Goal: Task Accomplishment & Management: Complete application form

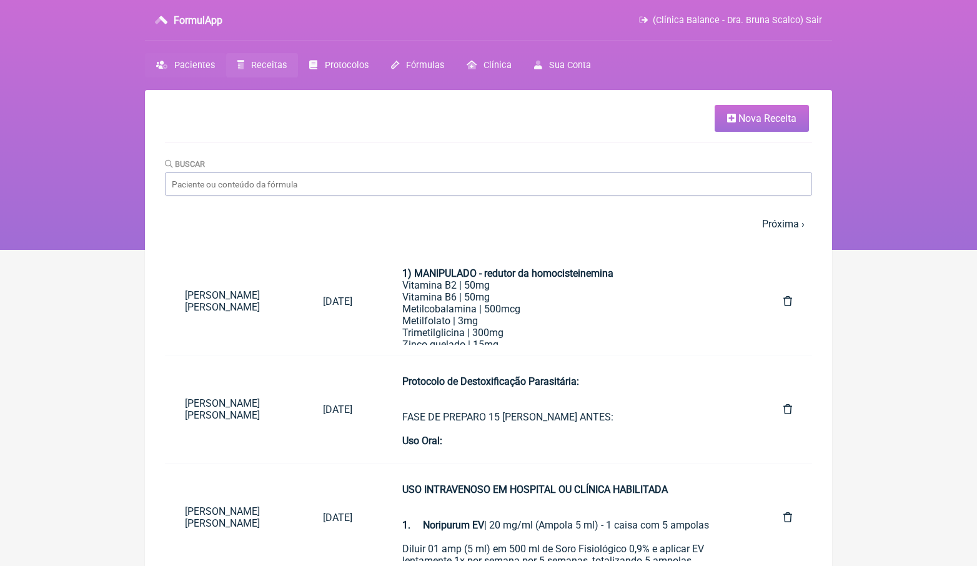
click at [200, 63] on span "Pacientes" at bounding box center [194, 65] width 41 height 11
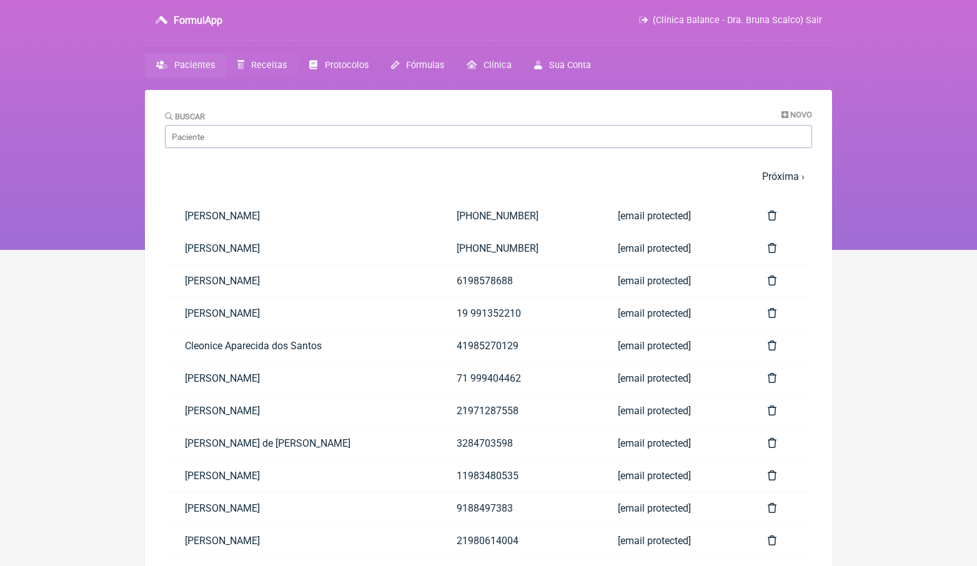
click at [285, 63] on span "Receitas" at bounding box center [269, 65] width 36 height 11
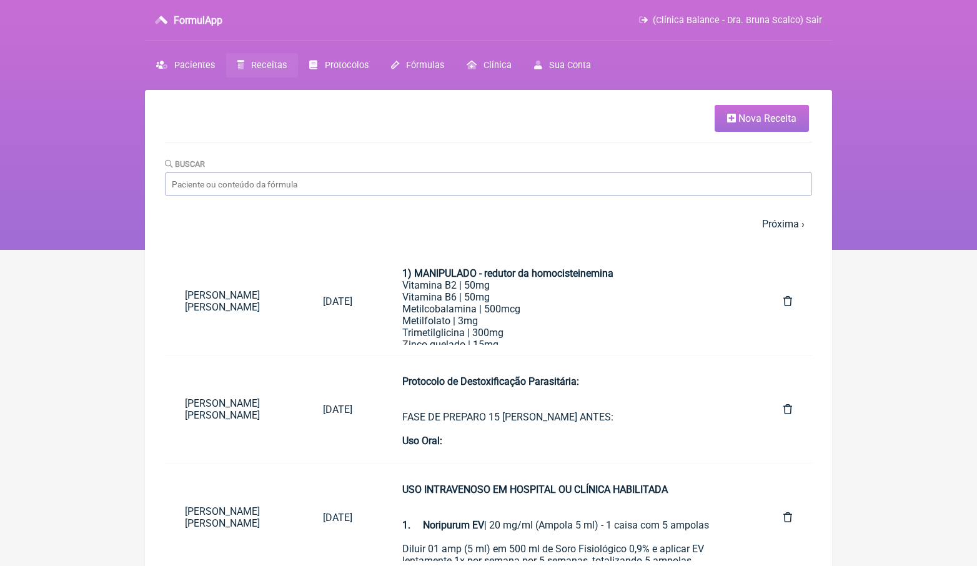
click at [787, 119] on span "Nova Receita" at bounding box center [767, 118] width 58 height 12
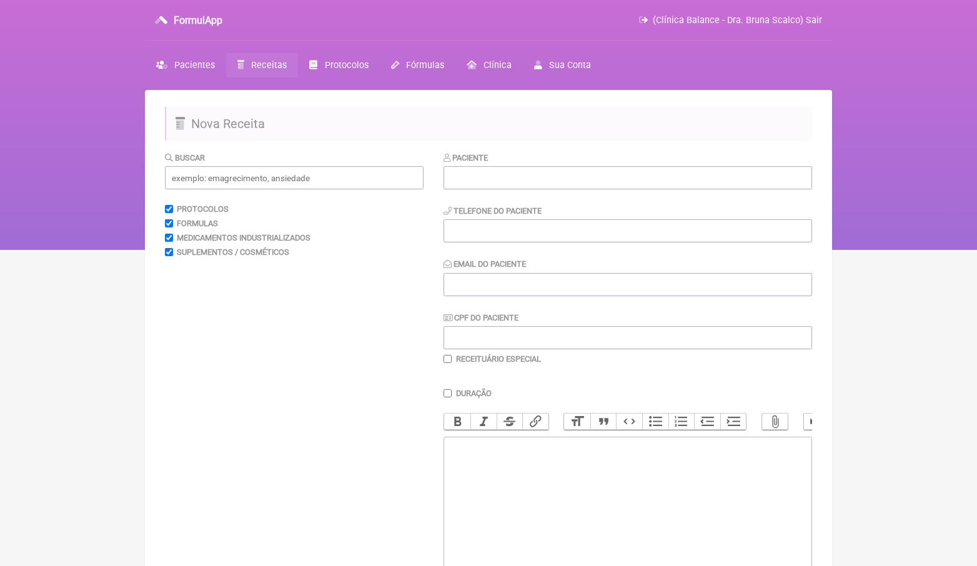
click at [519, 477] on trix-editor at bounding box center [628, 512] width 369 height 150
click at [582, 463] on div "Uso oral: Vitamina D sublingual Sorver em baixo da" at bounding box center [627, 464] width 355 height 47
drag, startPoint x: 502, startPoint y: 479, endPoint x: 445, endPoint y: 468, distance: 58.4
click at [445, 468] on trix-editor "Uso oral: Vitamina D sublingual | 5000 Sorver em baixo da" at bounding box center [628, 512] width 369 height 150
type trix-editor "<div>Uso oral:<br><br><br></div>"
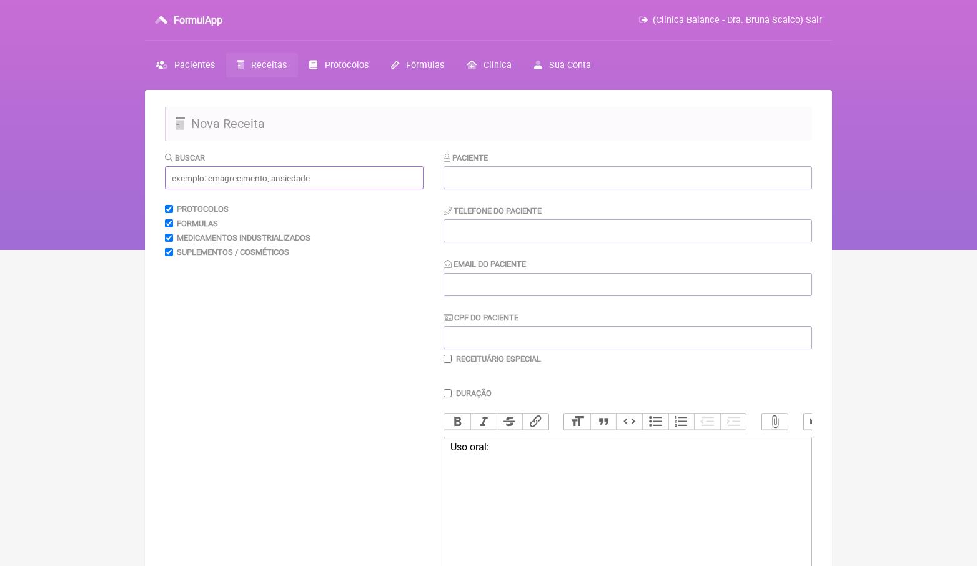
click at [217, 181] on input "text" at bounding box center [294, 177] width 259 height 23
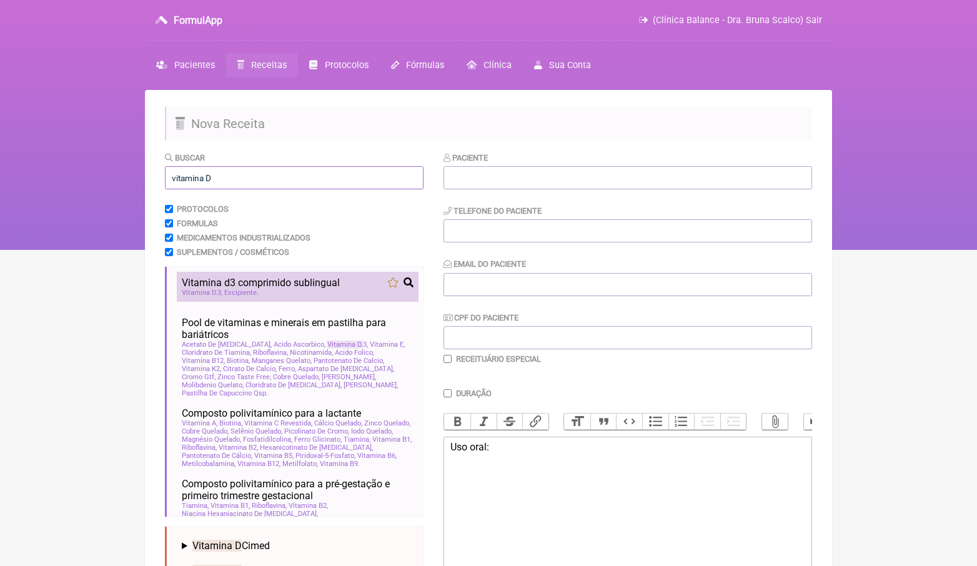
type input "vitamina D"
click at [276, 290] on div "Vitamina D 3 Excipiente" at bounding box center [298, 293] width 232 height 8
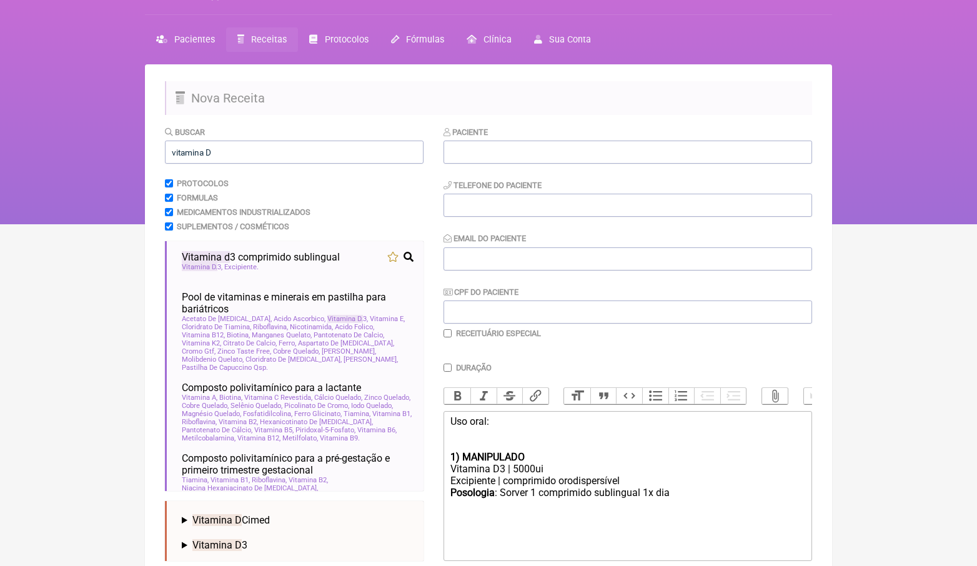
scroll to position [30, 0]
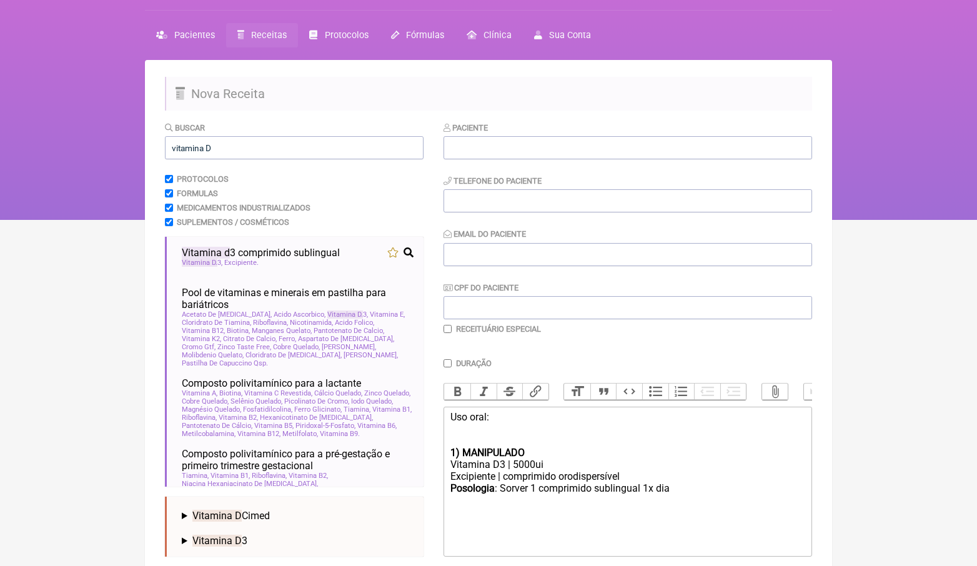
click at [534, 436] on div "Uso oral:" at bounding box center [627, 429] width 355 height 36
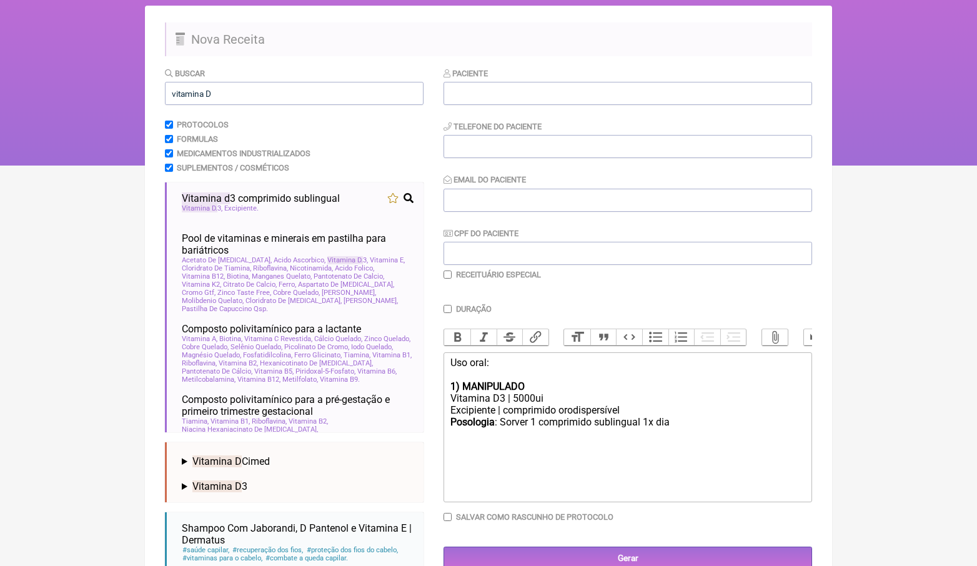
scroll to position [96, 0]
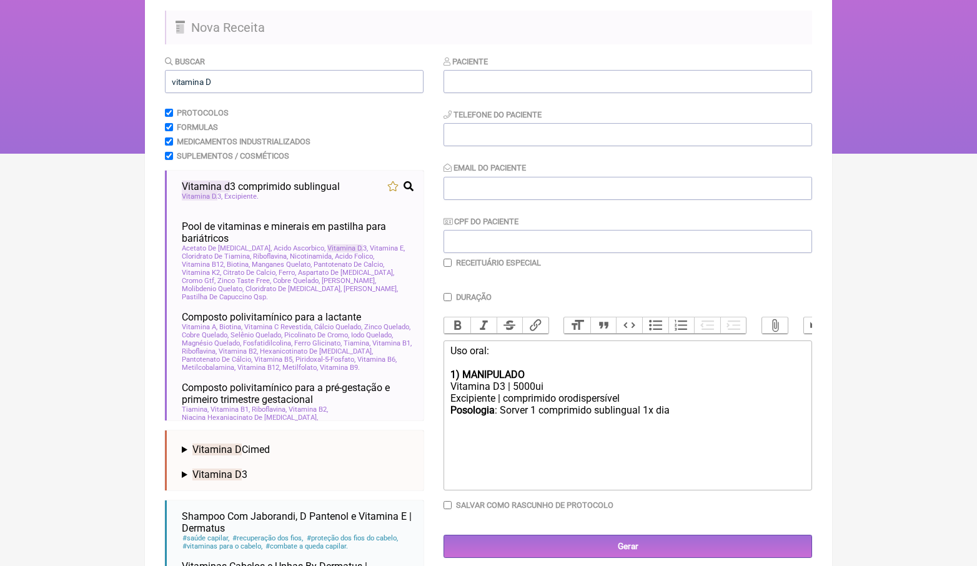
click at [540, 405] on div "Posologia : Sorver 1 comprimido sublingual 1x dia ㅤ" at bounding box center [627, 416] width 355 height 25
click at [596, 405] on div "Posologia : Sorver 2 comprimido sublingual 1x dia ㅤ" at bounding box center [627, 416] width 355 height 25
click at [696, 407] on div "Posologia : Sorver 2 comprimidos sublingual 1x dia ㅤ" at bounding box center [627, 416] width 355 height 25
paste trix-editor "<br><br><a href="[URL][DOMAIN_NAME][DOMAIN_NAME]">[URL][DOMAIN_NAME][DOMAIN_NAM…"
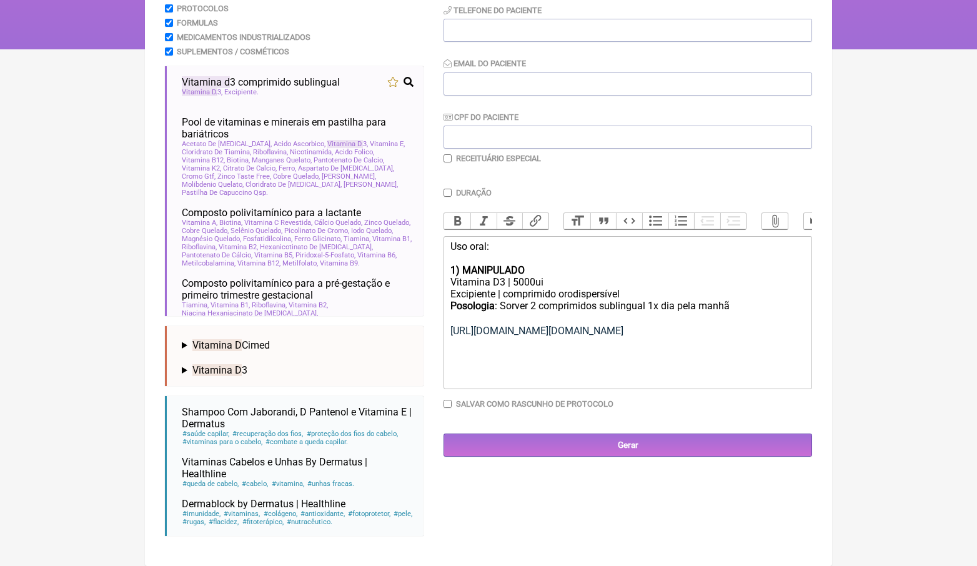
scroll to position [203, 0]
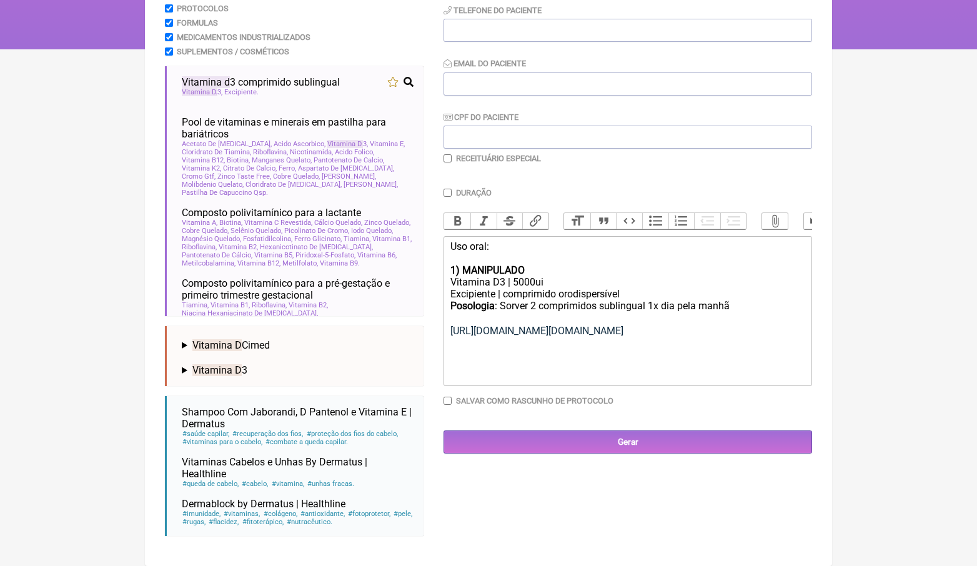
drag, startPoint x: 748, startPoint y: 298, endPoint x: 434, endPoint y: 274, distance: 315.8
click at [434, 274] on form "Buscar vitamina D Protocolos Formulas Medicamentos Industrializados Suplementos…" at bounding box center [488, 248] width 647 height 595
copy trix-editor "Vitamina D3 | 5000ui Excipiente | comprimido orodispersível Posologia : Sorver …"
click at [514, 264] on strong "1) MANIPULADO" at bounding box center [487, 270] width 74 height 12
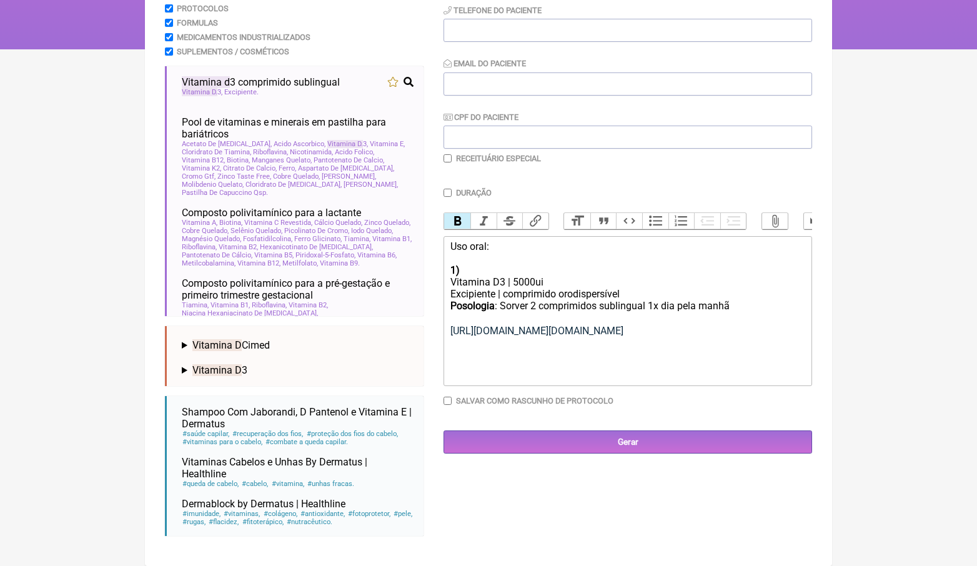
click at [449, 276] on trix-editor "Uso oral: 1) Vitamina D3 | 5000ui Excipiente | comprimido orodispersível Posolo…" at bounding box center [628, 311] width 369 height 150
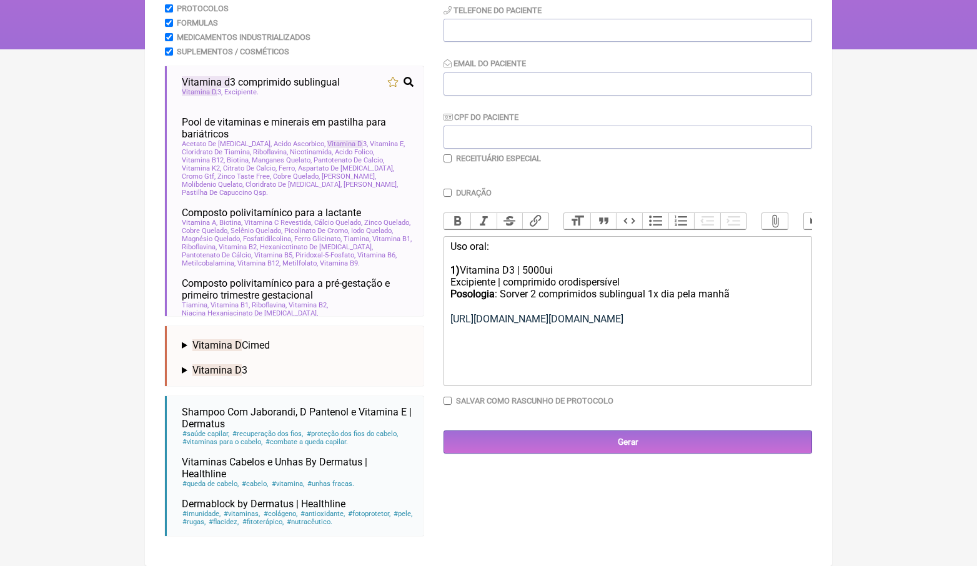
drag, startPoint x: 748, startPoint y: 291, endPoint x: 464, endPoint y: 266, distance: 285.4
click at [464, 266] on trix-editor "Uso oral: 1) Vitamina D3 | 5000ui Excipiente | comprimido orodispersível Posolo…" at bounding box center [628, 311] width 369 height 150
copy trix-editor "Vitamina D3 | 5000ui Excipiente | comprimido orodispersível Posologia : Sorver …"
drag, startPoint x: 702, startPoint y: 324, endPoint x: 449, endPoint y: 307, distance: 254.2
click at [449, 307] on trix-editor "Uso oral: 1) Vitamina D3 | 5000ui Excipiente | comprimido orodispersível Posolo…" at bounding box center [628, 311] width 369 height 150
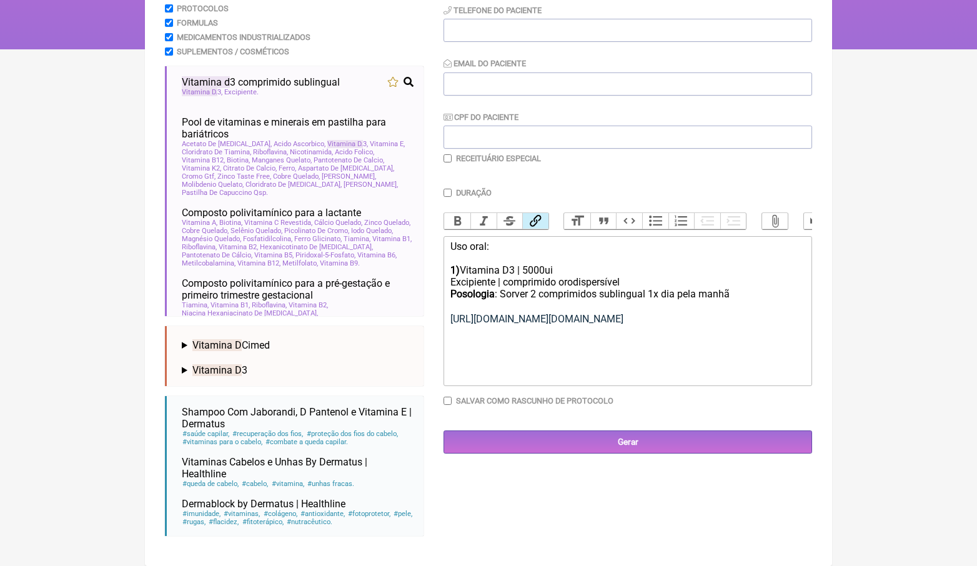
copy link "[URL][DOMAIN_NAME][DOMAIN_NAME]"
click at [697, 326] on div "Posologia : Sorver 2 comprimidos sublingual 1x dia ㅤpela manhã https://www.amaz…" at bounding box center [627, 324] width 355 height 72
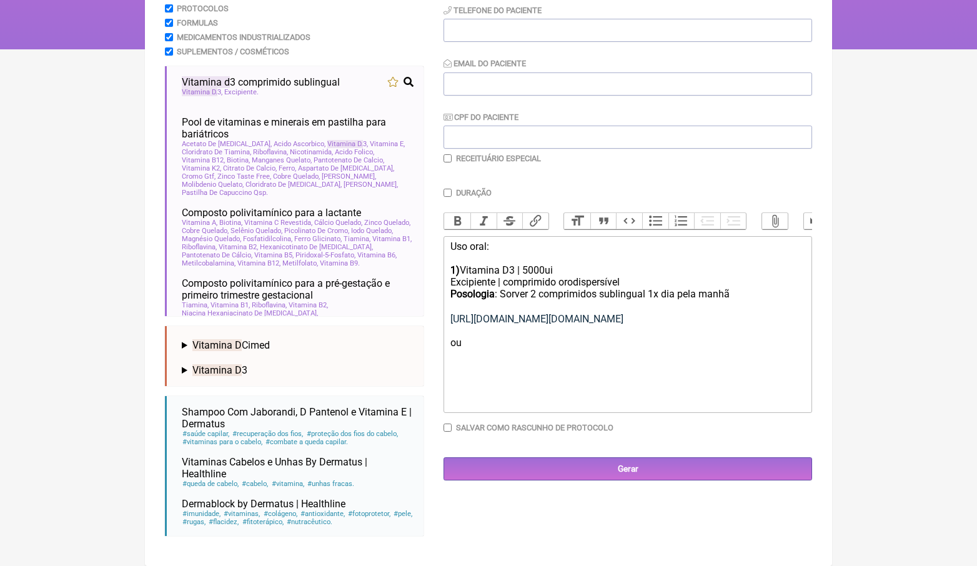
paste trix-editor "<br><br><a href="https://www.amazon.com/EZ-Melts-Cholecalciferol-Sublingual-Veg…"
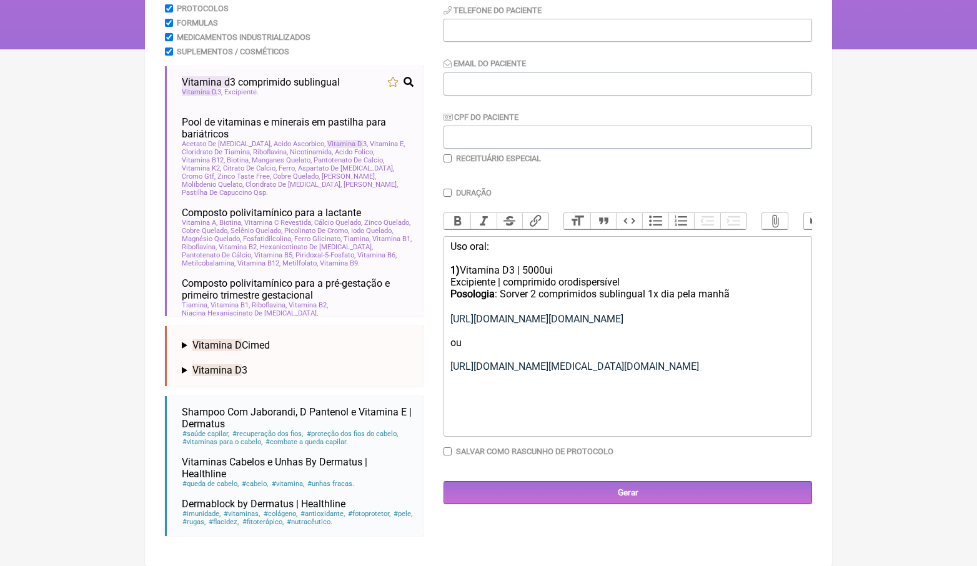
type trix-editor "<div>Uso oral:<br><br></div><div><strong>1)&nbsp;</strong>Vitamina D3 | 5000ui<…"
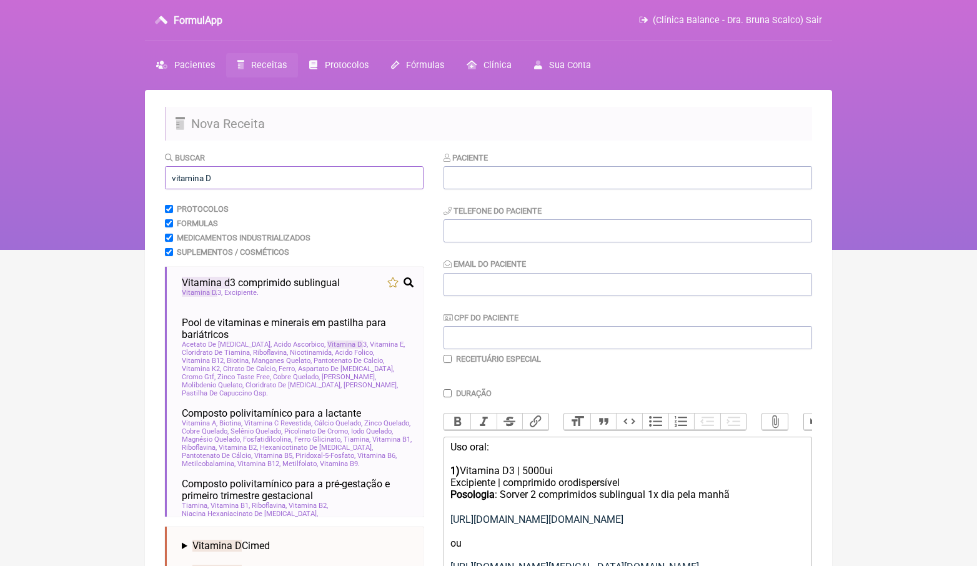
scroll to position [0, 0]
click at [252, 172] on input "vitamina D" at bounding box center [294, 177] width 259 height 23
click at [251, 172] on input "vitamina D" at bounding box center [294, 177] width 259 height 23
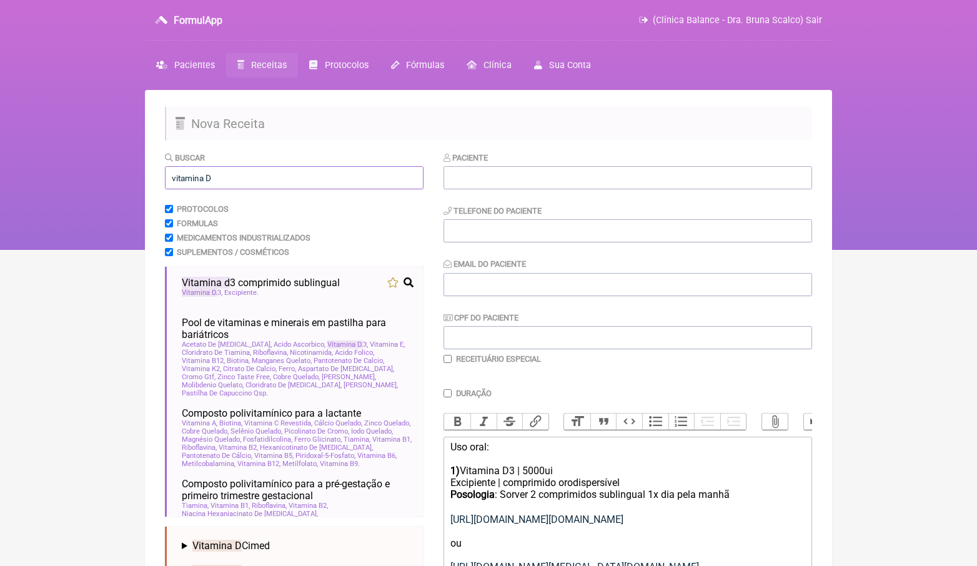
click at [251, 172] on input "vitamina D" at bounding box center [294, 177] width 259 height 23
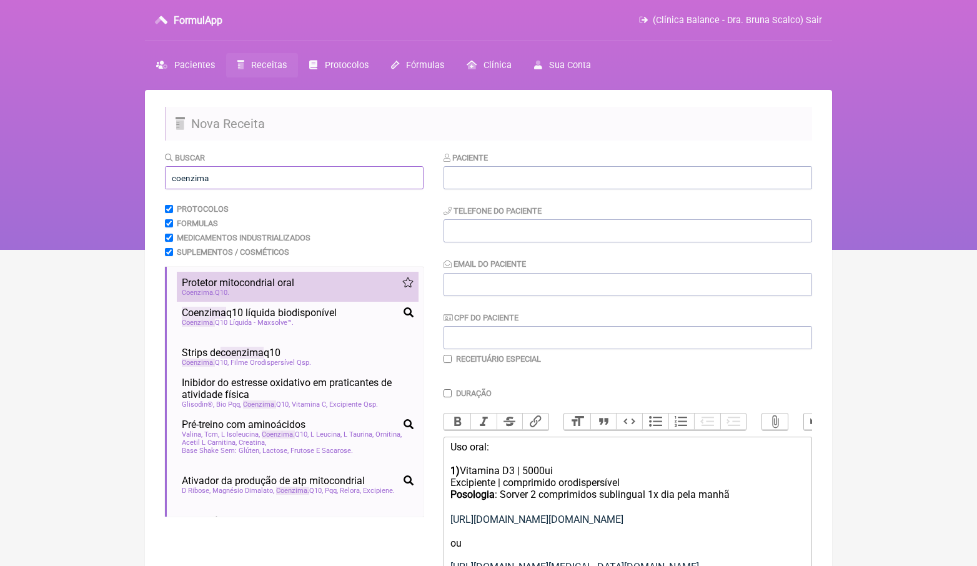
type input "coenzima"
click at [282, 289] on div "Coenzima Q10" at bounding box center [298, 293] width 232 height 8
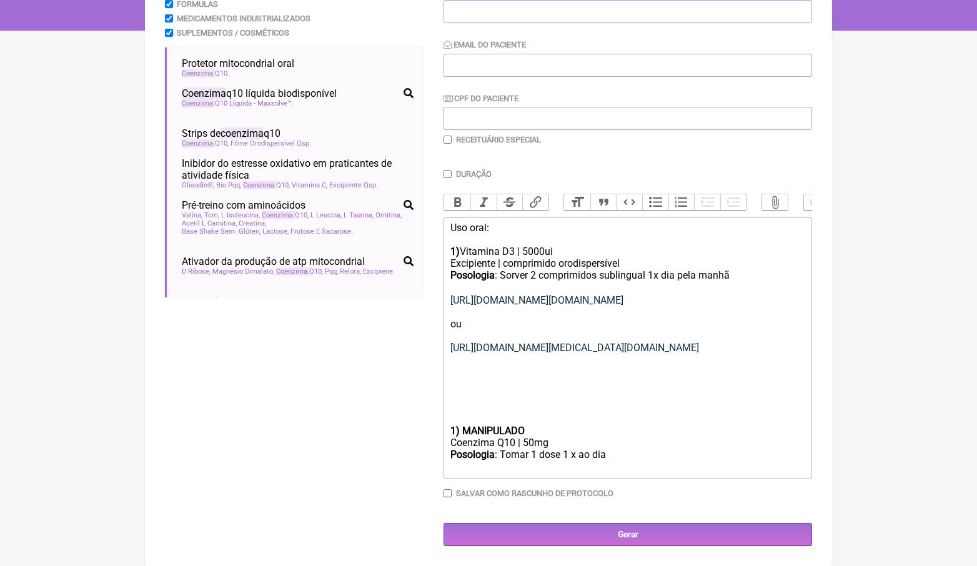
click at [517, 415] on div "Posologia : Sorver 2 comprimidos sublingual 1x dia ㅤpela manhã https://www.amaz…" at bounding box center [627, 347] width 355 height 156
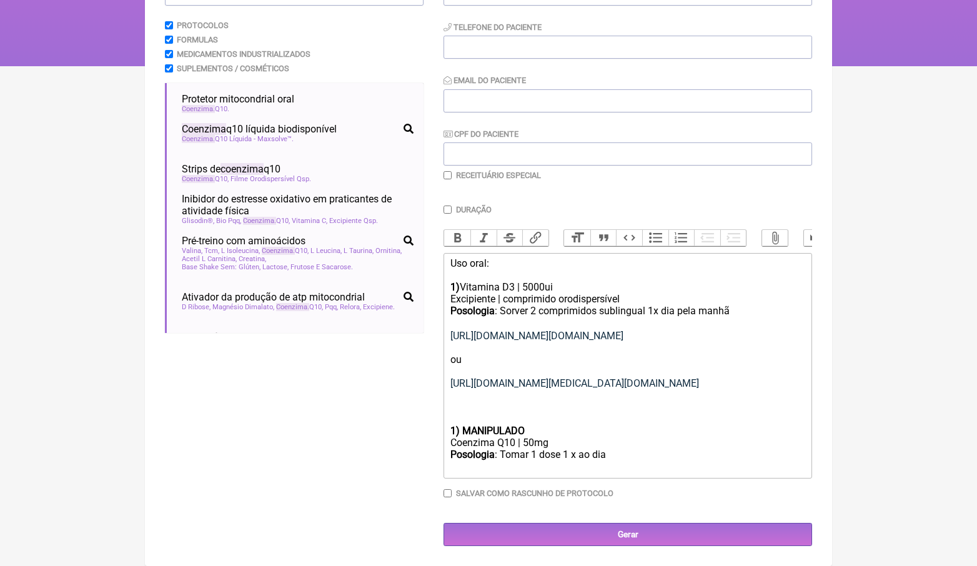
scroll to position [180, 0]
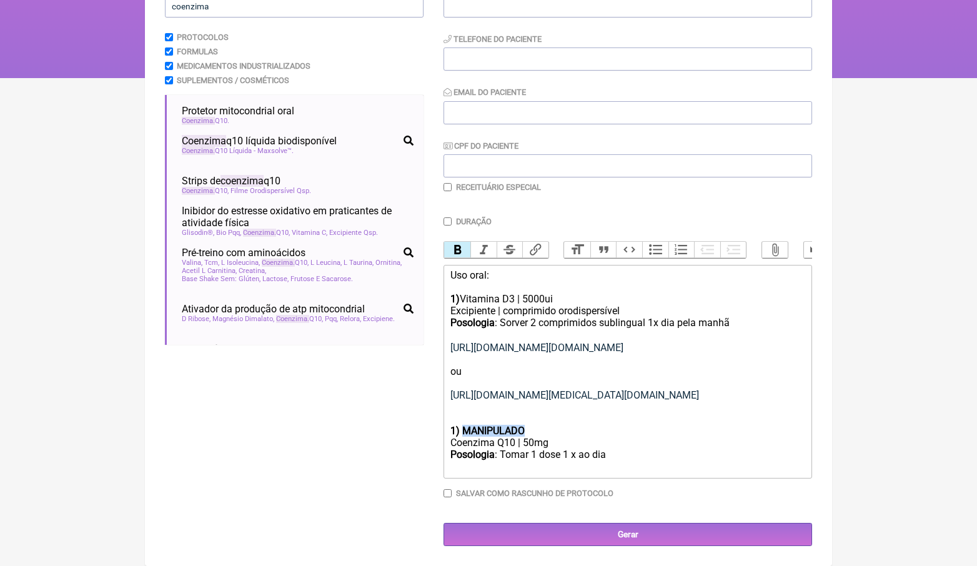
drag, startPoint x: 452, startPoint y: 445, endPoint x: 466, endPoint y: 435, distance: 17.9
click at [466, 435] on trix-editor "Uso oral: 1) Vitamina D3 | 5000ui Excipiente | comprimido orodispersível Posolo…" at bounding box center [628, 372] width 369 height 214
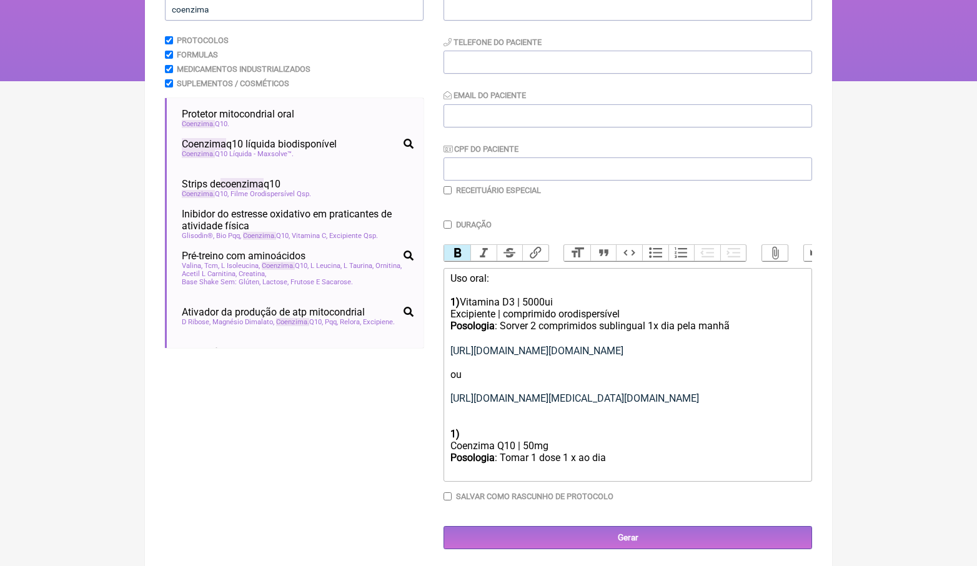
click at [449, 452] on trix-editor "Uso oral: 1) Vitamina D3 | 5000ui Excipiente | comprimido orodispersível Posolo…" at bounding box center [628, 375] width 369 height 214
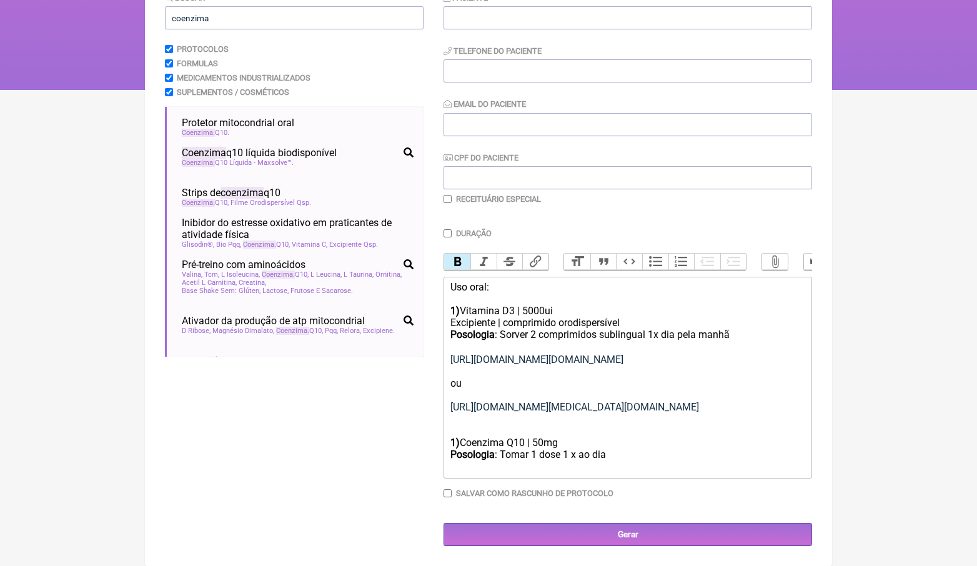
click at [456, 444] on strong "1)" at bounding box center [454, 443] width 9 height 12
click at [474, 432] on div "Posologia : Sorver 2 comprimidos sublingual 1x dia ㅤpela manhã https://www.amaz…" at bounding box center [627, 383] width 355 height 108
drag, startPoint x: 708, startPoint y: 412, endPoint x: 451, endPoint y: 345, distance: 265.3
click at [451, 345] on div "Posologia : Sorver 2 comprimidos sublingual 1x dia ㅤpela manhã https://www.amaz…" at bounding box center [627, 383] width 355 height 108
click at [459, 255] on button "Bold" at bounding box center [457, 262] width 26 height 16
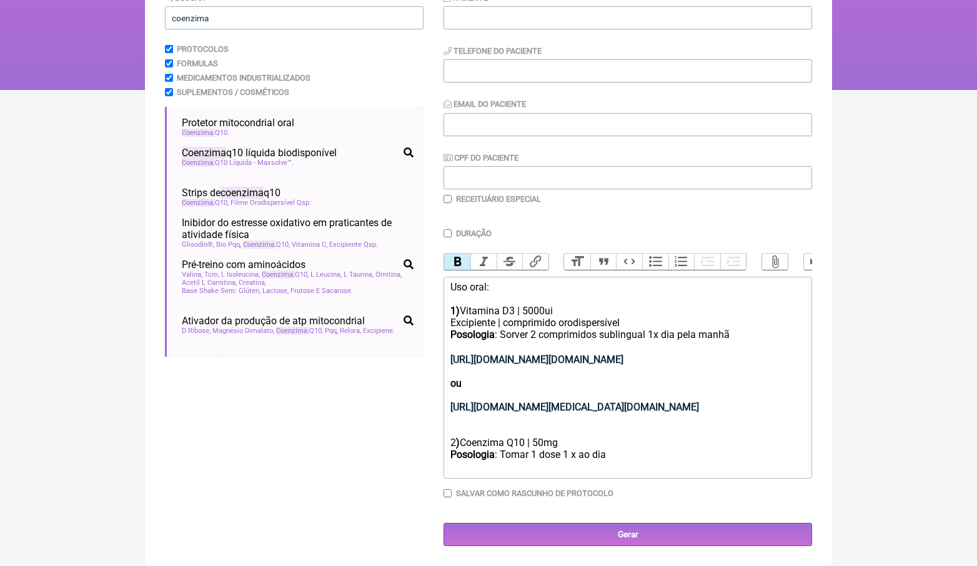
type trix-editor "<div>Uso oral:<br><br></div><div><strong>1) </strong>Vitamina D3 | 5000ui</div>…"
click at [565, 369] on div "Posologia : Sorver 2 comprimidos sublingual 1x dia ㅤpela manhã https://www.amaz…" at bounding box center [627, 383] width 355 height 108
drag, startPoint x: 694, startPoint y: 357, endPoint x: 449, endPoint y: 342, distance: 245.9
click at [449, 342] on trix-editor "Uso oral: 1) Vitamina D3 | 5000ui Excipiente | comprimido orodispersível Posolo…" at bounding box center [628, 378] width 369 height 202
type input "[URL][DOMAIN_NAME][DOMAIN_NAME]"
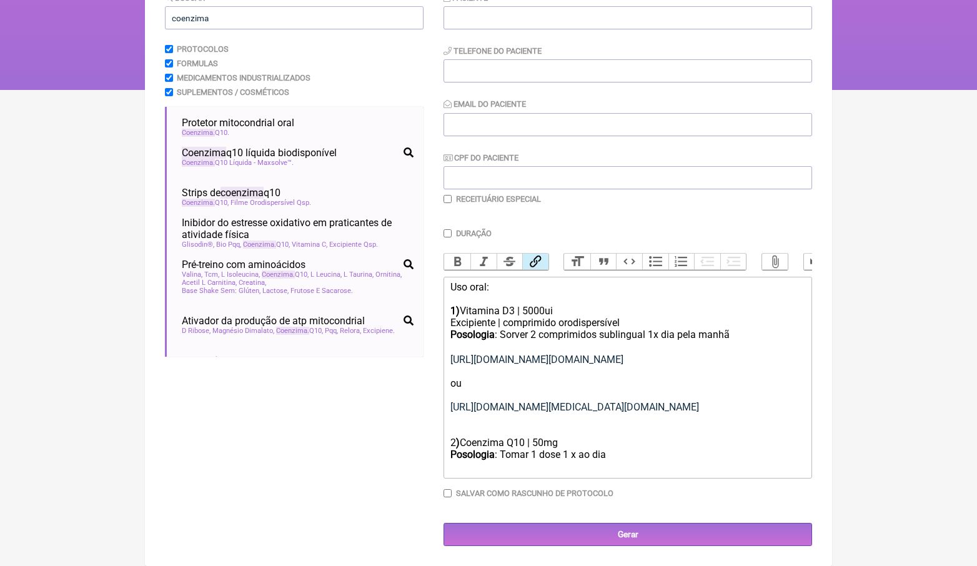
click at [542, 254] on button "Link" at bounding box center [535, 262] width 26 height 16
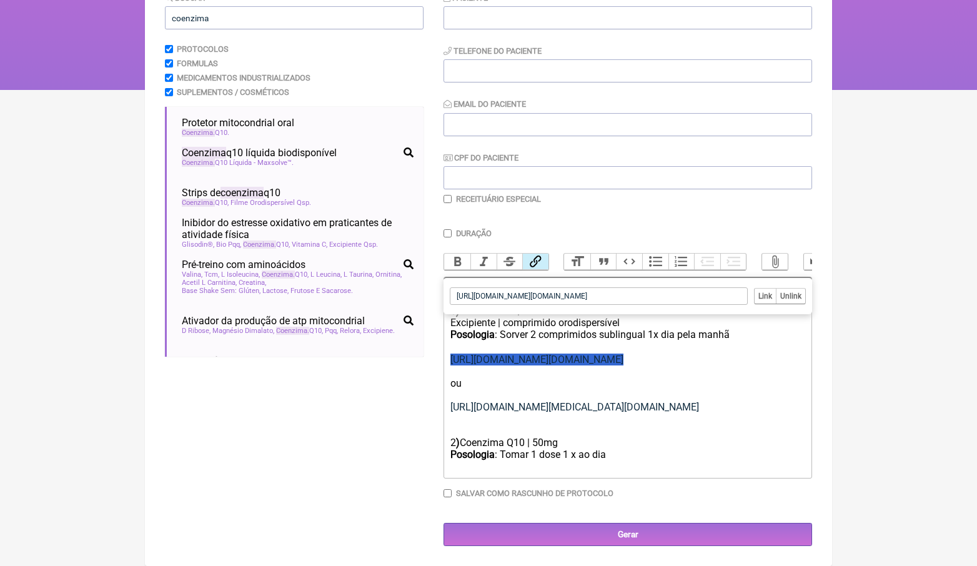
click at [763, 289] on input "Link" at bounding box center [765, 296] width 21 height 15
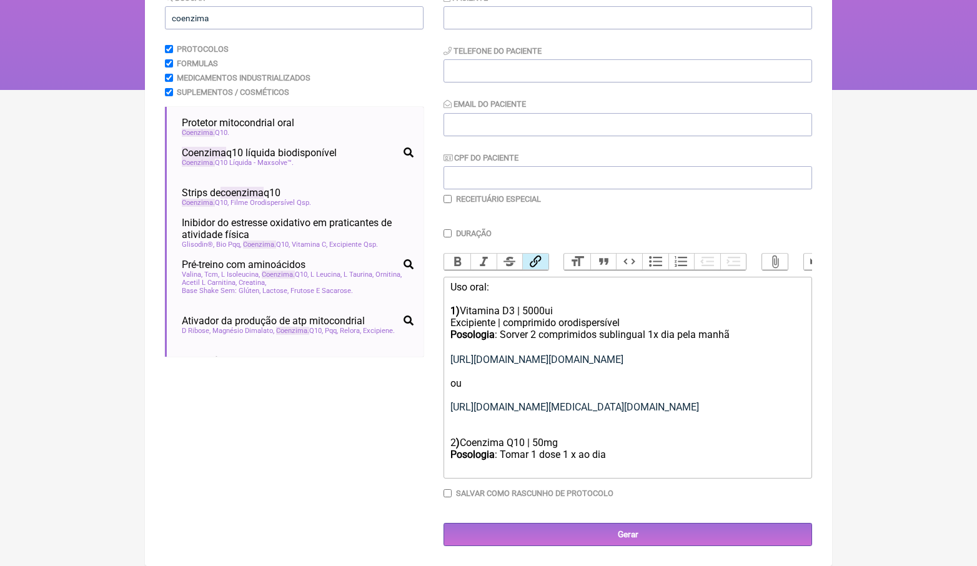
click at [739, 378] on div "Posologia : Sorver 2 comprimidos sublingual 1x dia ㅤpela manhã https://www.amaz…" at bounding box center [627, 383] width 355 height 108
click at [721, 412] on div "Posologia : Sorver 2 comprimidos sublingual 1x dia ㅤpela manhã https://www.amaz…" at bounding box center [627, 383] width 355 height 108
click at [550, 413] on link "[URL][DOMAIN_NAME][MEDICAL_DATA][DOMAIN_NAME]" at bounding box center [574, 407] width 249 height 12
click at [617, 427] on div "Posologia : Sorver 2 comprimidos sublingual 1x dia ㅤpela manhã https://www.amaz…" at bounding box center [627, 383] width 355 height 108
click at [621, 458] on div "Posologia : Tomar 1 dose 1 x ao dia ㅤ" at bounding box center [627, 461] width 355 height 25
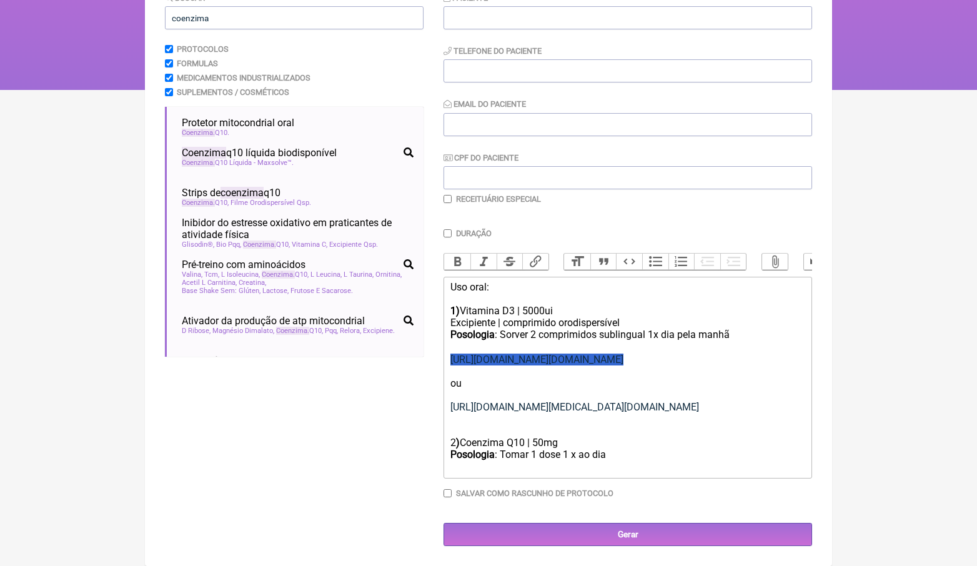
click at [540, 444] on div "2 ) Coenzima Q10 | 50mg" at bounding box center [627, 443] width 355 height 12
click at [617, 460] on div "Posologia : Tomar 1 dose 1 x ao dia ㅤ" at bounding box center [627, 461] width 355 height 25
click at [524, 455] on div "Posologia : Tomar 1 dose 1 x ao dia ㅤ" at bounding box center [627, 461] width 355 height 25
click at [614, 457] on div "Posologia : Sorver 1 dose 1 x ao dia ㅤ" at bounding box center [627, 461] width 355 height 25
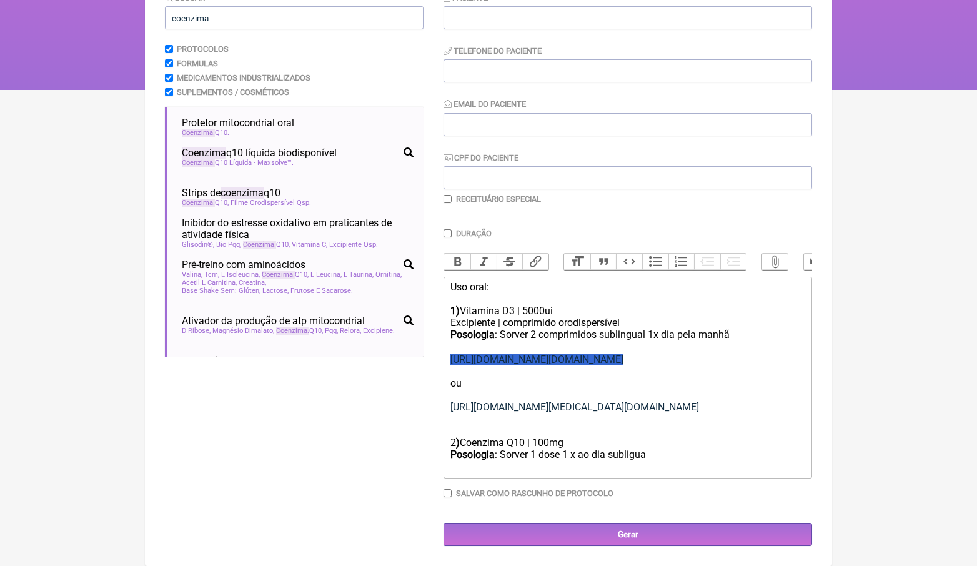
type trix-editor "<div>Uso oral:<br><br></div><div><strong>1) </strong>Vitamina D3 | 5000ui</div>…"
click at [450, 229] on input "Duração" at bounding box center [448, 233] width 8 height 8
checkbox input "true"
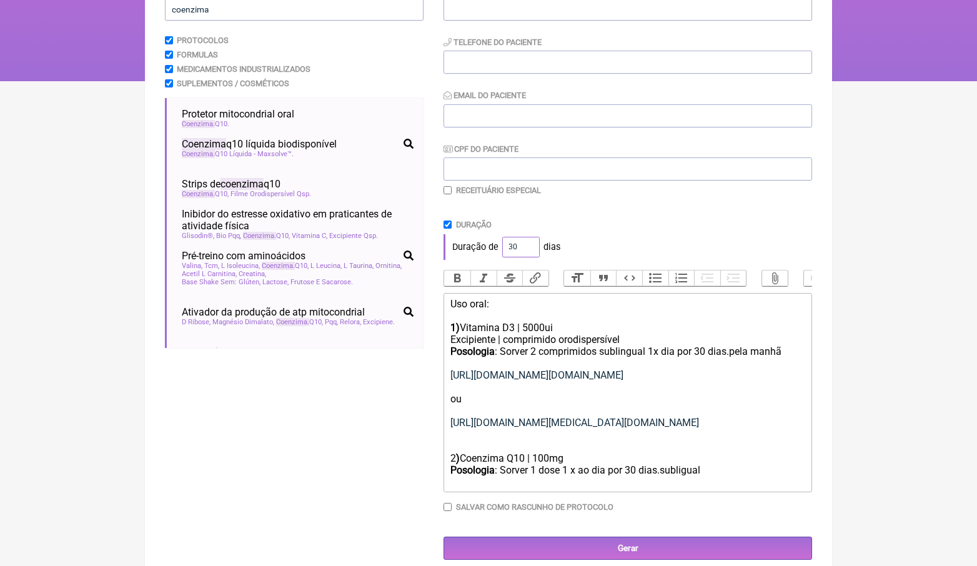
click at [517, 243] on input "30" at bounding box center [520, 247] width 37 height 21
type input "60"
click at [685, 221] on div "Duração" at bounding box center [628, 224] width 369 height 9
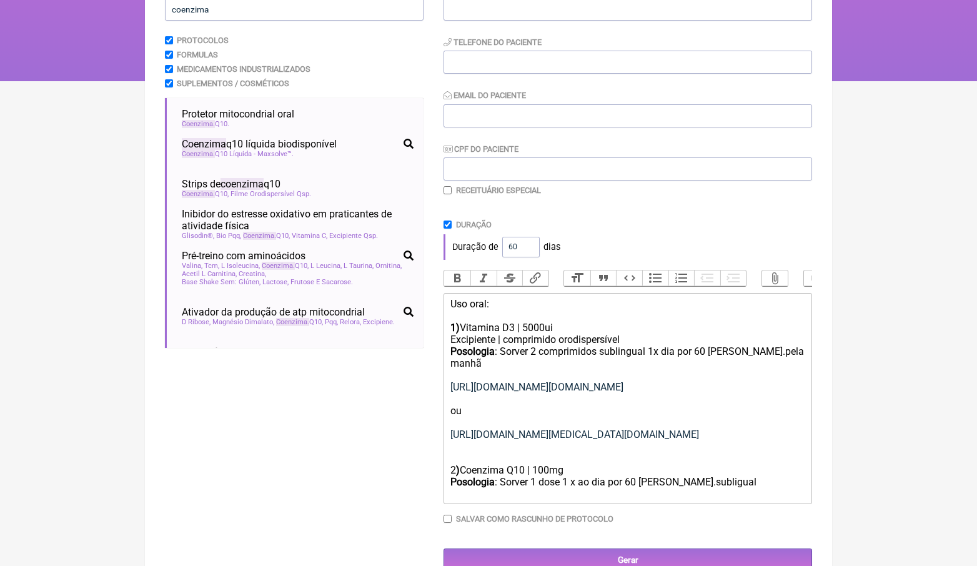
click at [737, 350] on div "Posologia : Sorver 2 comprimidos sublingual 1x dia por 60 dias.pela manhã https…" at bounding box center [627, 404] width 355 height 119
click at [790, 349] on div "Posologia : Sorver 2 comprimidos sublingual 1x dia por 60 dias pela manhã https…" at bounding box center [627, 404] width 355 height 119
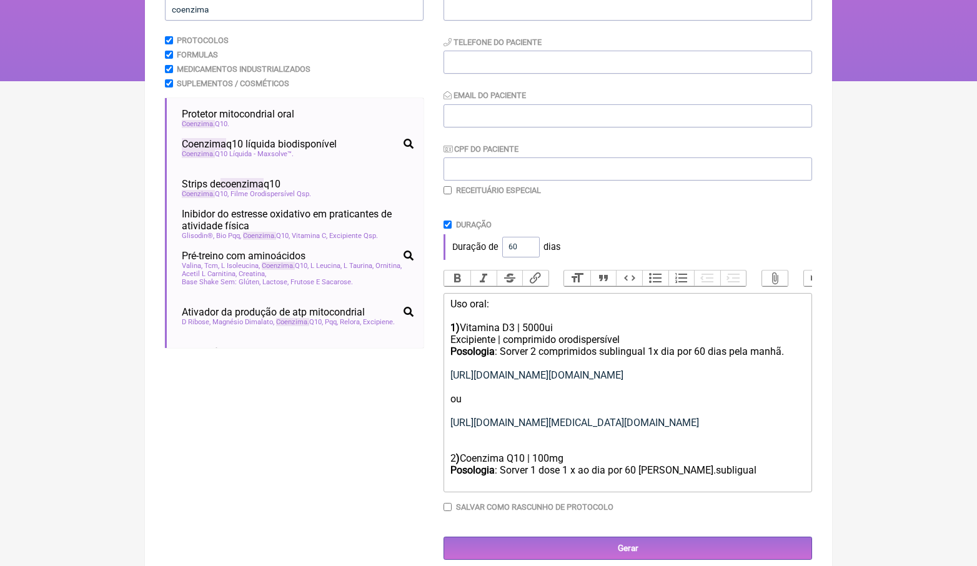
click at [667, 483] on div "Posologia : Sorver 1 dose 1 x ao dia por 60 dias.subligual" at bounding box center [627, 476] width 355 height 24
click at [703, 483] on div "Posologia : Sorver 1 dose 1 x ao dia por 60 dias subligual" at bounding box center [627, 476] width 355 height 24
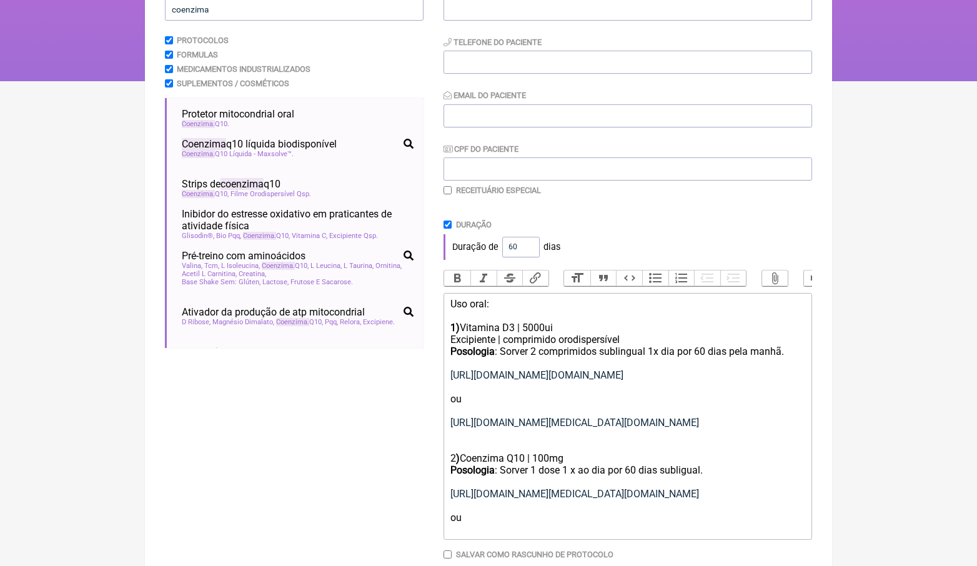
scroll to position [169, 0]
paste trix-editor "<div>Uso oral:<br><br></div><div><strong>1) </strong>Vitamina D3 | 5000ui</div>…"
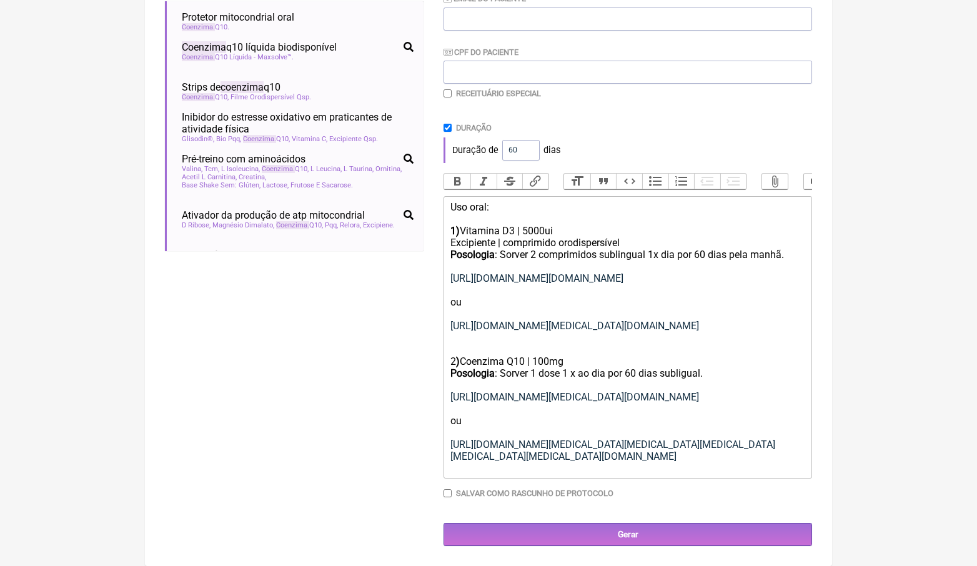
scroll to position [296, 0]
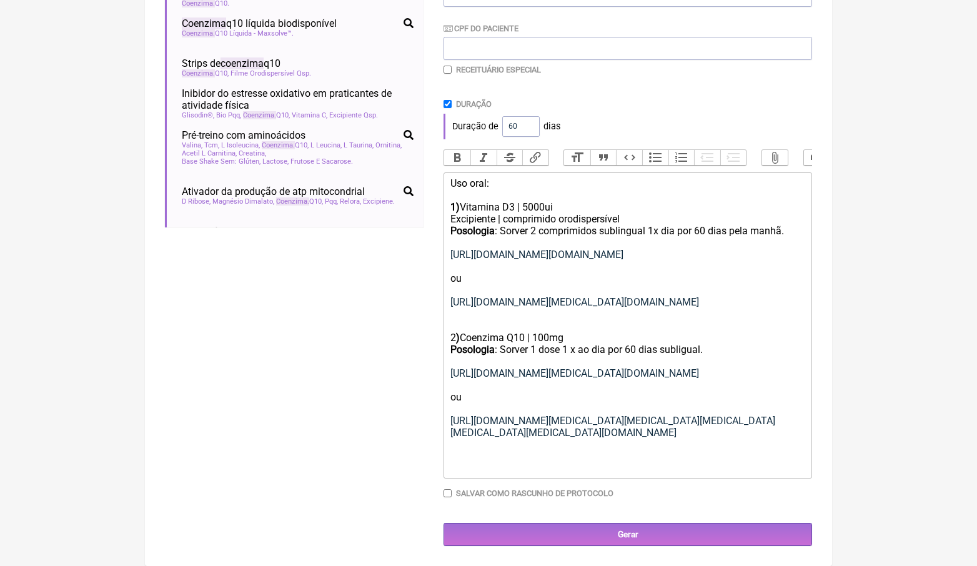
click at [657, 459] on div "Posologia : Sorver 1 dose 1 x ao dia por 60 dias subligual. https://www.amazon.…" at bounding box center [627, 409] width 355 height 131
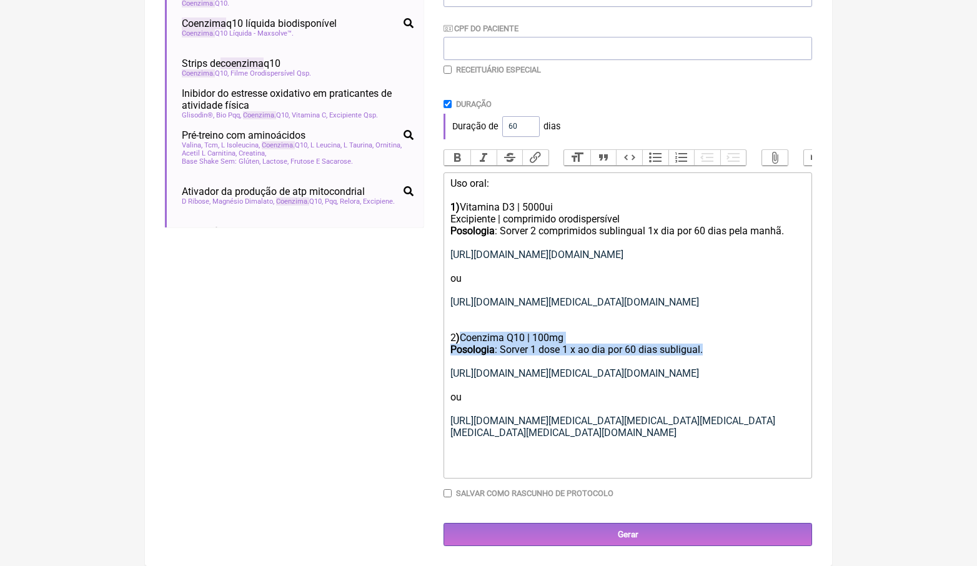
drag, startPoint x: 717, startPoint y: 357, endPoint x: 465, endPoint y: 340, distance: 253.0
click at [465, 340] on trix-editor "Uso oral: 1) Vitamina D3 | 5000ui Excipiente | comprimido orodispersível Posolo…" at bounding box center [628, 325] width 369 height 306
copy trix-editor "Coenzima Q10 | 100mg Posologia : Sorver 1 dose 1 x ao dia por 60 dias subligual."
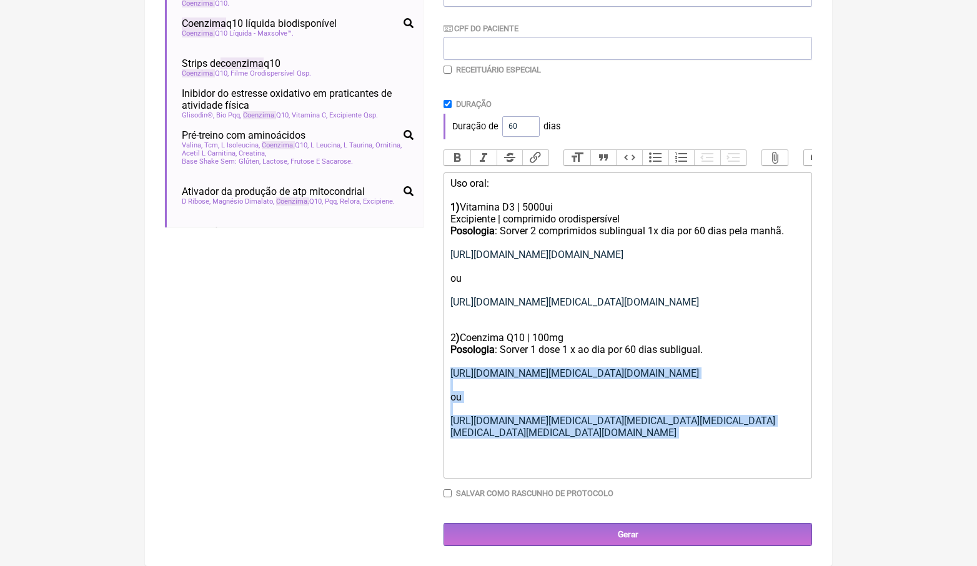
drag, startPoint x: 679, startPoint y: 463, endPoint x: 442, endPoint y: 384, distance: 249.7
click at [442, 381] on form "Buscar coenzima Protocolos Formulas Medicamentos Industrializados Suplementos /…" at bounding box center [488, 204] width 647 height 685
click at [470, 379] on link "[URL][DOMAIN_NAME][MEDICAL_DATA][DOMAIN_NAME]" at bounding box center [574, 373] width 249 height 12
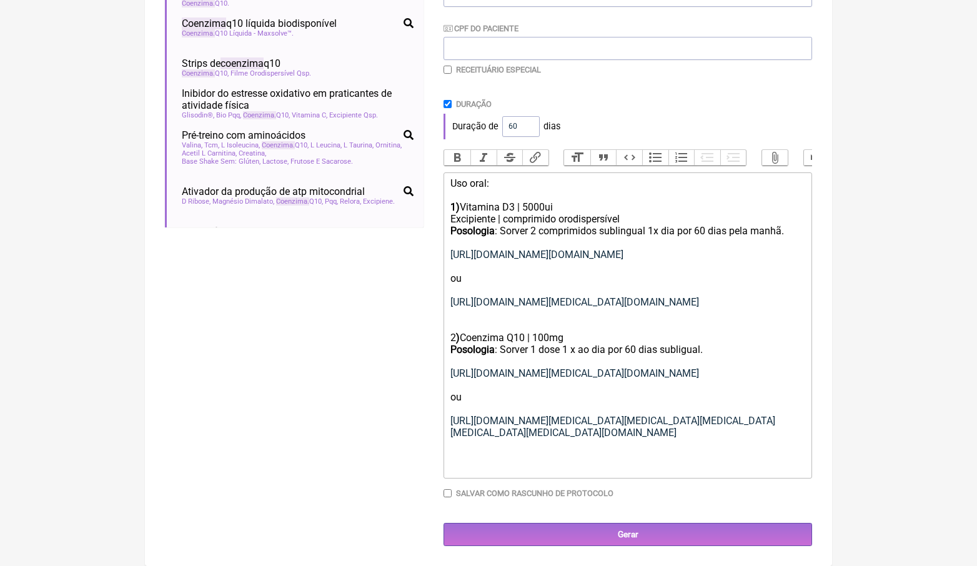
click at [470, 379] on link "[URL][DOMAIN_NAME][MEDICAL_DATA][DOMAIN_NAME]" at bounding box center [574, 373] width 249 height 12
copy link "[URL][DOMAIN_NAME][MEDICAL_DATA][DOMAIN_NAME]"
drag, startPoint x: 647, startPoint y: 457, endPoint x: 452, endPoint y: 434, distance: 196.8
click at [452, 434] on div "Posologia : Sorver 1 dose 1 x ao dia por 60 dias subligual. https://www.amazon.…" at bounding box center [627, 409] width 355 height 131
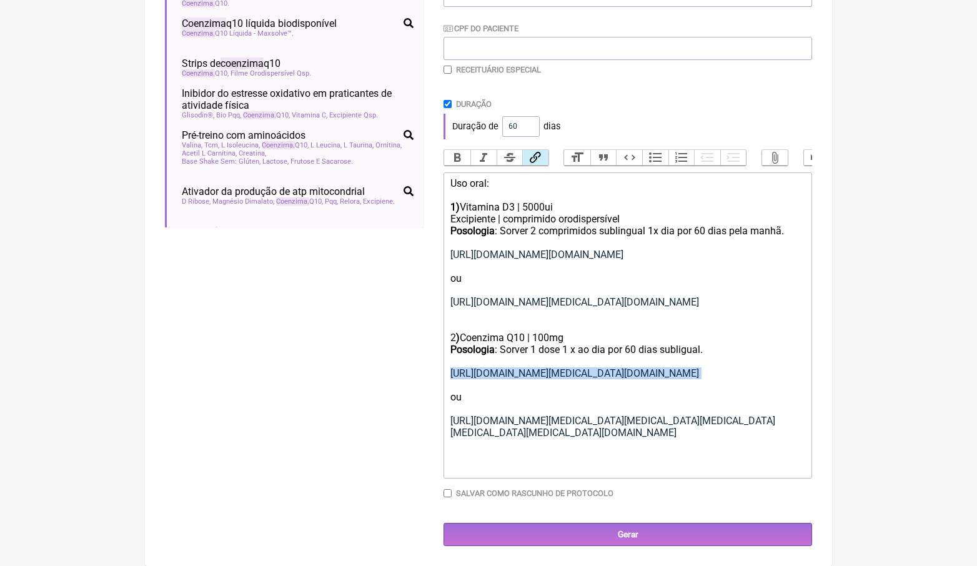
copy link "[URL][DOMAIN_NAME][MEDICAL_DATA][MEDICAL_DATA][PERSON_NAME][MEDICAL_DATA][MEDIC…"
click at [521, 474] on div "Posologia : Sorver 1 dose 1 x ao dia por 60 dias subligual. https://www.amazon.…" at bounding box center [627, 409] width 355 height 131
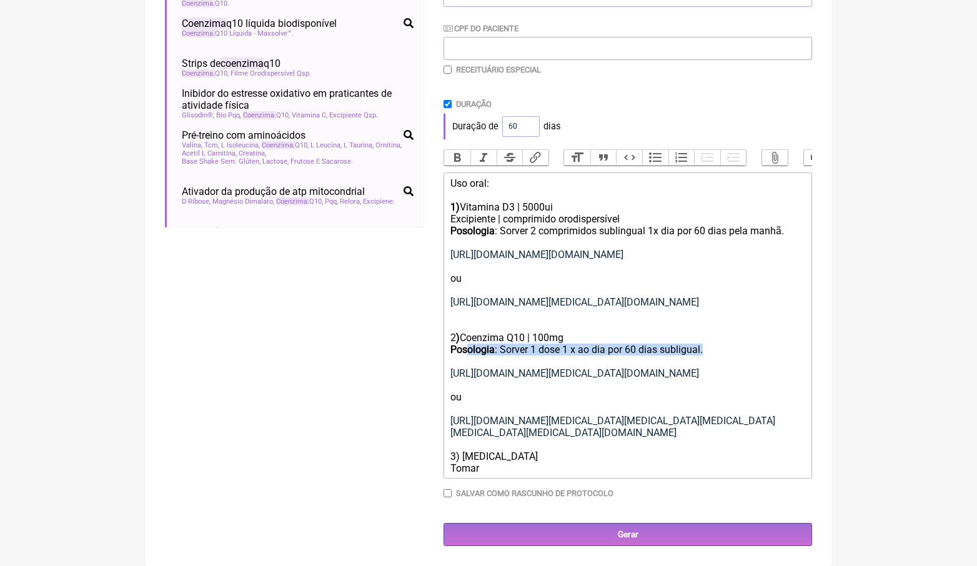
drag, startPoint x: 721, startPoint y: 351, endPoint x: 467, endPoint y: 354, distance: 253.7
click at [467, 354] on div "Posologia : Sorver 1 dose 1 x ao dia por 60 dias subligual. https://www.amazon.…" at bounding box center [627, 409] width 355 height 131
click at [497, 474] on div "Posologia : Sorver 1 dose 1 x ao dia por 60 dias subligual. https://www.amazon.…" at bounding box center [627, 409] width 355 height 131
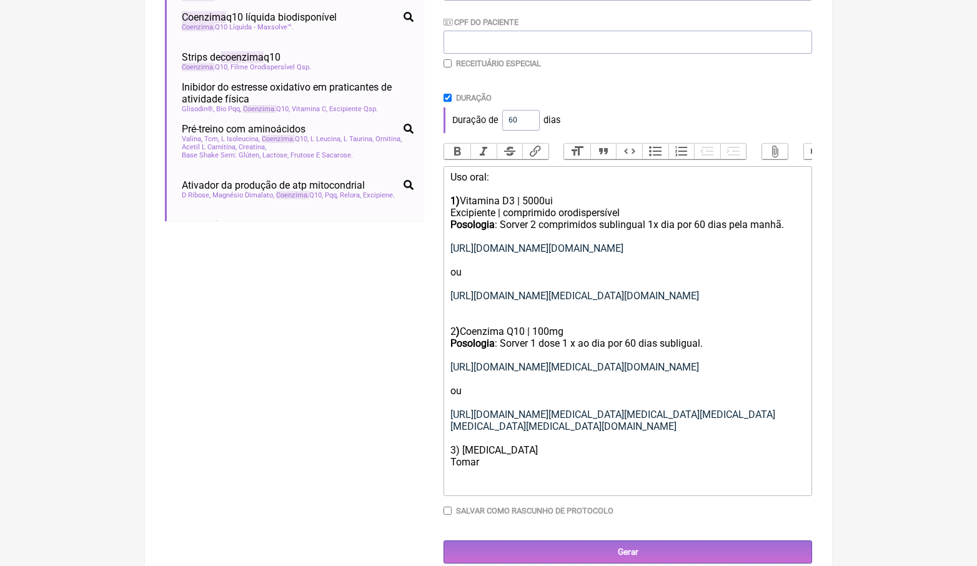
paste trix-editor "a href="https://www.amazon.com/THORNE-Supplement-Cortisol-Management-Metabolism…"
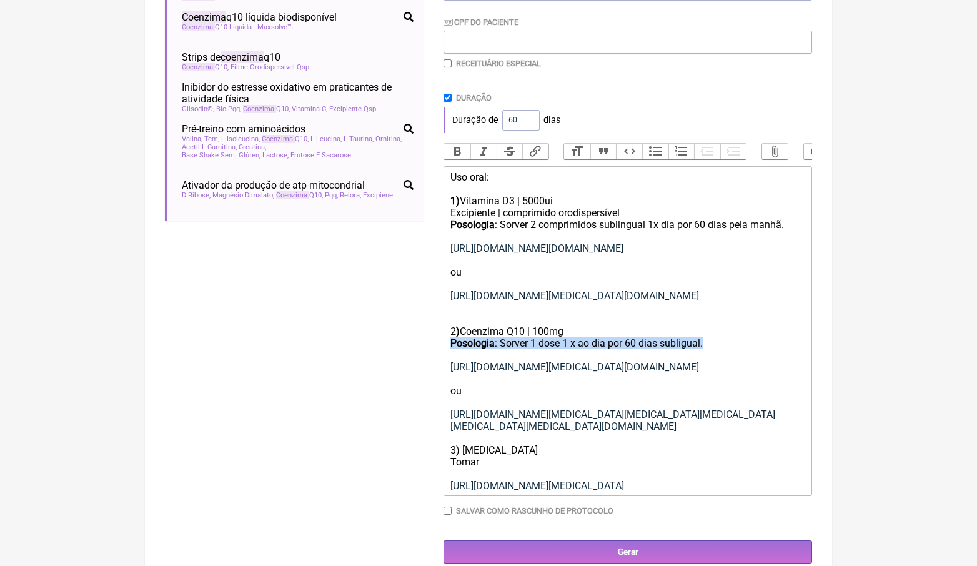
drag, startPoint x: 720, startPoint y: 355, endPoint x: 448, endPoint y: 355, distance: 271.8
click at [448, 355] on trix-editor "Uso oral: 1) Vitamina D3 | 5000ui Excipiente | comprimido orodispersível Posolo…" at bounding box center [628, 331] width 369 height 330
copy div "Posologia : Sorver 1 dose 1 x ao dia por 60 dias subligual."
click at [468, 491] on div "Posologia : Sorver 1 dose 1 x ao dia por 60 dias subligual. https://www.amazon.…" at bounding box center [627, 414] width 355 height 154
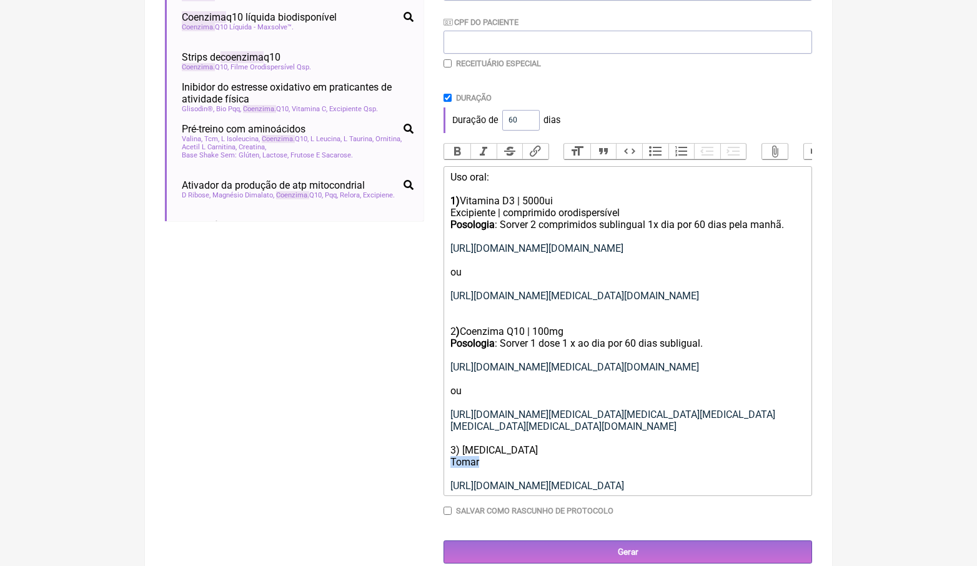
paste trix-editor "<strong>Posologia</strong>: Sorver 1 dose 1 x ao dia por 60 dias subligual."
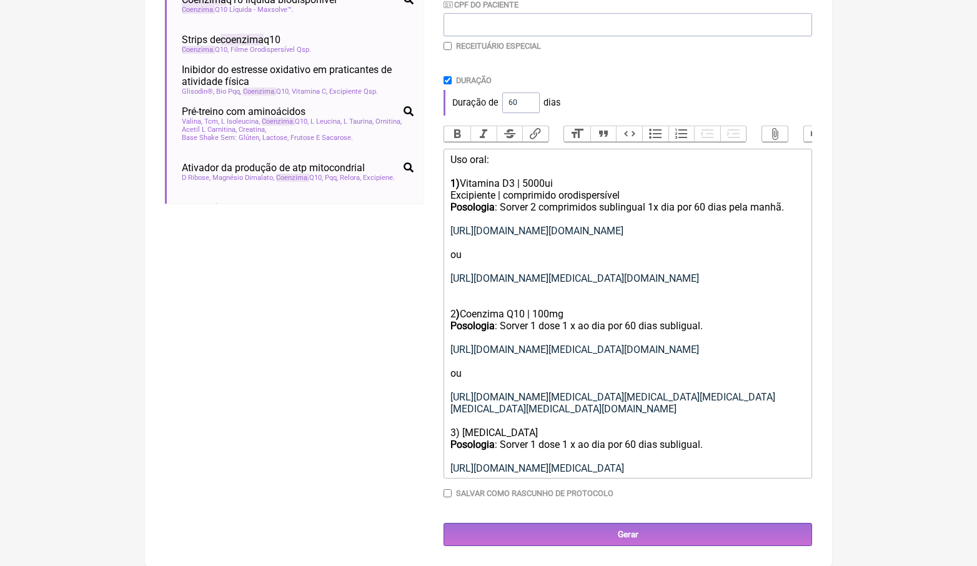
click at [537, 355] on div "Posologia : Sorver 1 dose 1 x ao dia por 60 dias subligual. https://www.amazon.…" at bounding box center [627, 397] width 355 height 154
click at [532, 366] on div "Posologia : Sorver 1 dose 1 x ao dia por 60 dias subligual. https://www.amazon.…" at bounding box center [627, 397] width 355 height 154
click at [612, 369] on div "Posologia : Sorver 1 dose 1 x ao dia por 60 dias subligual. https://www.amazon.…" at bounding box center [627, 397] width 355 height 154
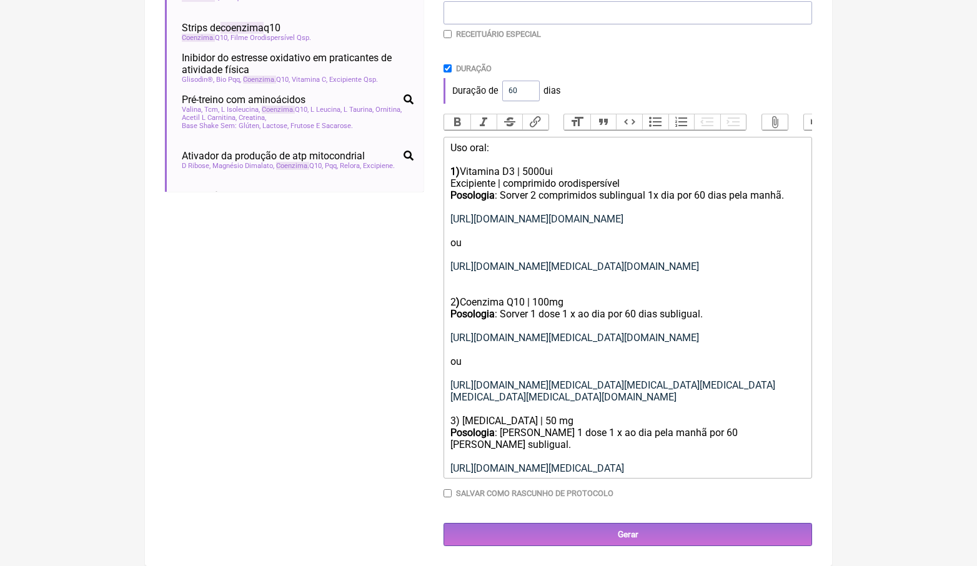
click at [735, 365] on div "Posologia : Sorver 1 dose 1 x ao dia por 60 dias subligual. https://www.amazon.…" at bounding box center [627, 391] width 355 height 166
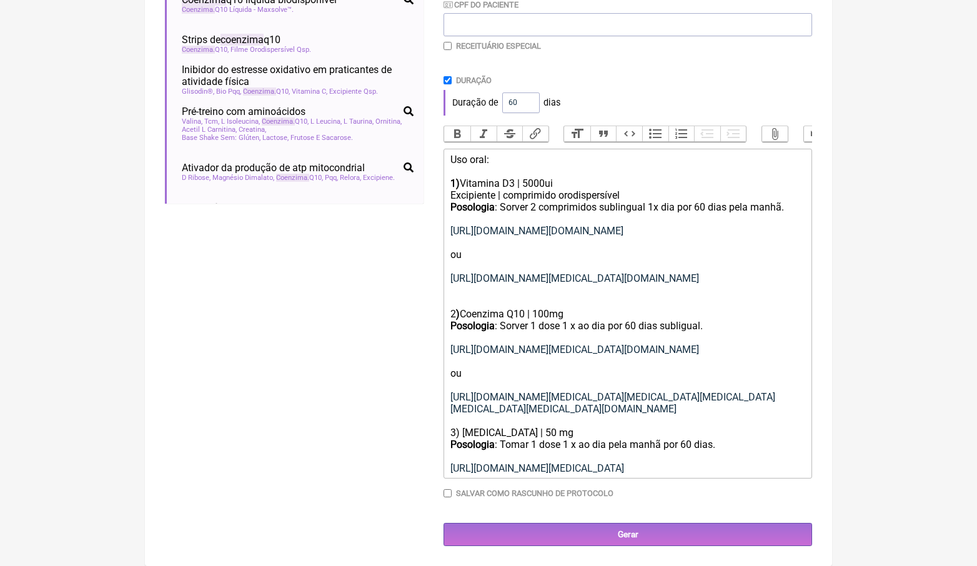
click at [711, 474] on div "Posologia : Sorver 1 dose 1 x ao dia por 60 dias subligual. https://www.amazon.…" at bounding box center [627, 397] width 355 height 154
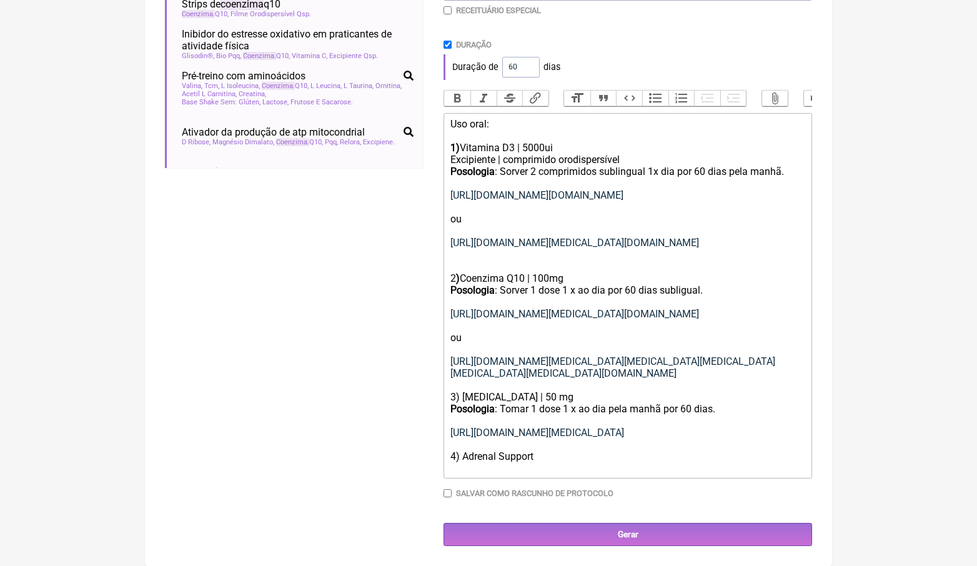
paste trix-editor "strong>Posologia</strong>: Sorver 1 dose 1 x ao dia por 60 dias subligual."
click at [519, 469] on div "Posologia : Sorver 1 dose 1 x ao dia por 60 dias subligual. https://www.amazon.…" at bounding box center [627, 379] width 355 height 190
click at [518, 469] on div "Posologia : Sorver 1 dose 1 x ao dia por 60 dias subligual. https://www.amazon.…" at bounding box center [627, 379] width 355 height 190
click at [540, 468] on div "Posologia : Sorver 1 dose 1 x ao dia por 60 dias subligual. https://www.amazon.…" at bounding box center [627, 379] width 355 height 190
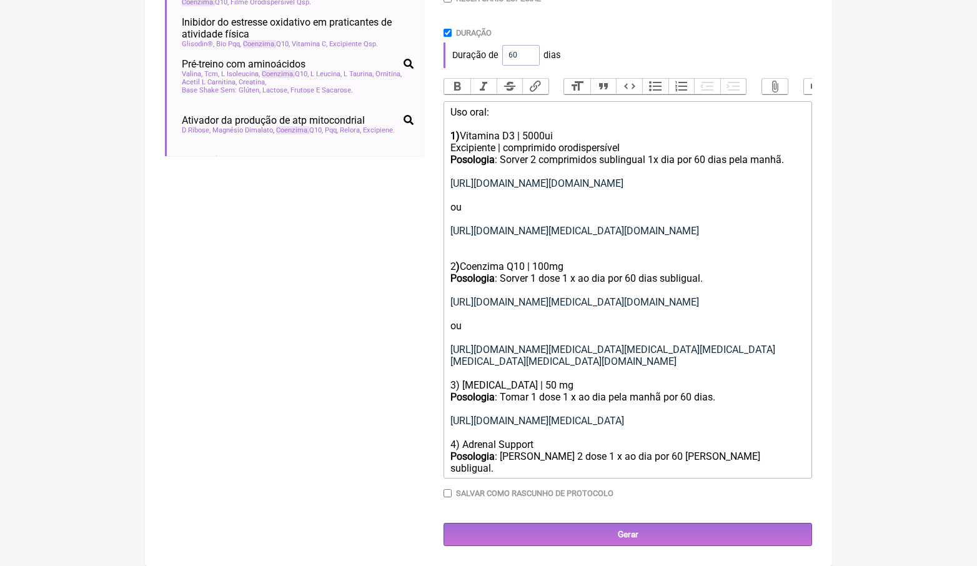
click at [682, 468] on div "Posologia : Sorver 1 dose 1 x ao dia por 60 dias subligual. https://www.amazon.…" at bounding box center [627, 373] width 355 height 202
click at [683, 468] on div "Posologia : Sorver 1 dose 1 x ao dia por 60 dias subligual. https://www.amazon.…" at bounding box center [627, 373] width 355 height 202
click at [665, 279] on div "Posologia : Sorver 1 dose 1 x ao dia por 60 dias subligual. https://www.amazon.…" at bounding box center [627, 373] width 355 height 202
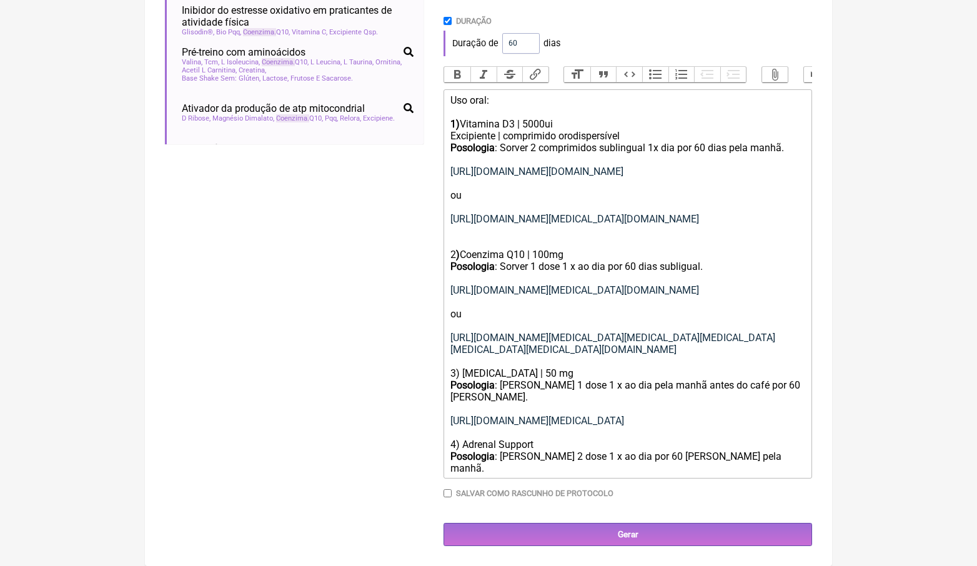
click at [718, 469] on div "Posologia : Sorver 1 dose 1 x ao dia por 60 dias subligual. https://www.amazon.…" at bounding box center [627, 368] width 355 height 214
drag, startPoint x: 698, startPoint y: 434, endPoint x: 435, endPoint y: 302, distance: 293.9
click at [435, 302] on form "Buscar coenzima Protocolos Formulas Medicamentos Industrializados Suplementos /…" at bounding box center [488, 163] width 647 height 768
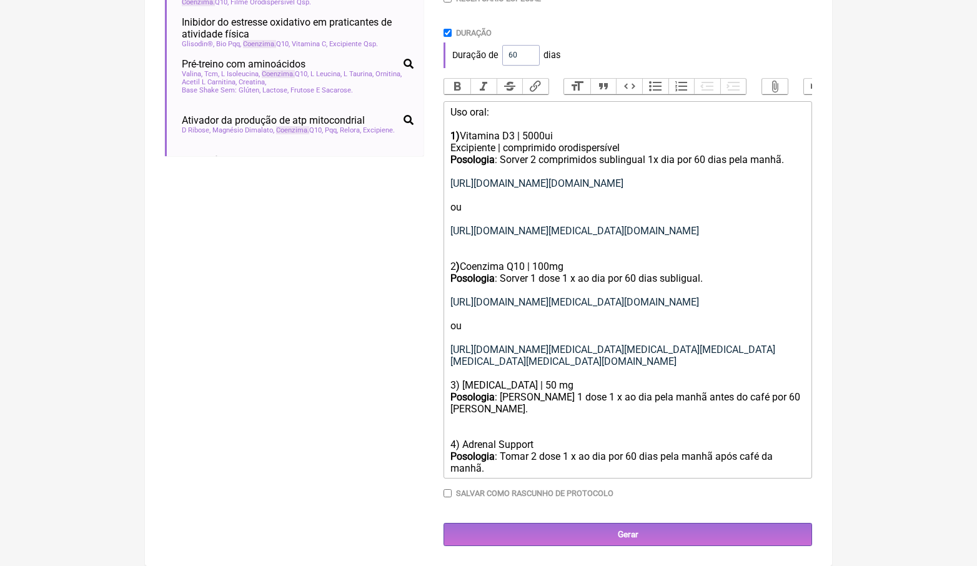
scroll to position [363, 0]
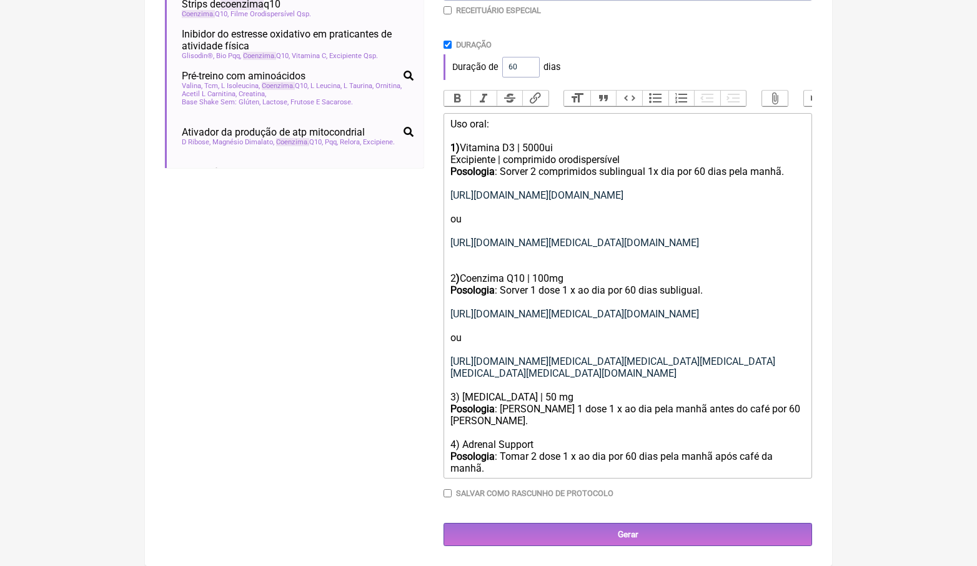
click at [512, 470] on div "Posologia : Sorver 1 dose 1 x ao dia por 60 dias subligual. https://www.amazon.…" at bounding box center [627, 379] width 355 height 190
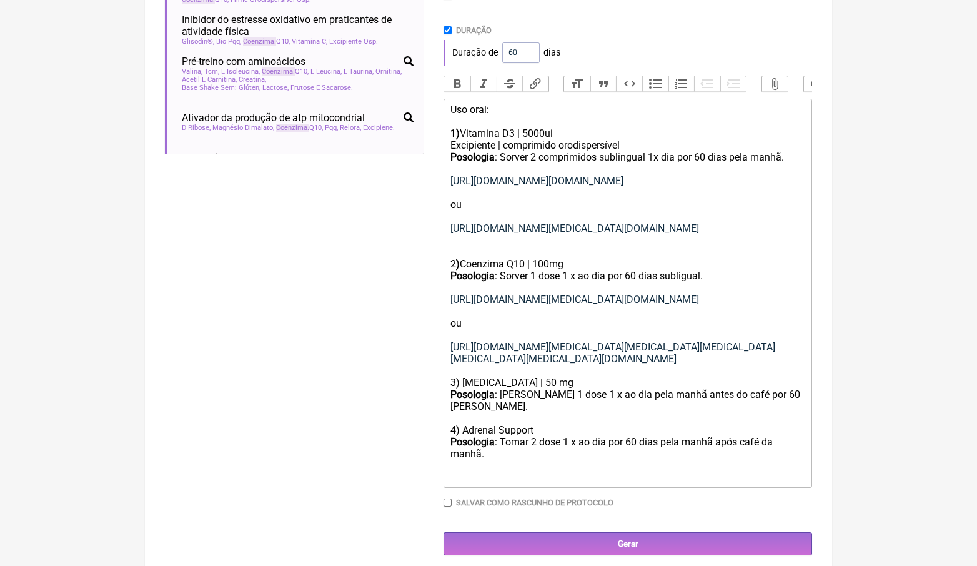
paste trix-editor "a href="https://www.amazon.com/THORNE-Adrenal-Support-Bundle-Management/dp/B0CW…"
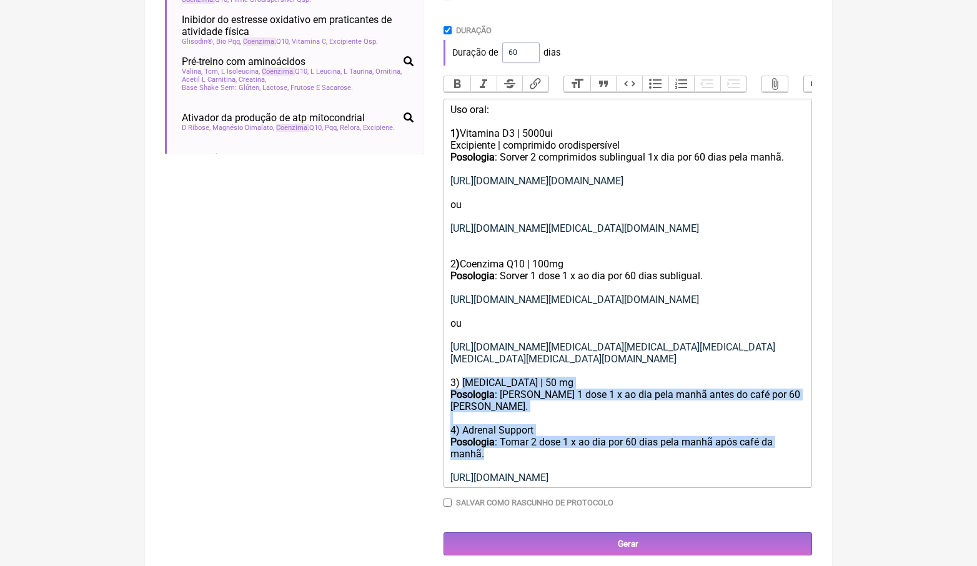
drag, startPoint x: 464, startPoint y: 413, endPoint x: 486, endPoint y: 468, distance: 59.2
click at [486, 469] on div "Posologia : Sorver 1 dose 1 x ao dia por 60 dias subligual. https://www.amazon.…" at bounding box center [627, 377] width 355 height 214
copy div "Adrenal Cortex | 50 mg Posologia : Tomar 1 dose 1 x ao dia pela manhã antes do …"
drag, startPoint x: 607, startPoint y: 505, endPoint x: 449, endPoint y: 489, distance: 158.8
click at [449, 488] on trix-editor "Uso oral: 1) Vitamina D3 | 5000ui Excipiente | comprimido orodispersível Posolo…" at bounding box center [628, 293] width 369 height 389
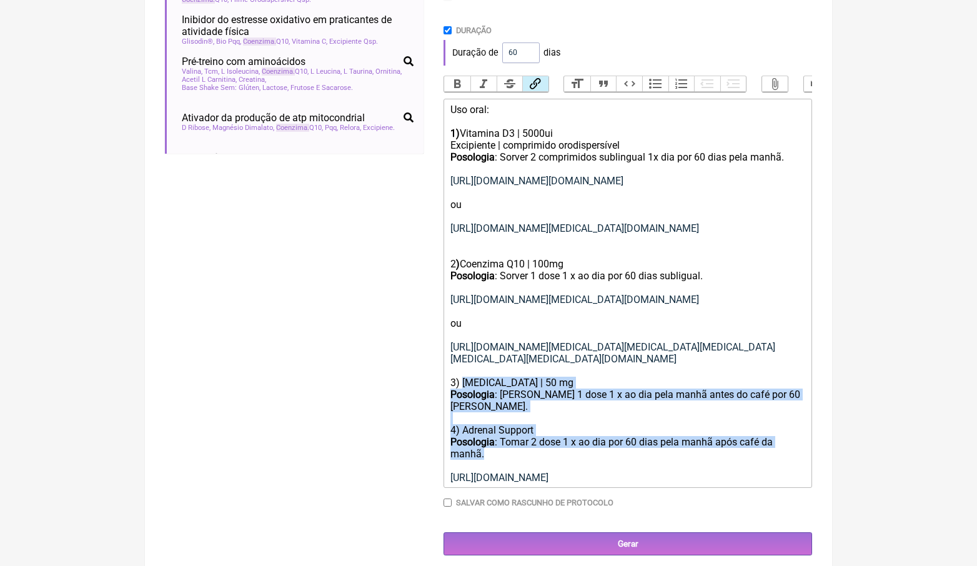
copy link "[URL][DOMAIN_NAME][PERSON_NAME]"
click at [620, 484] on div "Posologia : Sorver 1 dose 1 x ao dia por 60 dias subligual. https://www.amazon.…" at bounding box center [627, 377] width 355 height 214
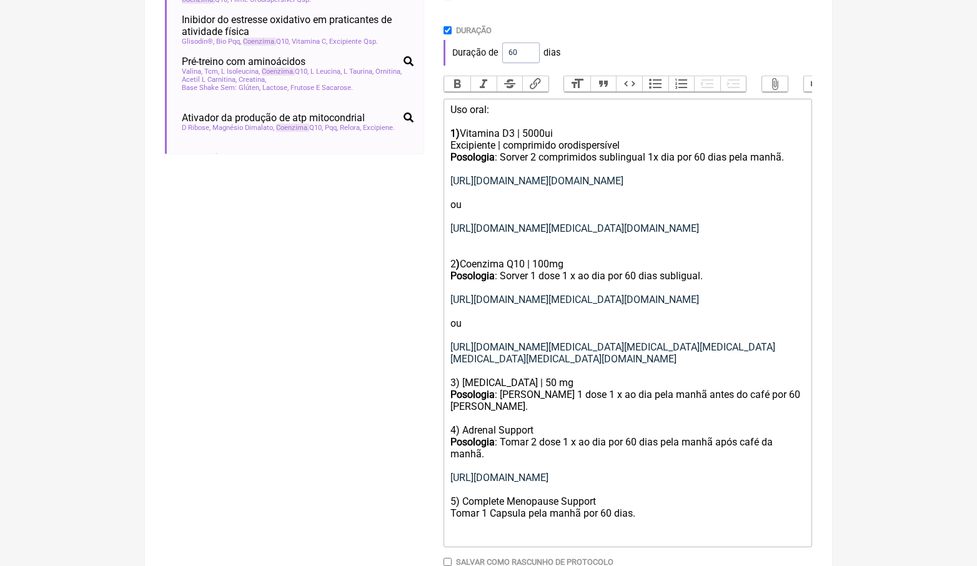
paste trix-editor "a href="https://amzn.to/3TrBPfz">https://amzn.to/3TrBPfz</a"
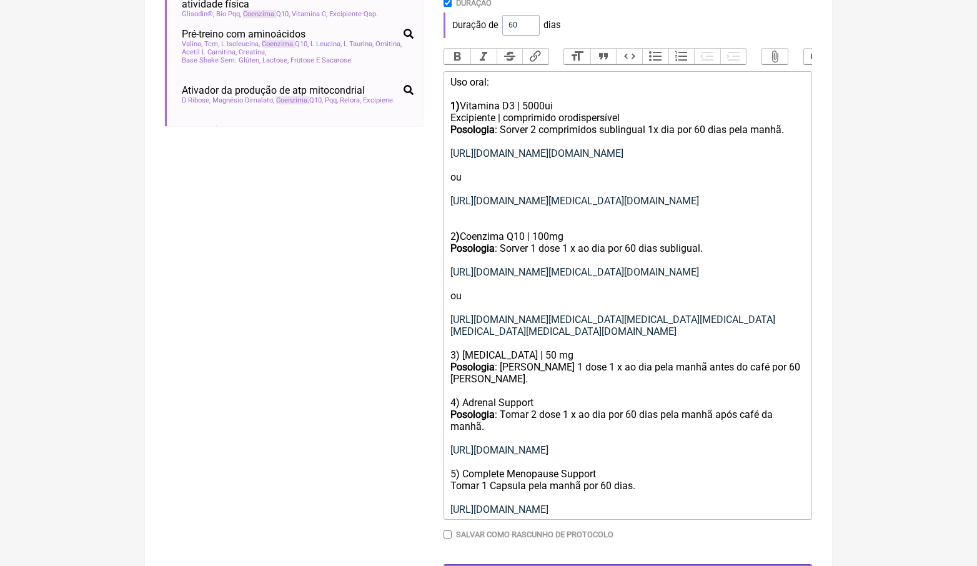
scroll to position [378, 0]
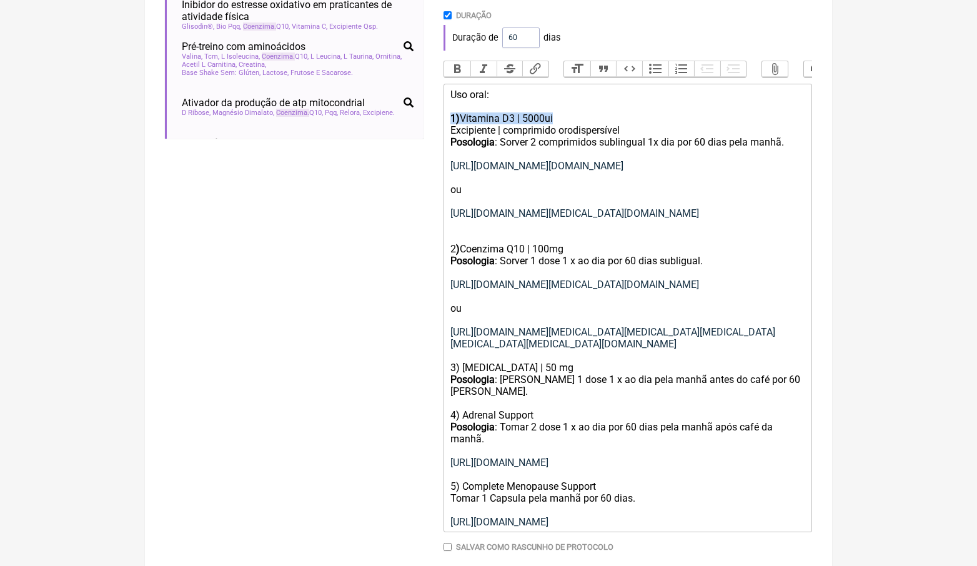
drag, startPoint x: 564, startPoint y: 115, endPoint x: 441, endPoint y: 115, distance: 122.5
click at [441, 115] on form "Buscar coenzima Protocolos Formulas Medicamentos Industrializados Suplementos /…" at bounding box center [488, 186] width 647 height 827
click at [461, 69] on button "Bold" at bounding box center [457, 69] width 26 height 16
drag, startPoint x: 579, startPoint y: 263, endPoint x: 449, endPoint y: 257, distance: 130.1
click at [449, 257] on trix-editor "Uso oral: 1) Vitamina D3 | 5000ui Excipiente | comprimido orodispersível Posolo…" at bounding box center [628, 308] width 369 height 449
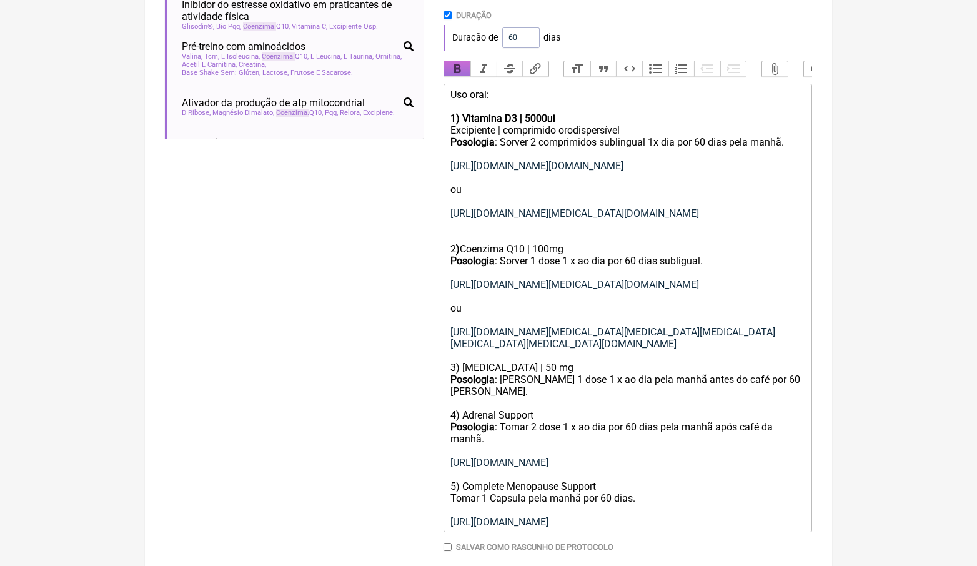
click at [460, 69] on button "Bold" at bounding box center [457, 69] width 26 height 16
drag, startPoint x: 498, startPoint y: 93, endPoint x: 442, endPoint y: 93, distance: 55.6
click at [442, 93] on form "Buscar coenzima Protocolos Formulas Medicamentos Industrializados Suplementos /…" at bounding box center [488, 186] width 647 height 827
click at [450, 70] on button "Bold" at bounding box center [457, 69] width 26 height 16
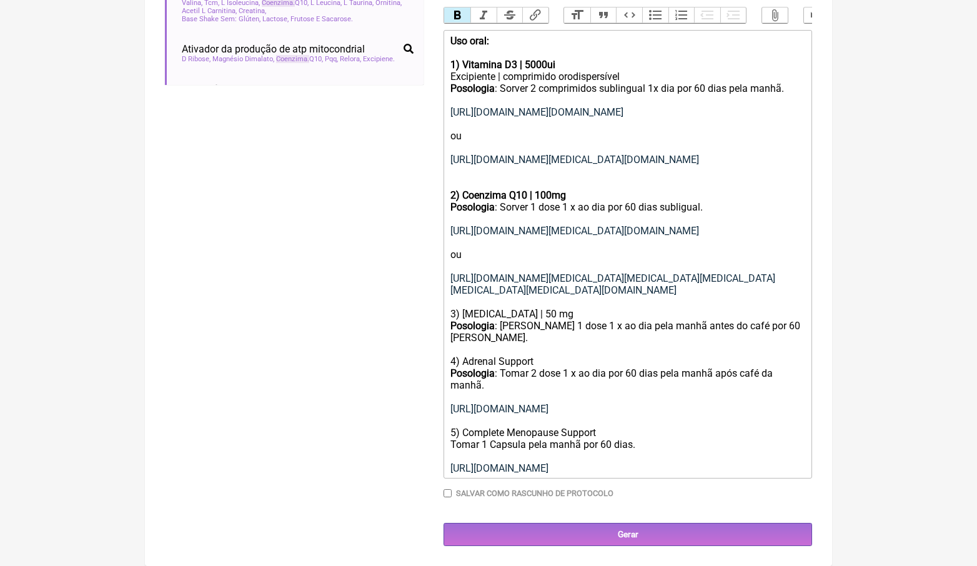
scroll to position [453, 0]
drag, startPoint x: 559, startPoint y: 320, endPoint x: 444, endPoint y: 320, distance: 115.6
click at [444, 320] on trix-editor "Uso oral: 1) Vitamina D3 | 5000ui Excipiente | comprimido orodispersível Posolo…" at bounding box center [628, 254] width 369 height 449
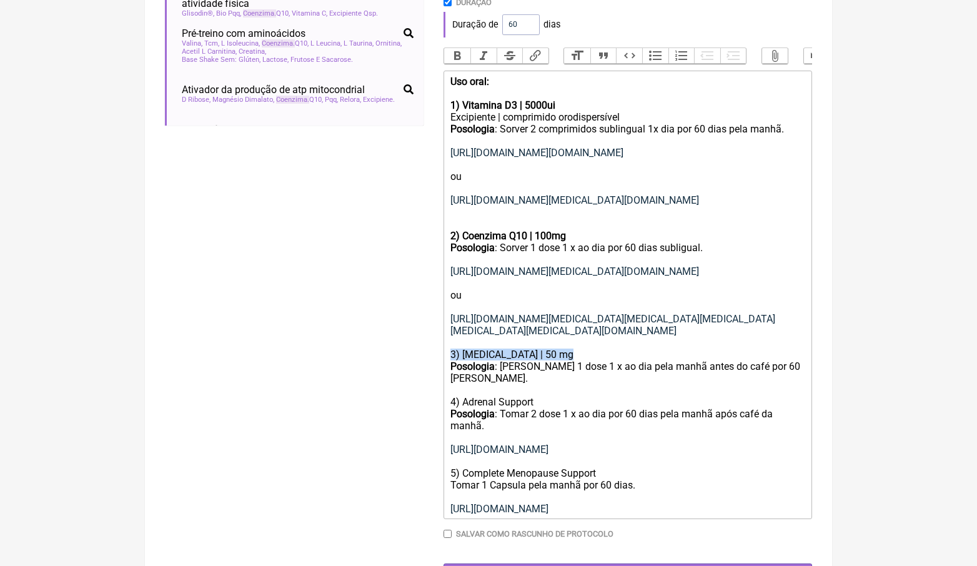
scroll to position [363, 0]
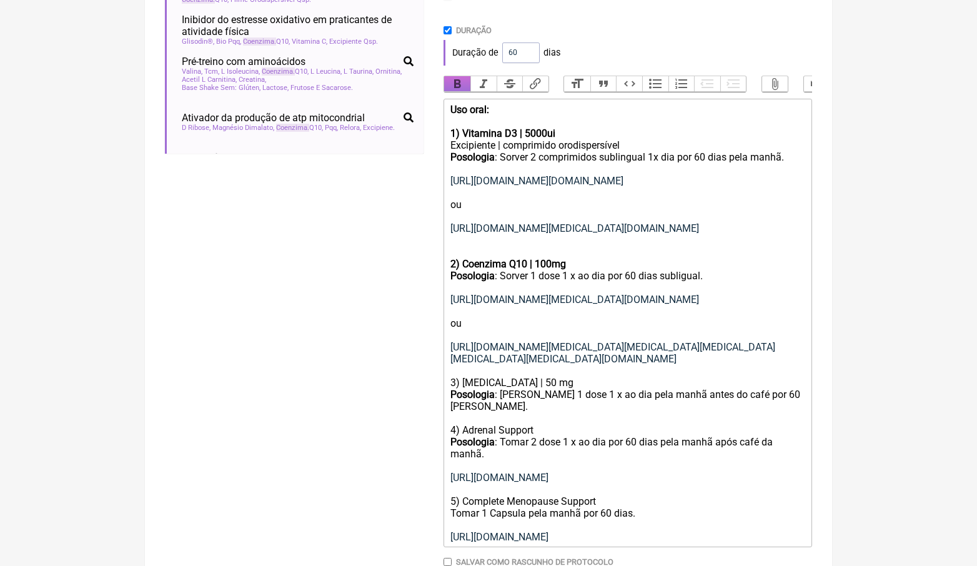
click at [454, 79] on button "Bold" at bounding box center [457, 84] width 26 height 16
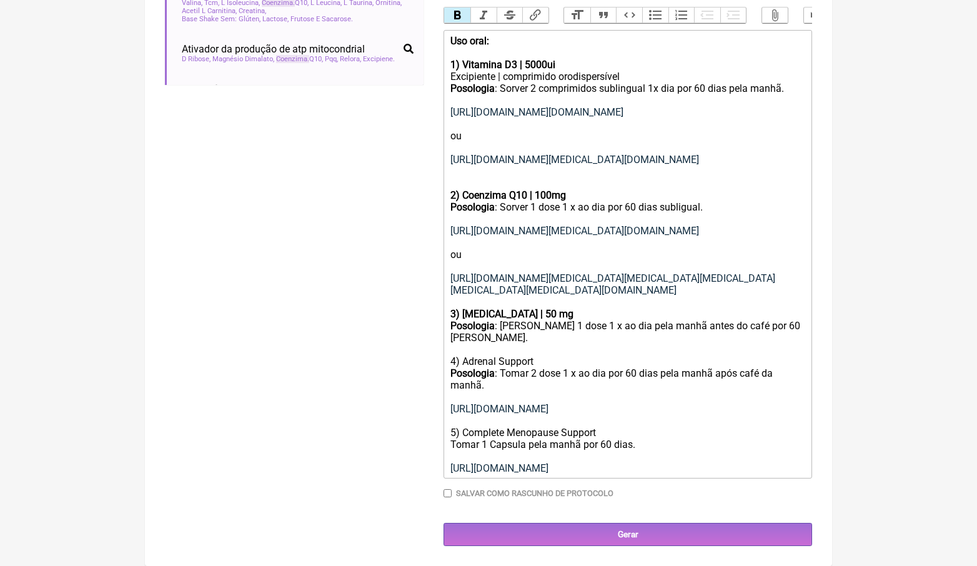
scroll to position [453, 0]
drag, startPoint x: 543, startPoint y: 355, endPoint x: 450, endPoint y: 355, distance: 93.1
click at [449, 355] on trix-editor "Uso oral: 1) Vitamina D3 | 5000ui Excipiente | comprimido orodispersível Posolo…" at bounding box center [628, 254] width 369 height 449
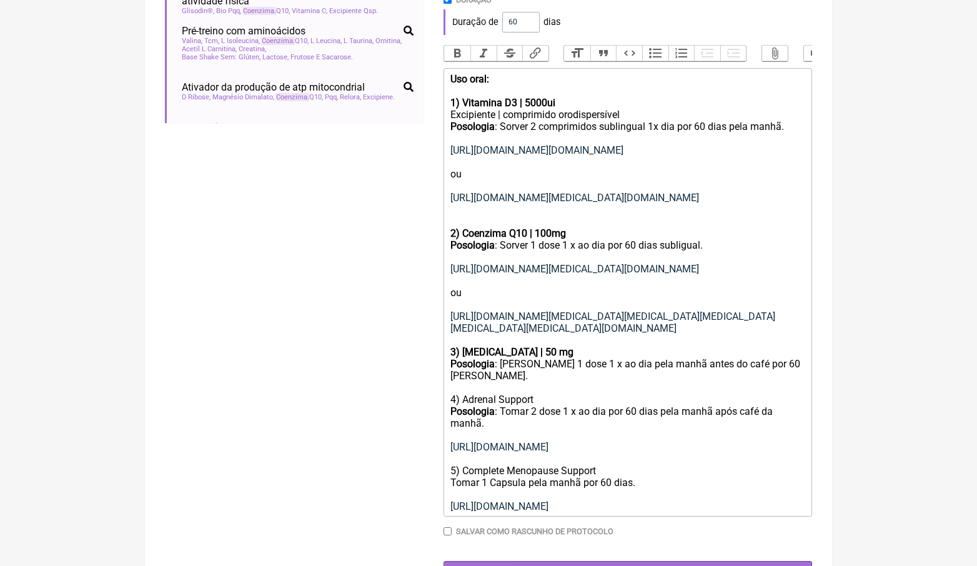
scroll to position [367, 0]
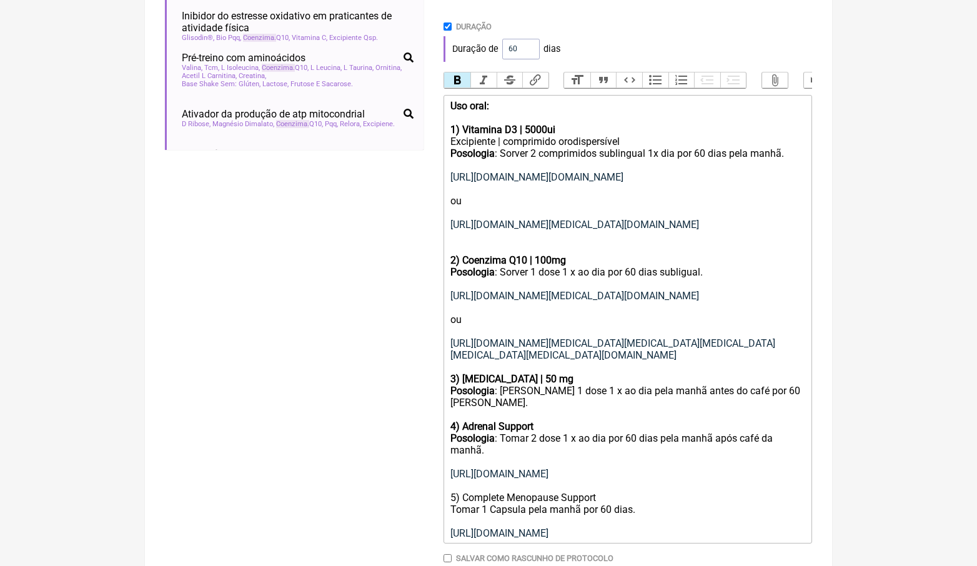
click at [467, 80] on button "Bold" at bounding box center [457, 80] width 26 height 16
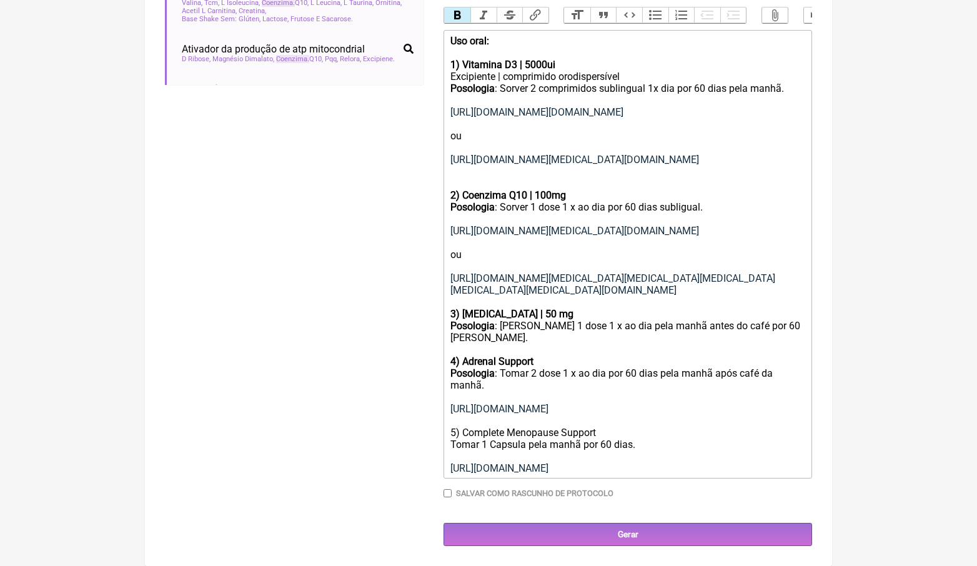
scroll to position [453, 0]
drag, startPoint x: 617, startPoint y: 435, endPoint x: 431, endPoint y: 435, distance: 186.2
click at [431, 435] on form "Buscar coenzima Protocolos Formulas Medicamentos Industrializados Suplementos /…" at bounding box center [488, 132] width 647 height 827
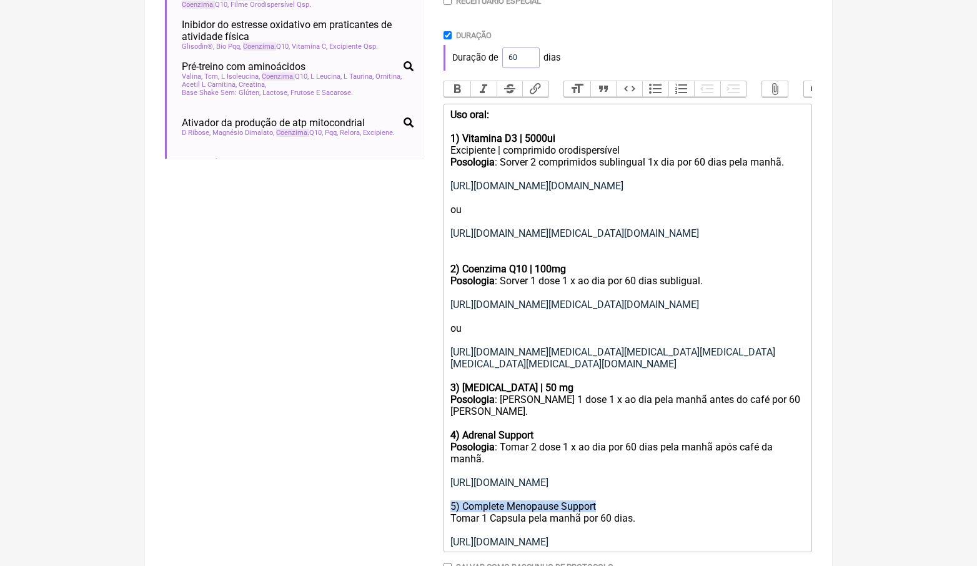
scroll to position [249, 0]
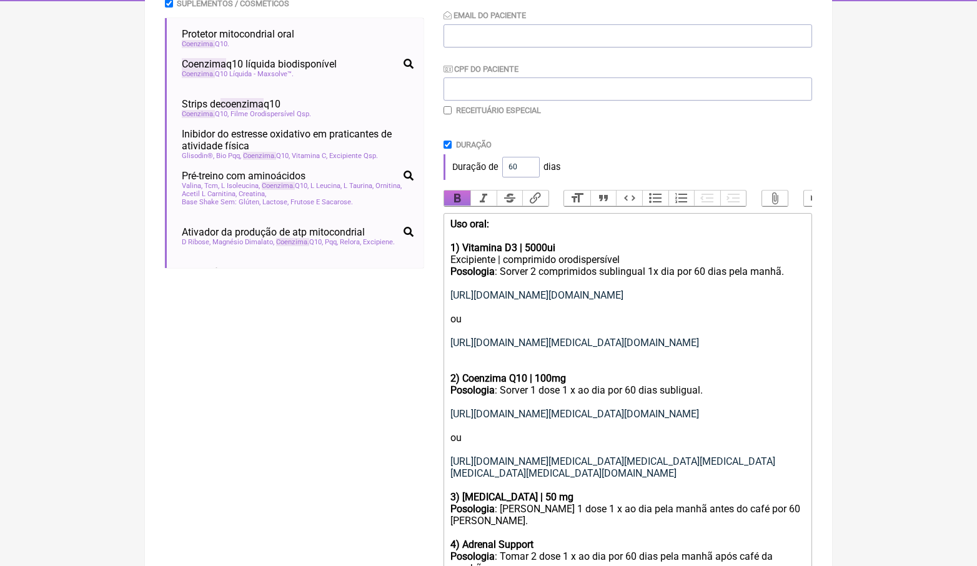
click at [464, 201] on button "Bold" at bounding box center [457, 199] width 26 height 16
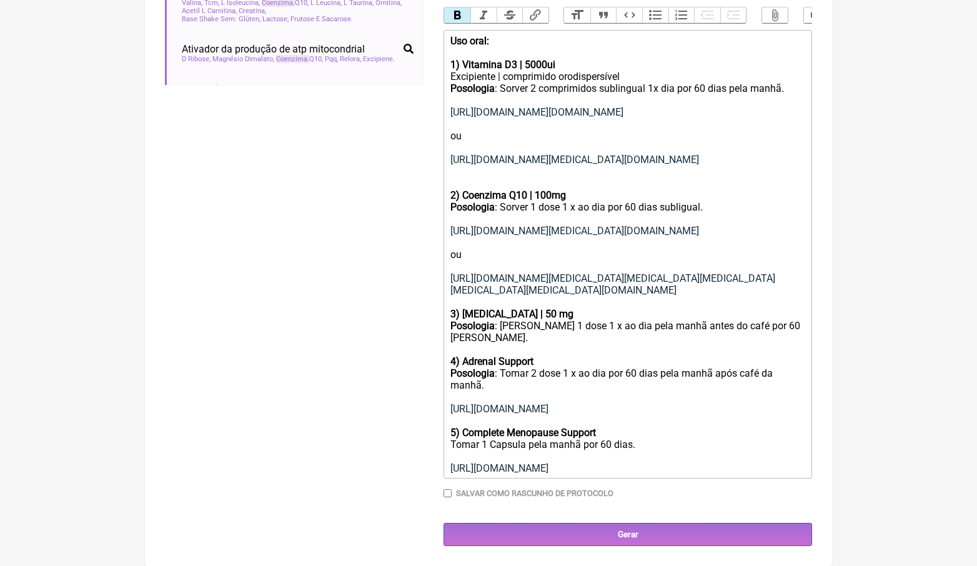
scroll to position [453, 0]
click at [642, 437] on div "Posologia : Sorver 1 dose 1 x ao dia por 60 dias subligual. https://www.amazon.…" at bounding box center [627, 337] width 355 height 273
click at [574, 462] on div "Posologia : Sorver 1 dose 1 x ao dia por 60 dias subligual. https://www.amazon.…" at bounding box center [627, 337] width 355 height 273
click at [582, 471] on div "Posologia : Sorver 1 dose 1 x ao dia por 60 dias subligual. https://www.amazon.…" at bounding box center [627, 337] width 355 height 273
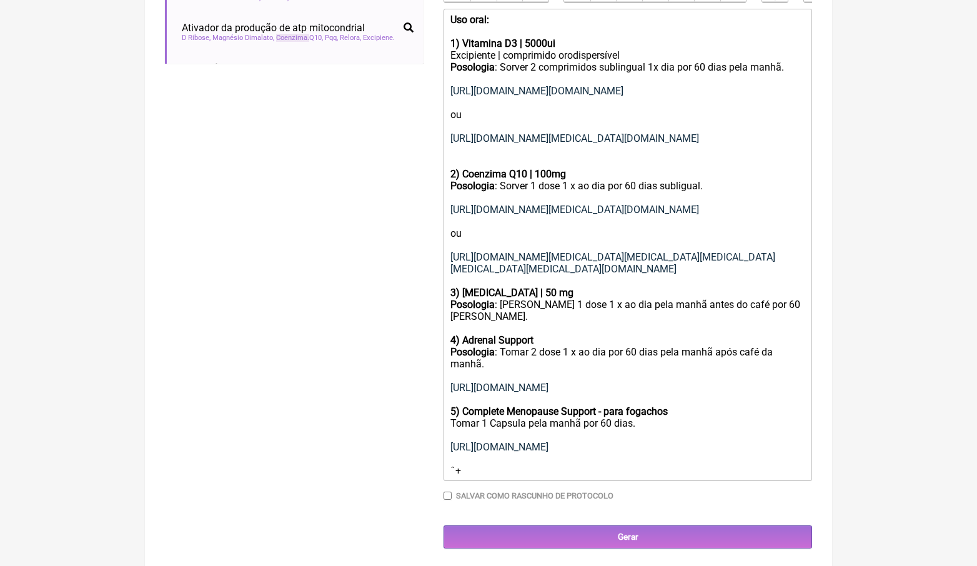
type trix-editor "<div><strong>Uso oral:</strong><br><br></div><div><strong>1) Vitamina D3 | 5000…"
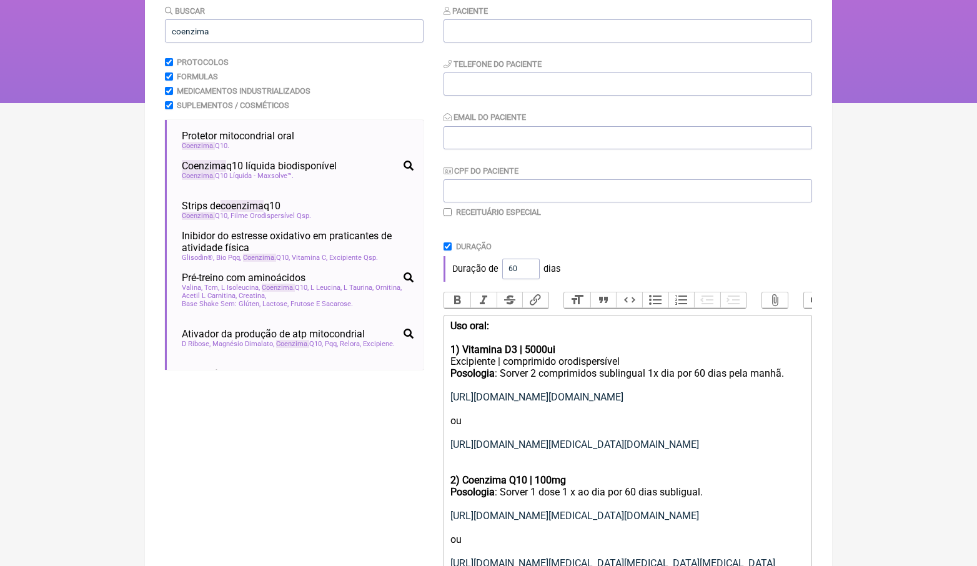
scroll to position [127, 0]
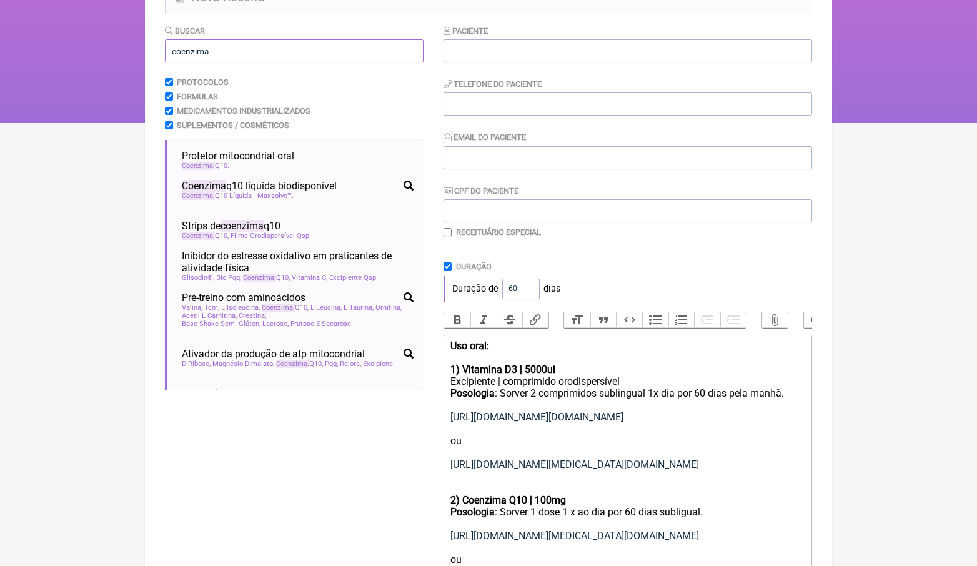
click at [264, 59] on input "coenzima" at bounding box center [294, 50] width 259 height 23
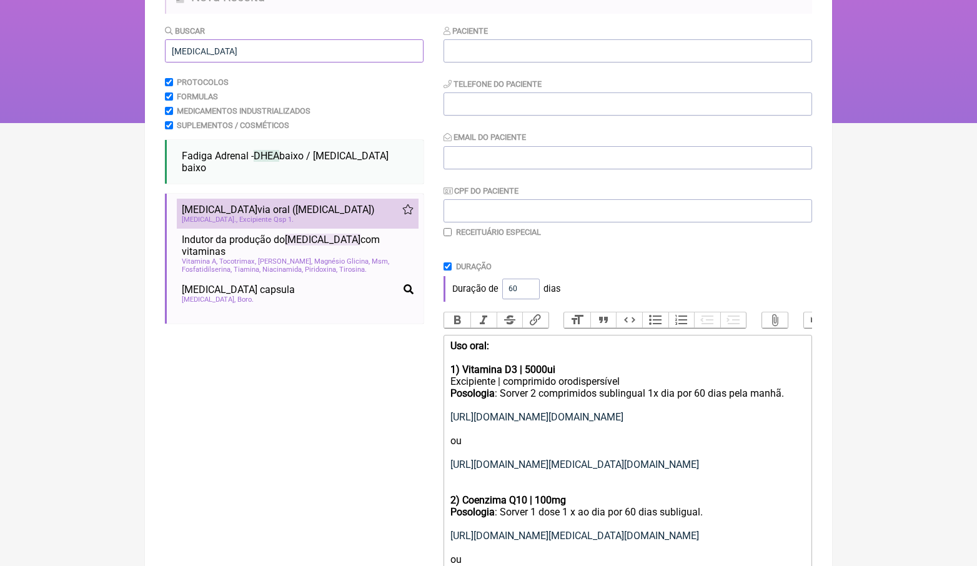
type input "dhea"
click at [279, 216] on div "Dhea Excipiente Qsp 1" at bounding box center [298, 220] width 232 height 8
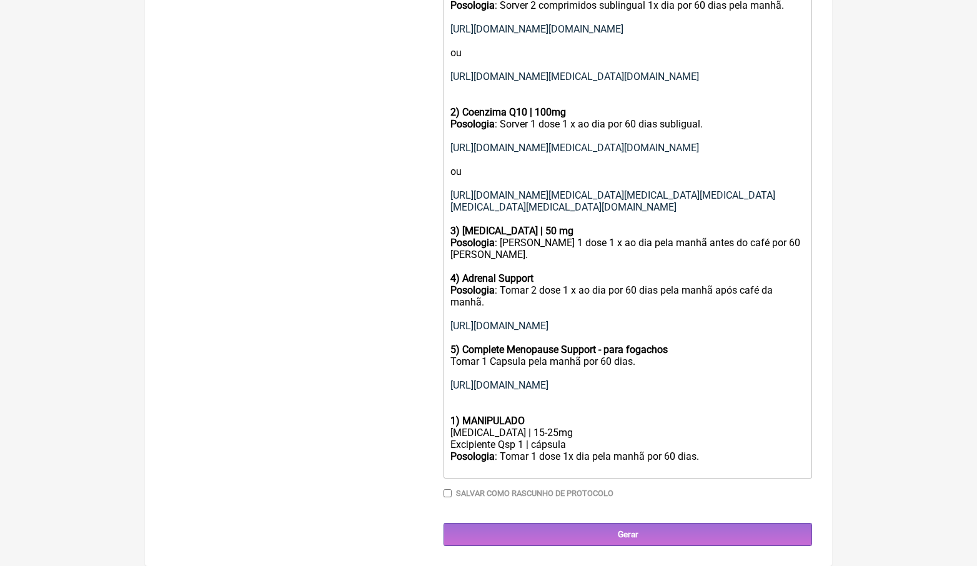
scroll to position [532, 0]
click at [455, 422] on strong "1) MANIPULADO" at bounding box center [487, 421] width 74 height 12
click at [516, 425] on strong ") MANIPULADO" at bounding box center [490, 421] width 69 height 12
click at [451, 433] on div "Dhea | 15-25mg" at bounding box center [627, 433] width 355 height 12
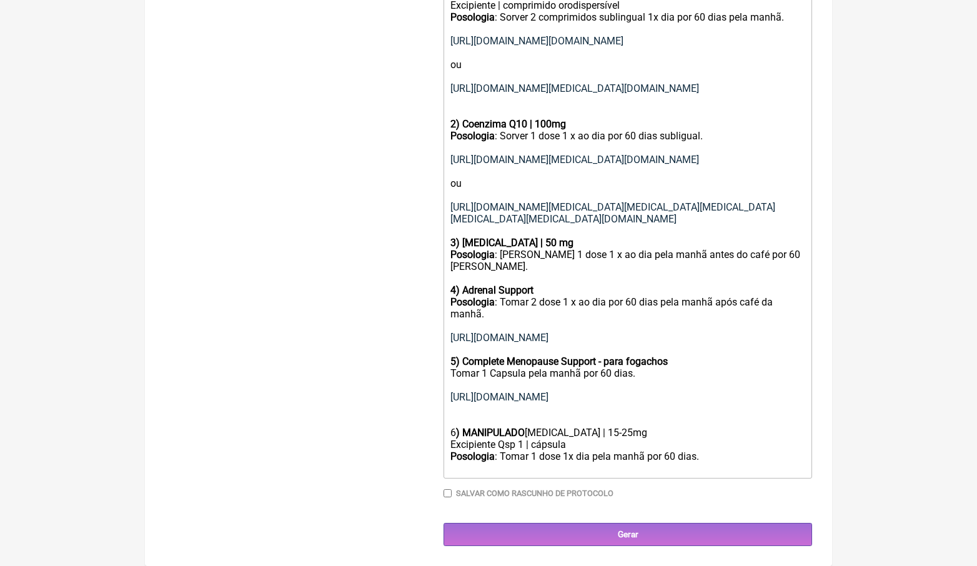
scroll to position [520, 0]
click at [519, 434] on div "6 ) Dhea | 15-25mg" at bounding box center [627, 433] width 355 height 12
click at [720, 458] on div "Posologia : Tomar 1 dose 1x dia pela manhã por 60 dias." at bounding box center [627, 462] width 355 height 24
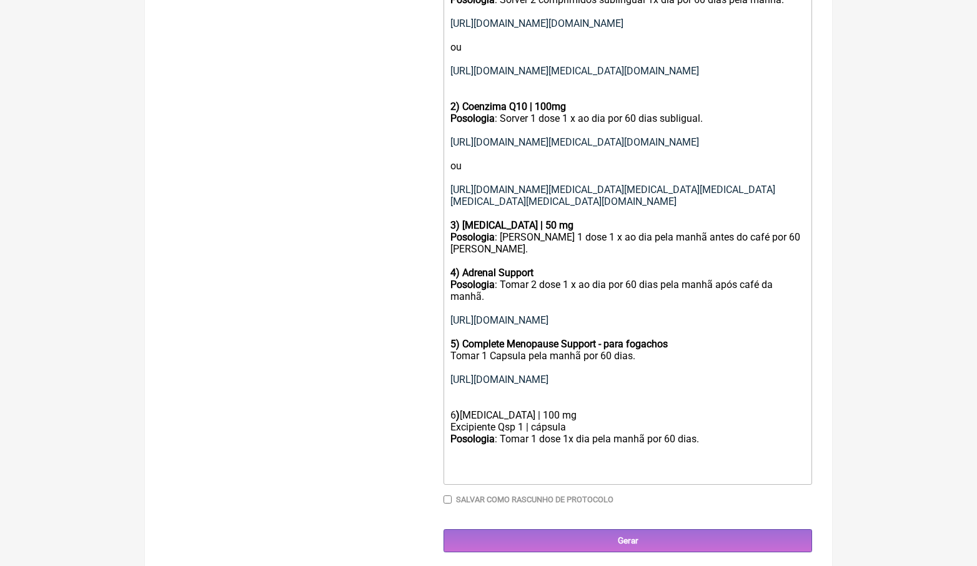
paste trix-editor "a href="https://www.amazon.com/Capsules-Non-GMO-Gluten-Supplement-Horbaach/dp/B…"
drag, startPoint x: 582, startPoint y: 444, endPoint x: 375, endPoint y: 444, distance: 206.8
click at [375, 444] on form "Buscar dhea Protocolos Formulas Medicamentos Industrializados Suplementos / Cos…" at bounding box center [488, 92] width 647 height 922
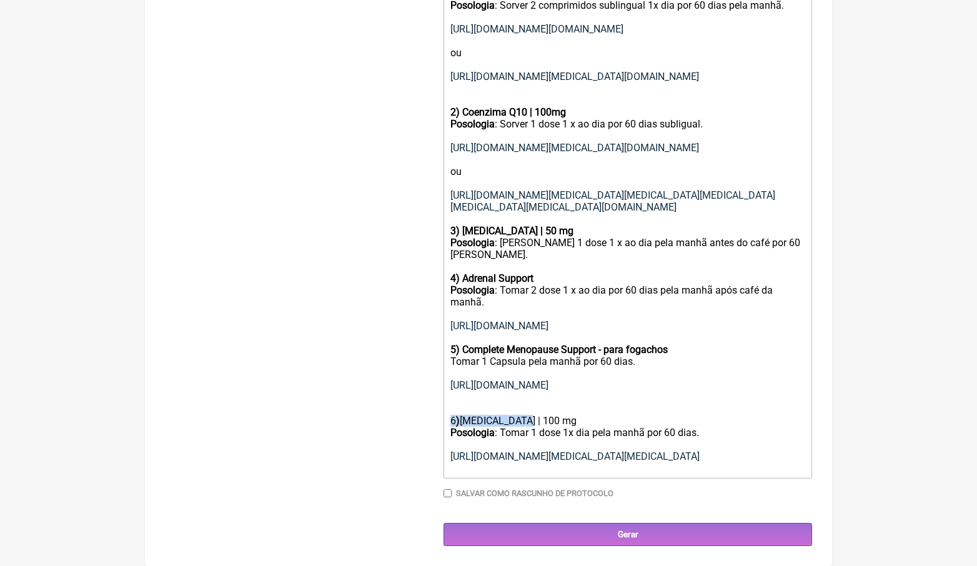
drag, startPoint x: 534, startPoint y: 430, endPoint x: 377, endPoint y: 430, distance: 156.2
click at [377, 430] on form "Buscar dhea Protocolos Formulas Medicamentos Industrializados Suplementos / Cos…" at bounding box center [488, 91] width 647 height 910
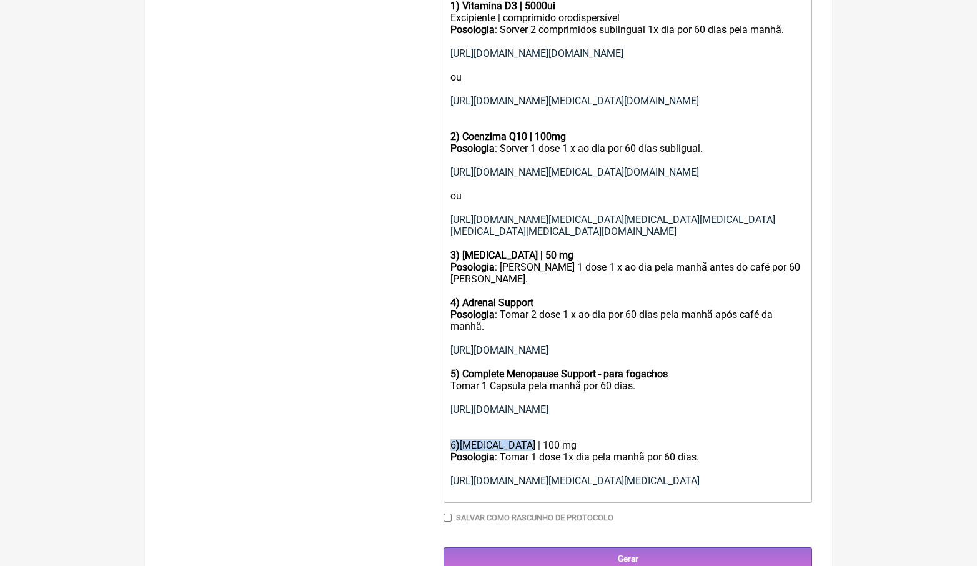
scroll to position [225, 0]
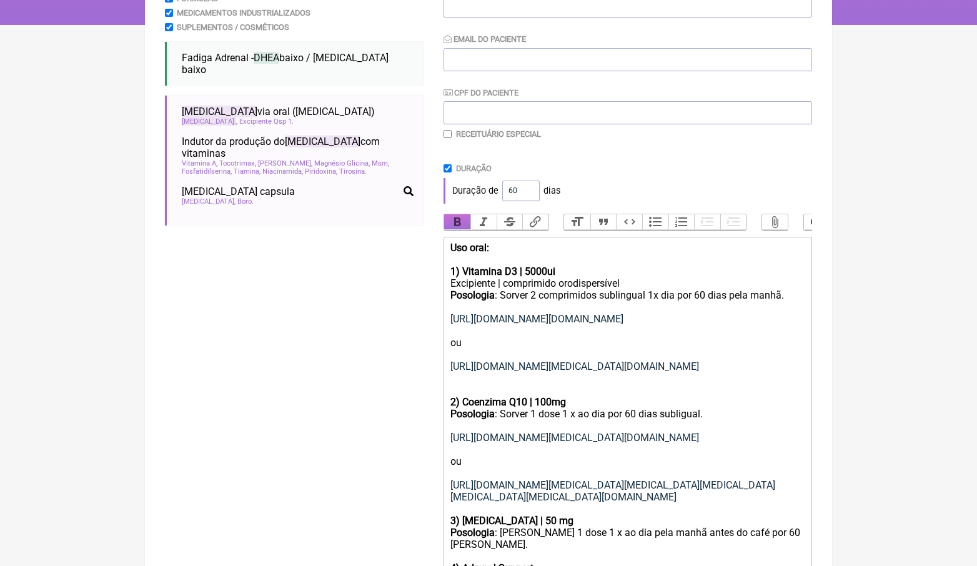
click at [465, 226] on button "Bold" at bounding box center [457, 222] width 26 height 16
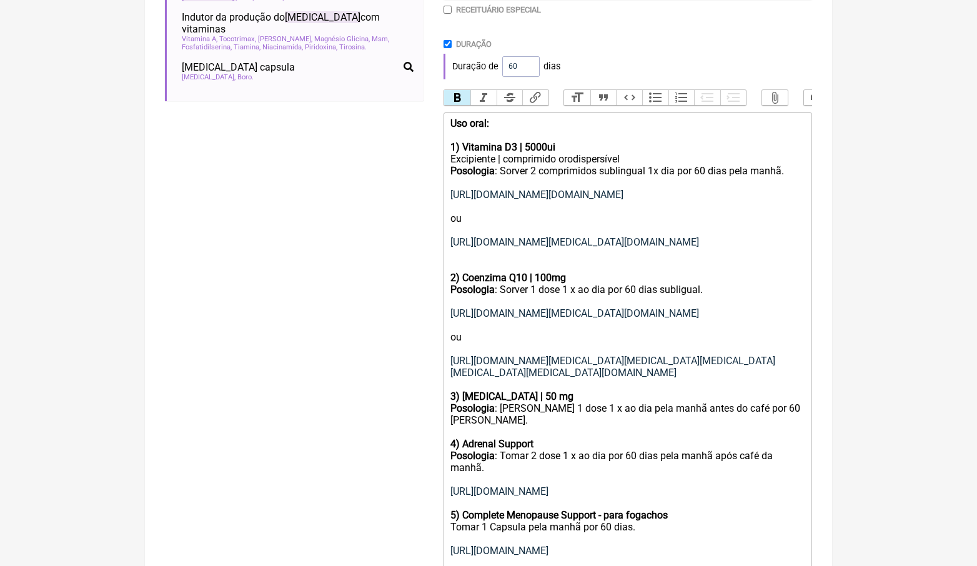
scroll to position [642, 0]
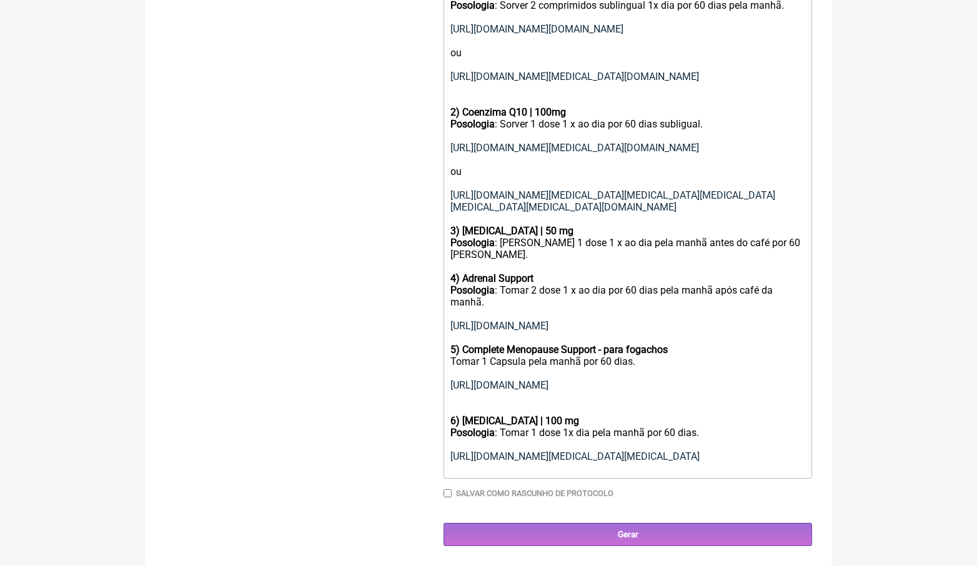
click at [547, 474] on div "Posologia : Tomar 1 dose 1x dia pela manhã por 60 dias. https://www.amazon.com/…" at bounding box center [627, 450] width 355 height 47
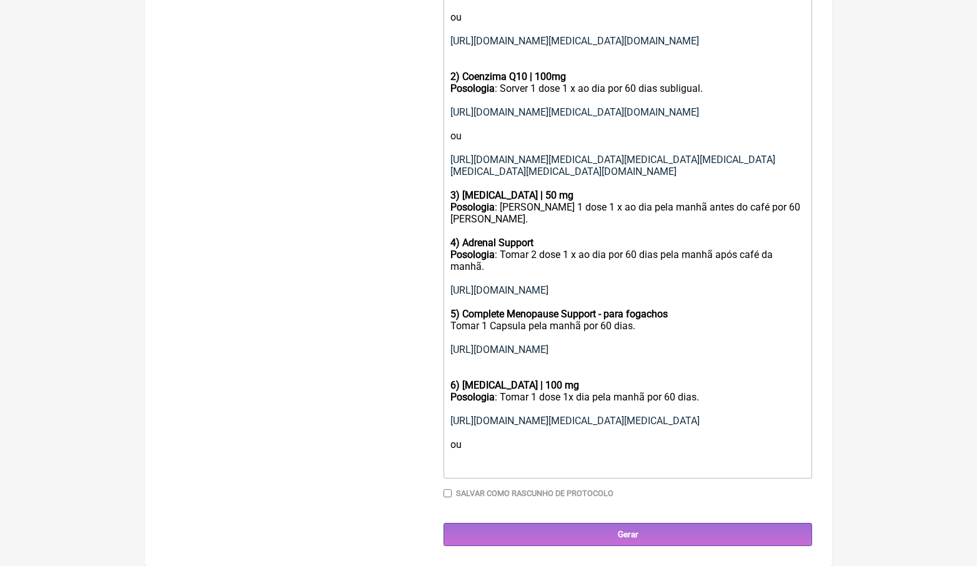
paste trix-editor "<div><strong>Uso oral:</strong><br><br></div><div><strong>1) Vitamina D3 | 5000…"
click at [499, 379] on strong "6) Dhea | 100 mg" at bounding box center [514, 385] width 129 height 12
type trix-editor "<div><strong>Uso oral:</strong><br><br></div><div><strong>1) Vitamina D3 | 5000…"
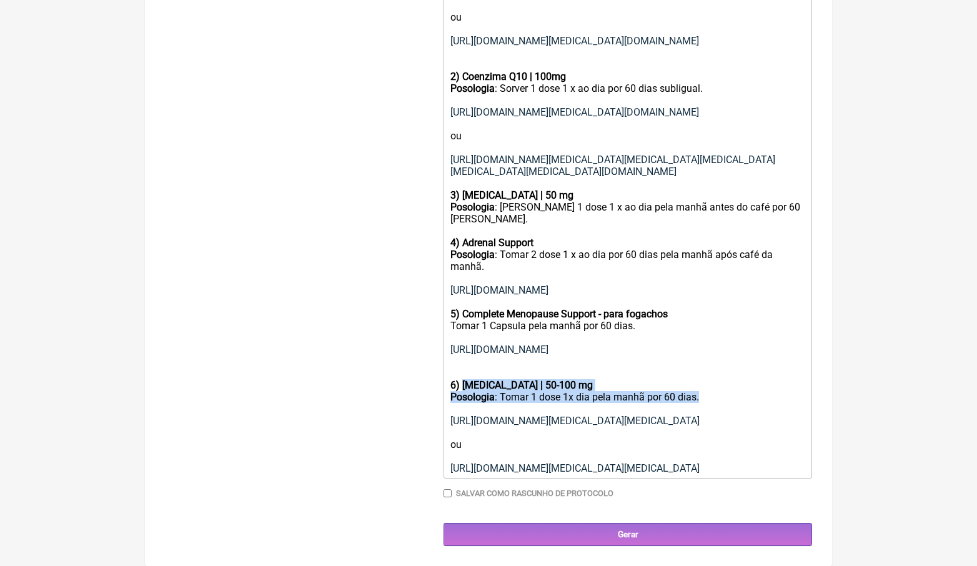
drag, startPoint x: 465, startPoint y: 117, endPoint x: 745, endPoint y: 134, distance: 280.4
click at [746, 134] on trix-editor "Uso oral: 1) Vitamina D3 | 5000ui Excipiente | comprimido orodispersível Posolo…" at bounding box center [628, 194] width 369 height 567
copy trix-editor "Dhea | 50-100 mg Posologia : Tomar 1 dose 1x dia pela manhã por 60 dias."
drag, startPoint x: 502, startPoint y: 291, endPoint x: 453, endPoint y: 150, distance: 148.8
click at [453, 391] on div "Posologia : Tomar 1 dose 1x dia pela manhã por 60 dias. https://www.amazon.com/…" at bounding box center [627, 432] width 355 height 83
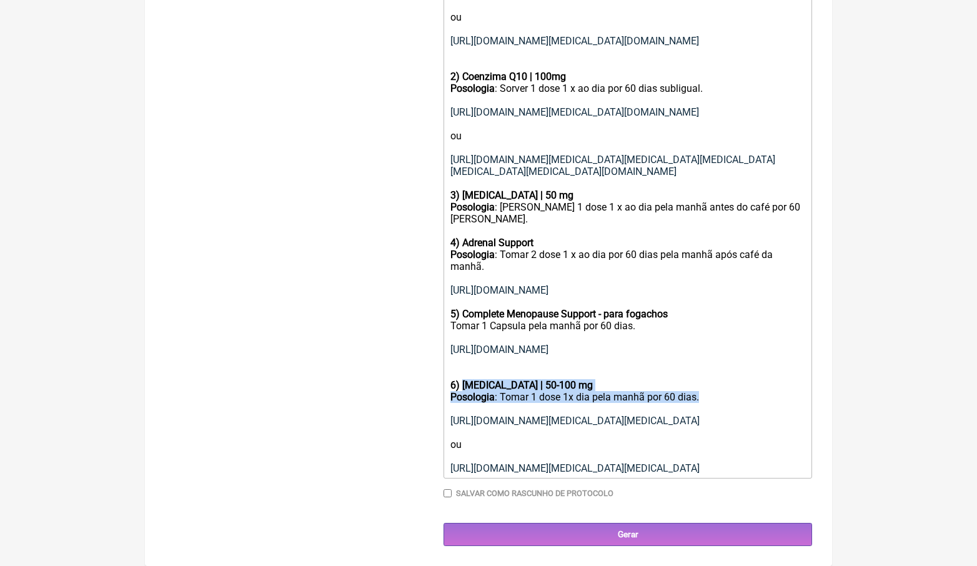
drag, startPoint x: 569, startPoint y: 465, endPoint x: 440, endPoint y: 334, distance: 183.3
click at [440, 334] on form "Buscar dhea Protocolos Formulas Medicamentos Industrializados Suplementos / Cos…" at bounding box center [488, 74] width 647 height 946
click at [648, 391] on div "Posologia : Tomar 1 dose 1x dia pela manhã por 60 dias. https://www.amazon.com/…" at bounding box center [627, 432] width 355 height 83
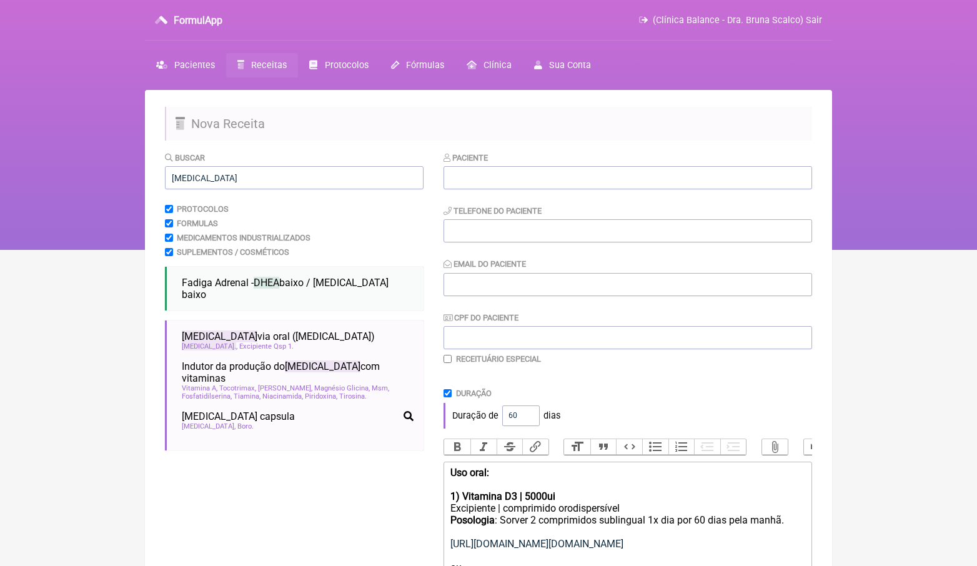
scroll to position [0, 0]
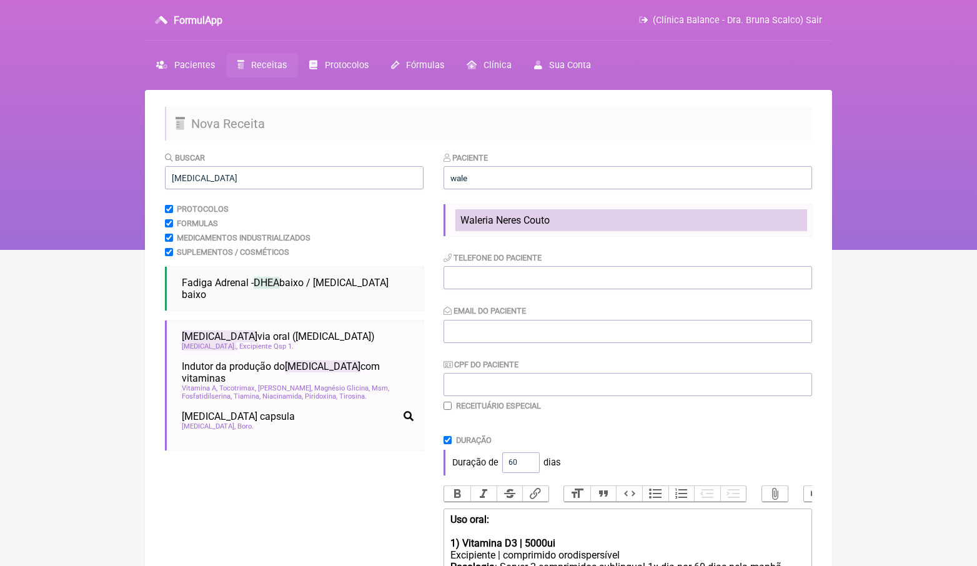
click at [539, 225] on li "Waleria Neres Couto" at bounding box center [631, 220] width 352 height 22
type input "Waleria Neres Couto"
type input "(85) 7251-3589"
type input "coutowaleria@gmail.com"
type input "069.312.896-83"
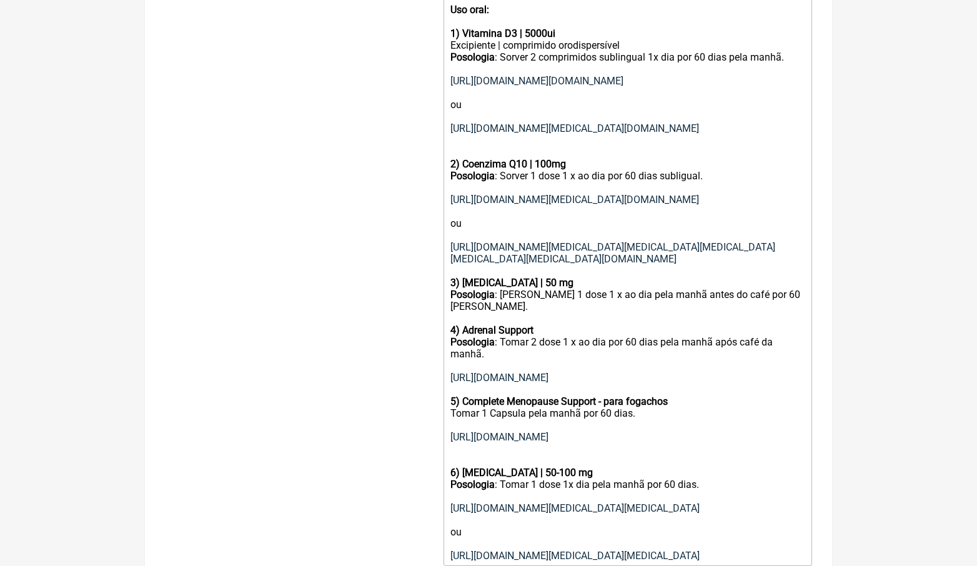
scroll to position [463, 0]
click at [542, 52] on div "Posologia : Sorver 2 comprimidos sublingual 1x dia por 60 dias pela manhã. http…" at bounding box center [627, 104] width 355 height 107
type trix-editor "<div><strong>Uso oral:</strong><br><br></div><div><strong>1) Vitamina D3 | 5000…"
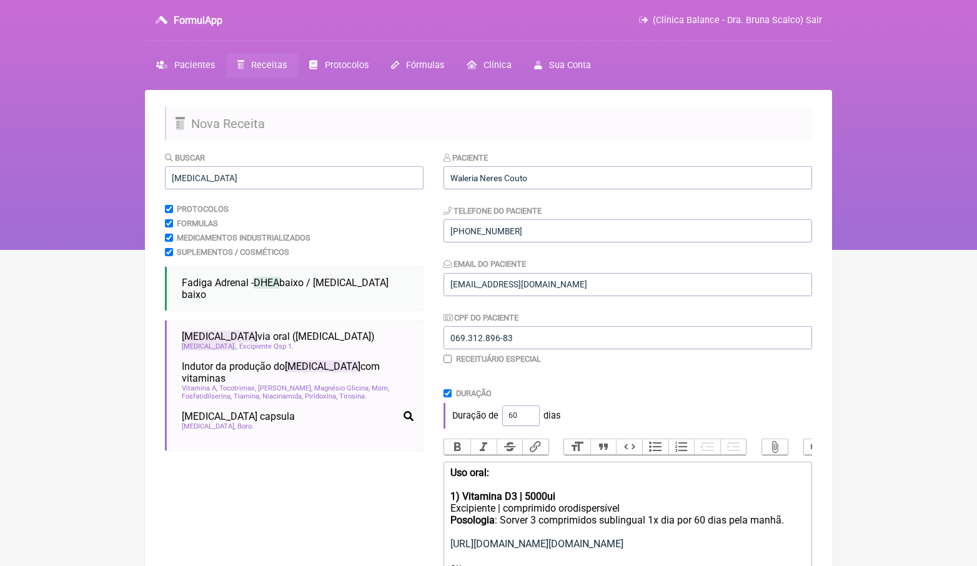
scroll to position [0, 0]
click at [239, 166] on input "dhea" at bounding box center [294, 177] width 259 height 23
click at [240, 166] on input "dhea" at bounding box center [294, 177] width 259 height 23
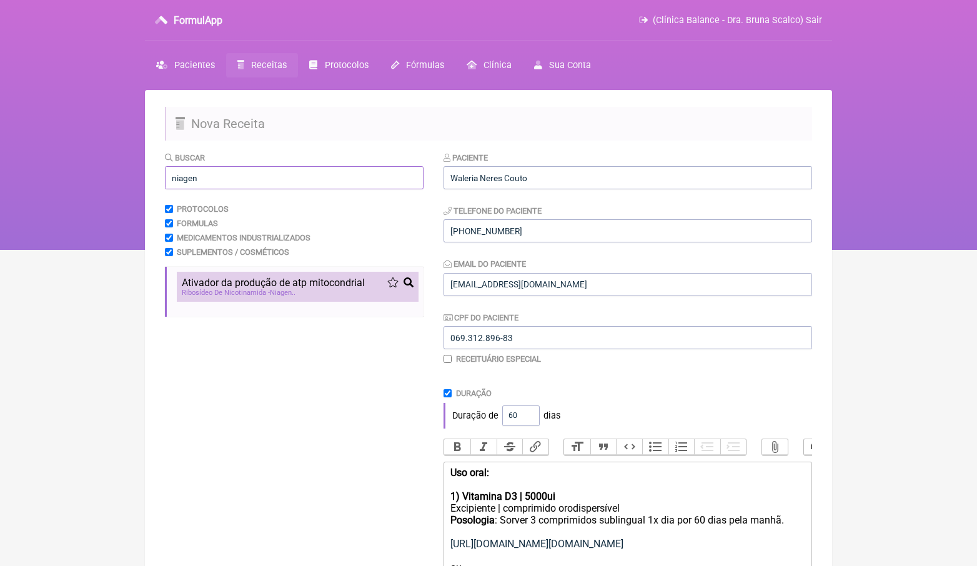
type input "niagen"
click at [245, 286] on span "Ativador da produção de atp mitocondrial" at bounding box center [273, 283] width 183 height 12
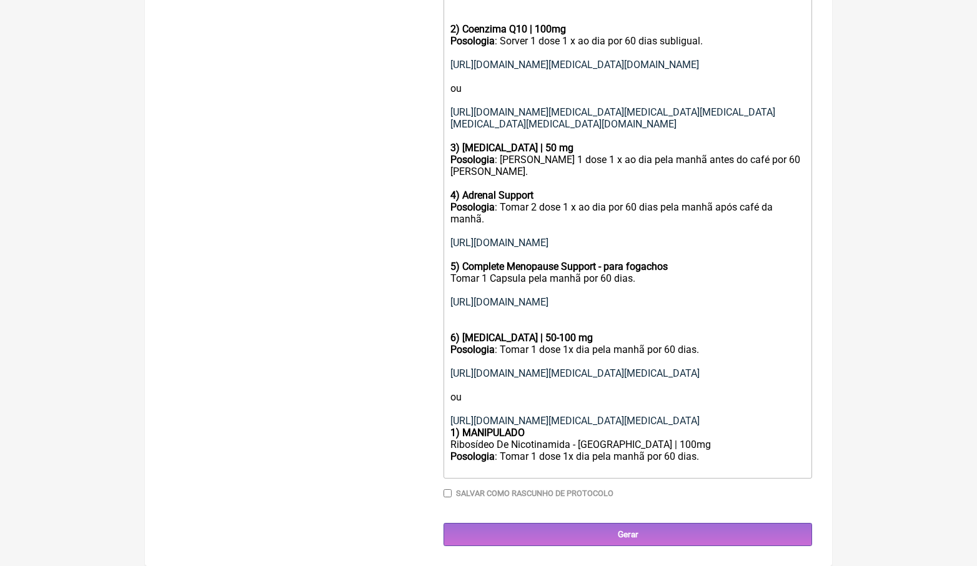
scroll to position [880, 0]
click at [605, 425] on div "Posologia : Tomar 1 dose 1x dia pela manhã por 60 dias. https://www.amazon.com/…" at bounding box center [627, 385] width 355 height 83
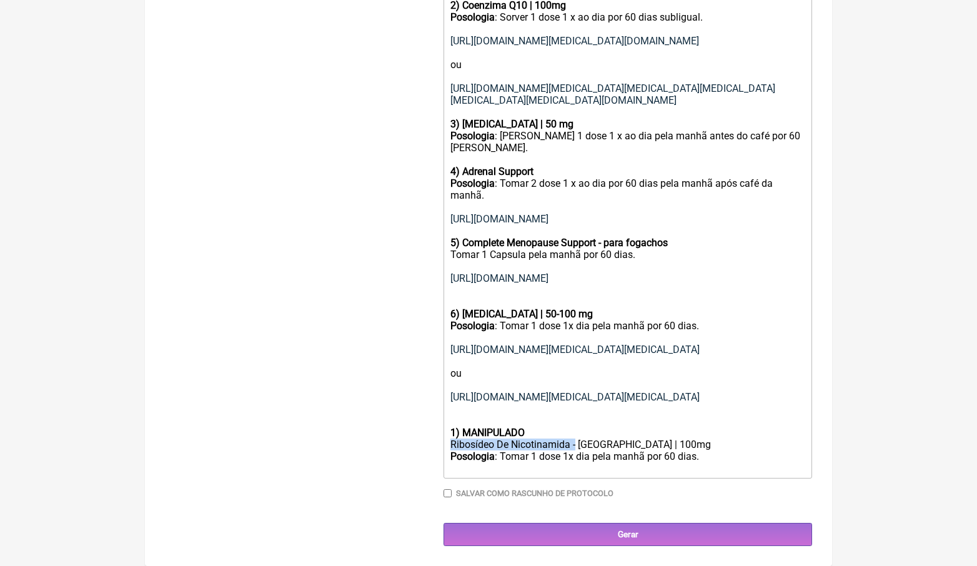
drag, startPoint x: 451, startPoint y: 469, endPoint x: 579, endPoint y: 468, distance: 128.1
click at [579, 450] on div "Ribosídeo De Nicotinamida - [GEOGRAPHIC_DATA] | 100mg" at bounding box center [627, 445] width 355 height 12
click at [452, 450] on div "Ribosídeo De Nicotinamida - [GEOGRAPHIC_DATA] | 100mg" at bounding box center [627, 445] width 355 height 12
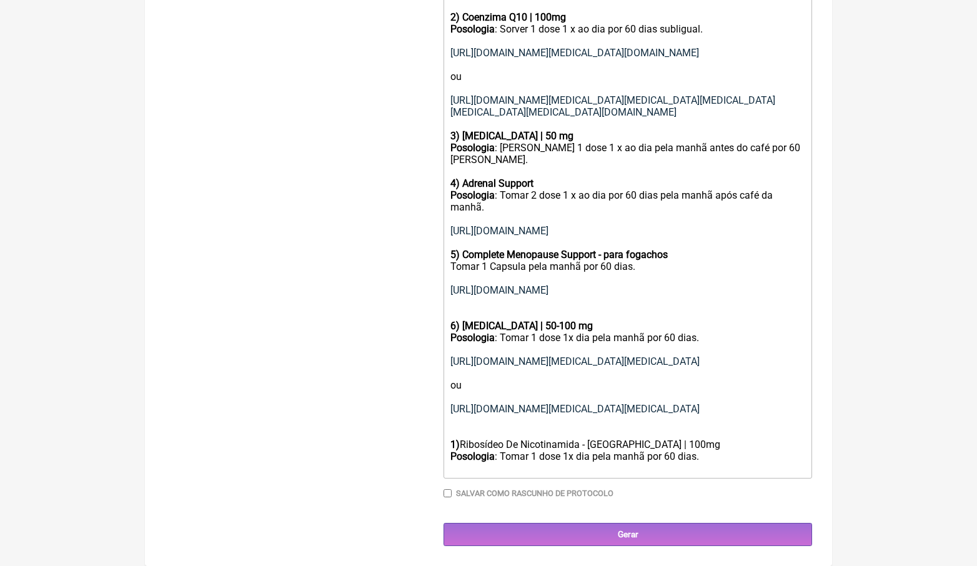
click at [637, 450] on div "1) Ribosídeo De Nicotinamida - Niagen | 100mg" at bounding box center [627, 445] width 355 height 12
click at [650, 470] on div "Posologia : Tomar 1 dose 1x dia pela manhã por 60 dias." at bounding box center [627, 462] width 355 height 24
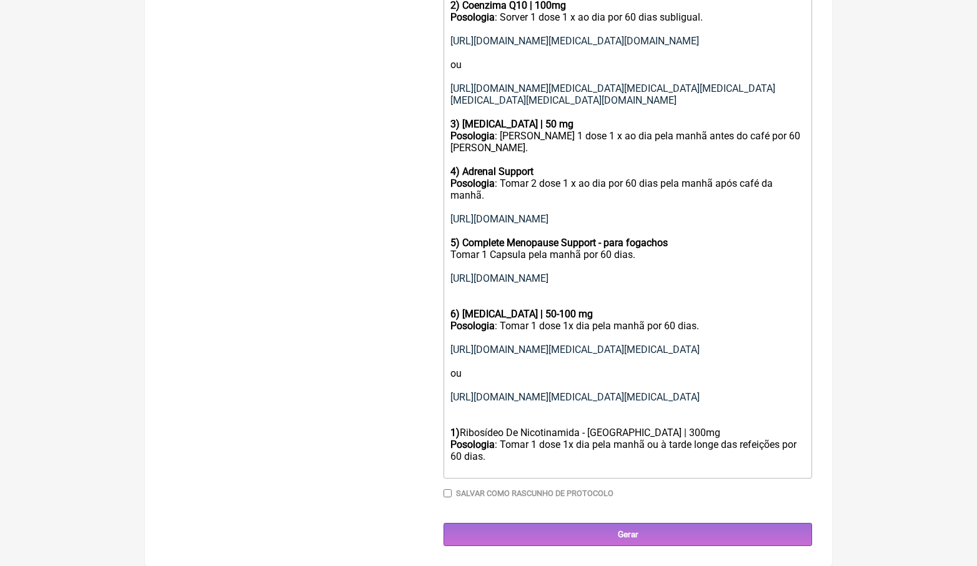
click at [502, 474] on div "Posologia : Tomar 1 dose 1x dia pela manhã ou à tarde longe das refeições por 6…" at bounding box center [627, 457] width 355 height 36
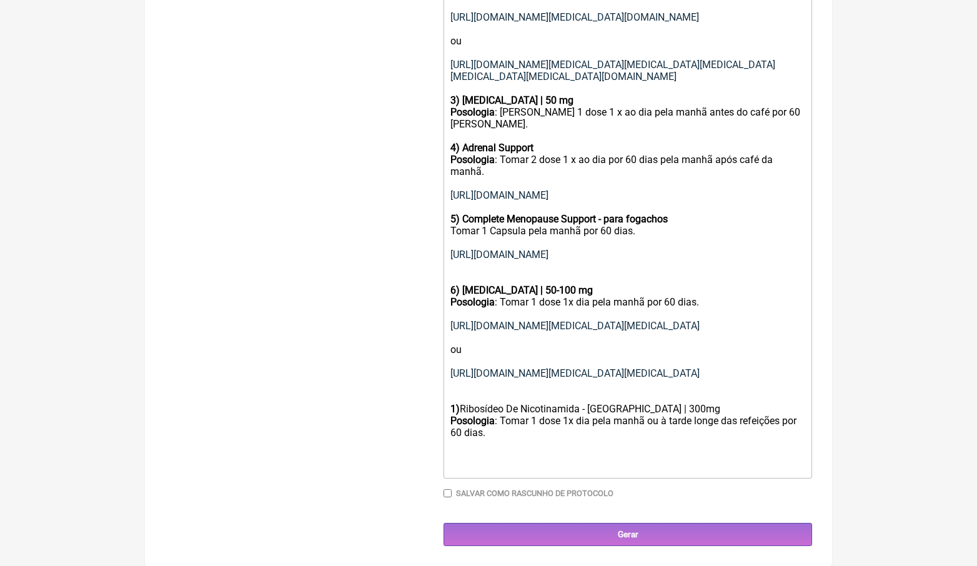
paste trix-editor "a href="https://www.amazon.com/300mg-Winning-Patented-Boosting-Supplement/dp/B0…"
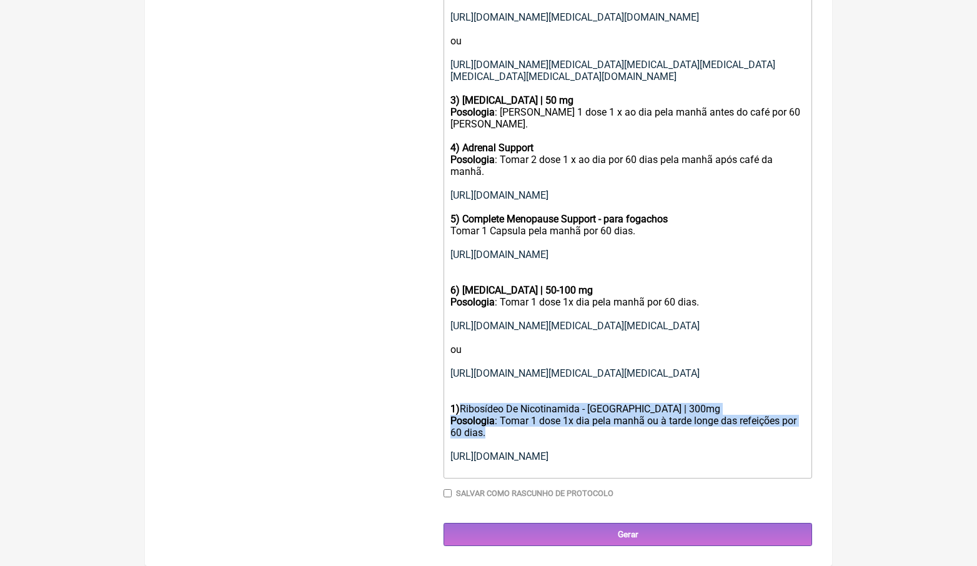
drag, startPoint x: 462, startPoint y: 395, endPoint x: 495, endPoint y: 415, distance: 38.4
click at [495, 415] on trix-editor "Uso oral: 1) Vitamina D3 | 5000ui Excipiente | comprimido orodispersível Posolo…" at bounding box center [628, 147] width 369 height 662
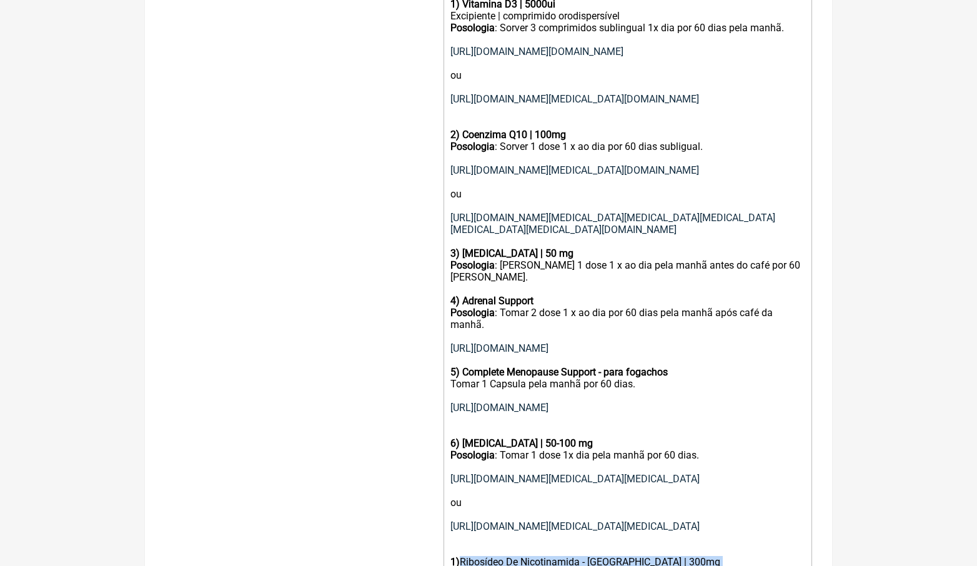
scroll to position [255, 0]
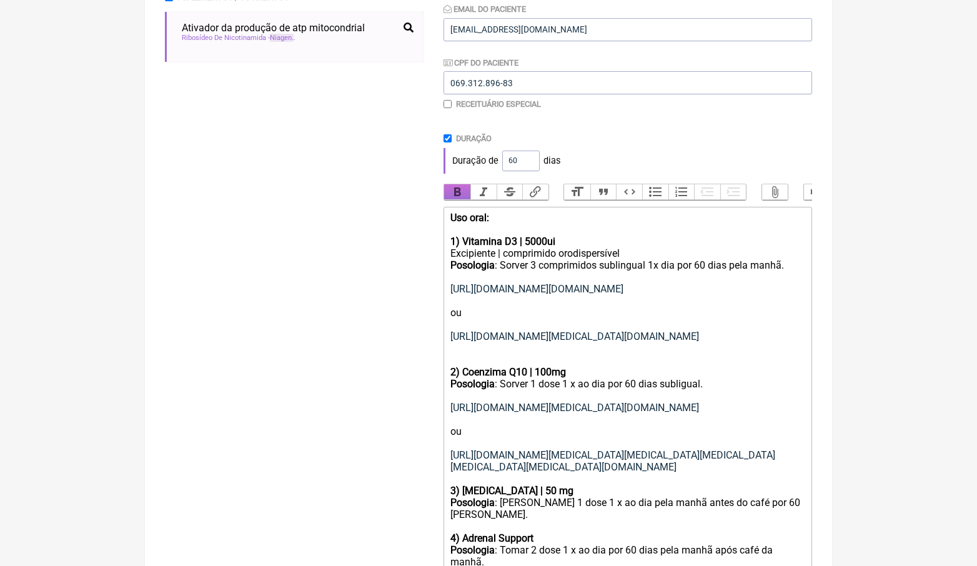
click at [465, 190] on button "Bold" at bounding box center [457, 192] width 26 height 16
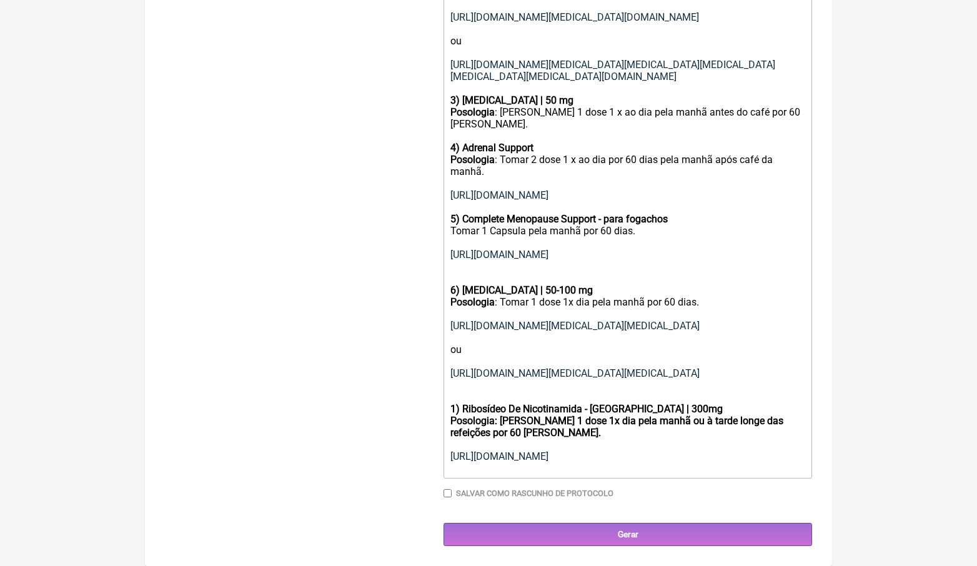
scroll to position [915, 0]
click at [455, 415] on strong "1) Ribosídeo De Nicotinamida - Niagen | 300mg" at bounding box center [586, 409] width 272 height 12
drag, startPoint x: 452, startPoint y: 421, endPoint x: 467, endPoint y: 421, distance: 14.4
click at [465, 415] on div "7 ) Ribosídeo De Nicotinamida - Niagen | 300mg" at bounding box center [627, 409] width 355 height 12
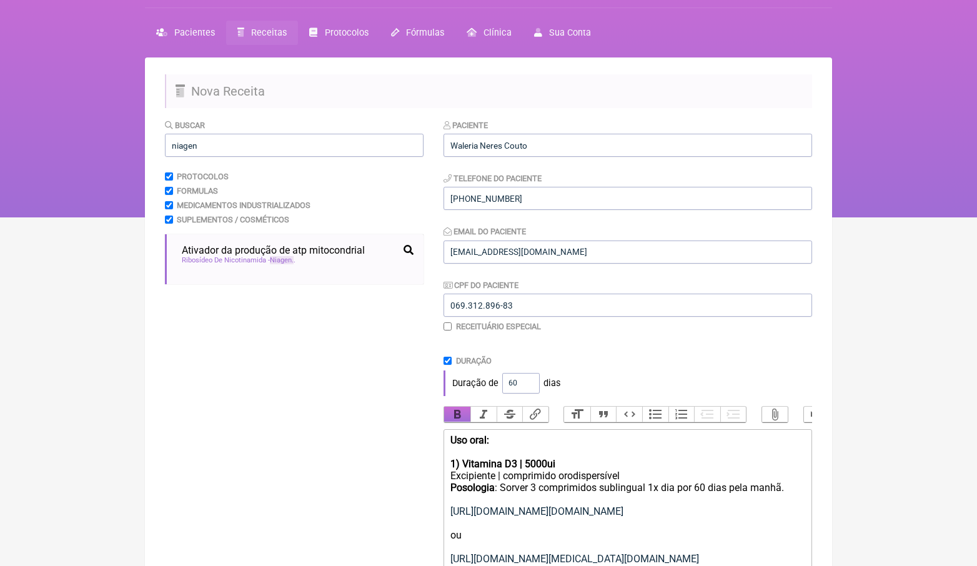
click at [461, 412] on button "Bold" at bounding box center [457, 415] width 26 height 16
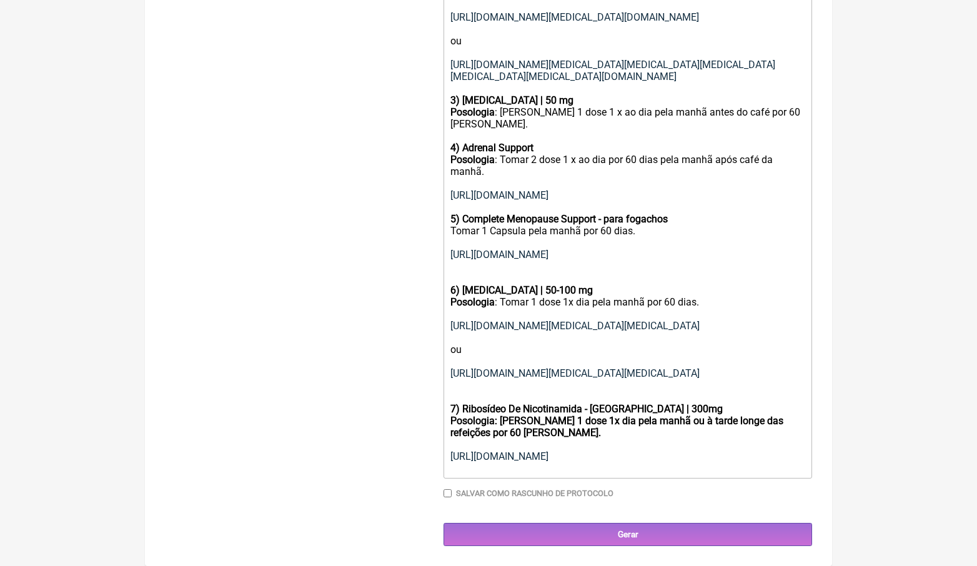
scroll to position [1038, 0]
click at [609, 426] on div "Posologia: Tomar 1 dose 1x dia pela manhã ou à tarde longe das refeições por 60…" at bounding box center [627, 444] width 355 height 59
drag, startPoint x: 643, startPoint y: 459, endPoint x: 452, endPoint y: 345, distance: 223.0
click at [452, 415] on div "Posologia: Tomar 1 dose 1x dia pela manhã ou à tarde longe das refeições por 60…" at bounding box center [627, 444] width 355 height 59
type trix-editor "<div><strong>Uso oral:</strong><br><br></div><div><strong>1) Vitamina D3 | 5000…"
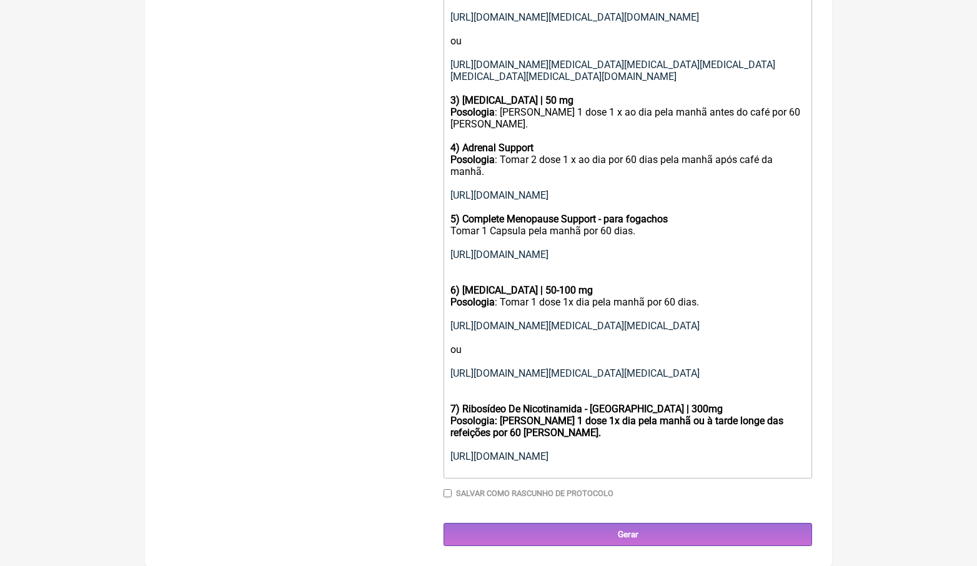
click at [449, 494] on input "Salvar como rascunho de Protocolo" at bounding box center [448, 493] width 8 height 8
checkbox input "true"
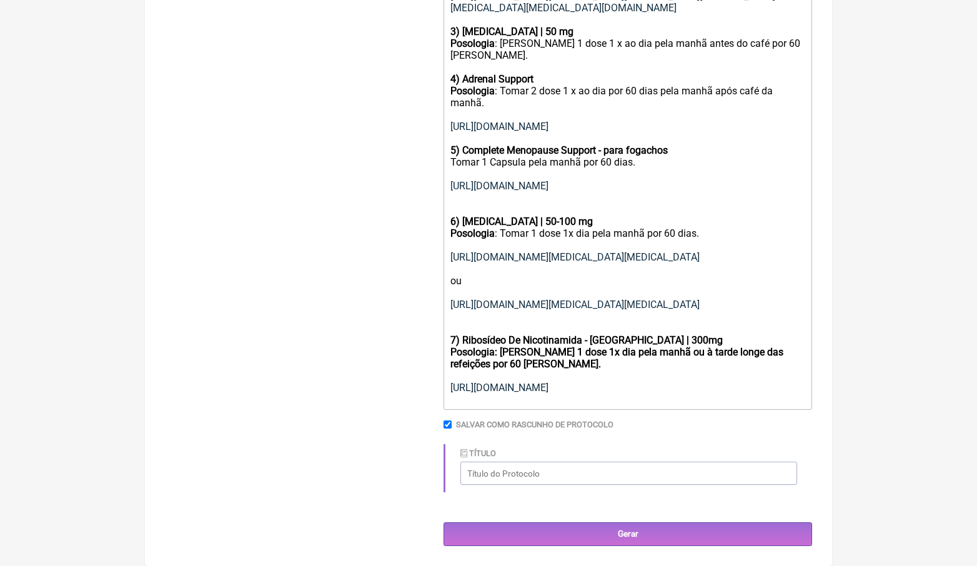
scroll to position [1106, 0]
click at [582, 473] on input "Título" at bounding box center [628, 473] width 337 height 23
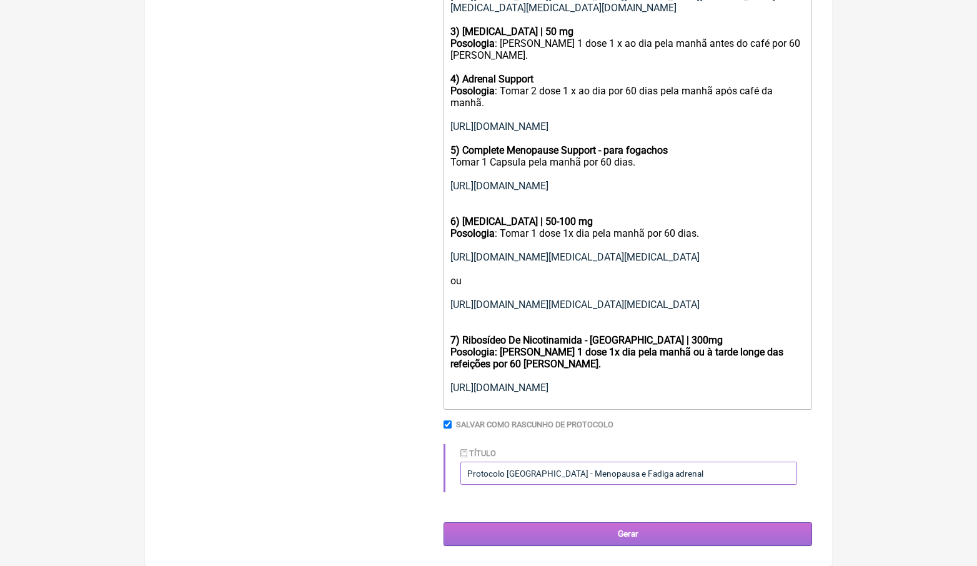
type input "Protocolo Estados Unidos - Menopausa e Fadiga adrenal"
click at [633, 540] on input "Gerar" at bounding box center [628, 533] width 369 height 23
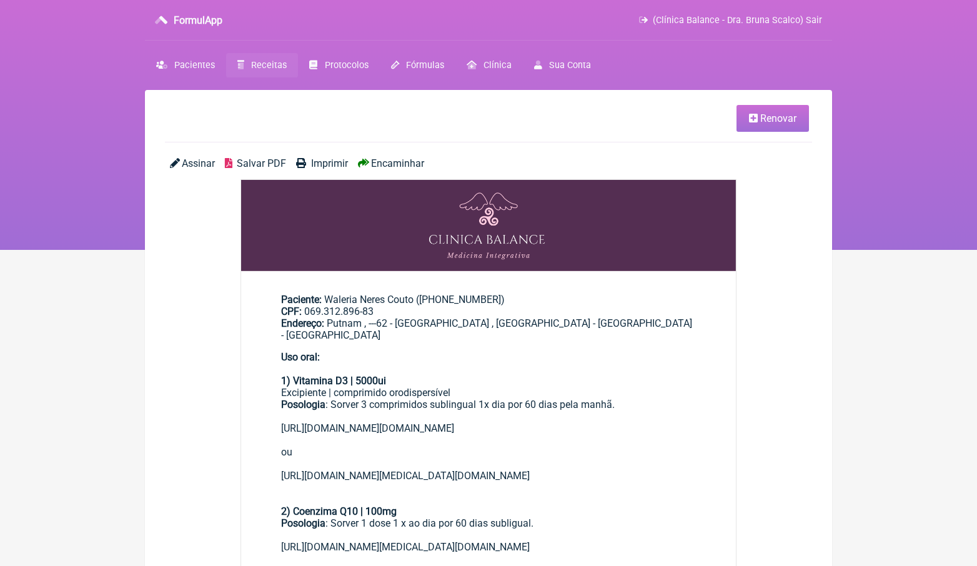
click at [415, 162] on span "Encaminhar" at bounding box center [397, 163] width 53 height 12
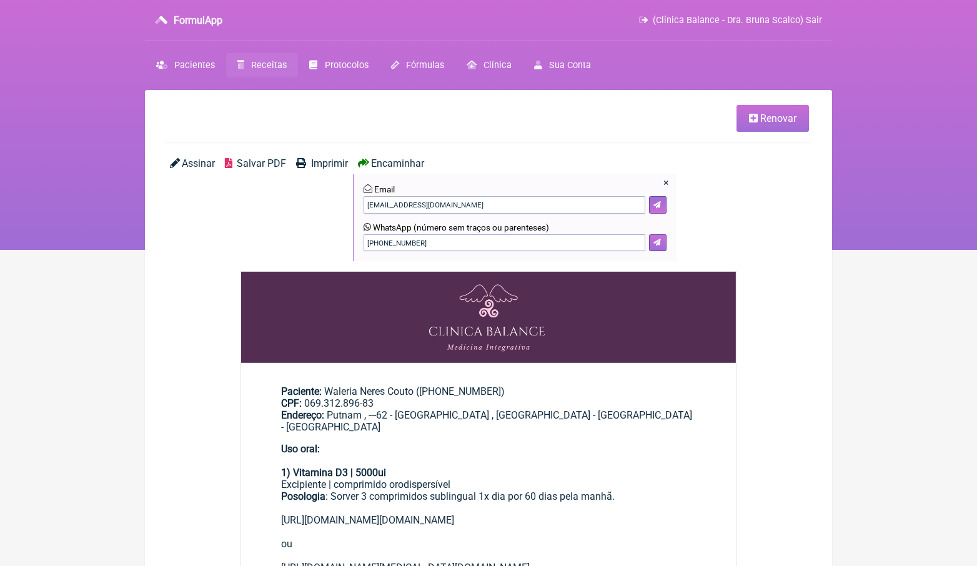
click at [662, 242] on button at bounding box center [657, 242] width 17 height 17
click at [186, 61] on span "Pacientes" at bounding box center [194, 65] width 41 height 11
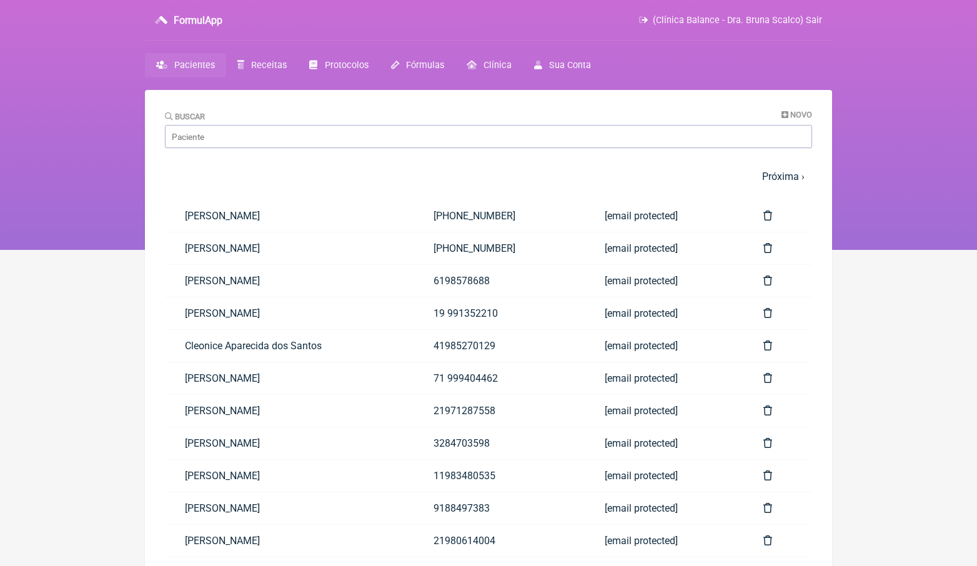
click at [276, 77] on nav "FormulApp (Clínica Balance - Dra. Bruna Scalco) Sair Pacientes Receitas Protoco…" at bounding box center [488, 125] width 977 height 250
click at [274, 71] on link "Receitas" at bounding box center [262, 65] width 72 height 24
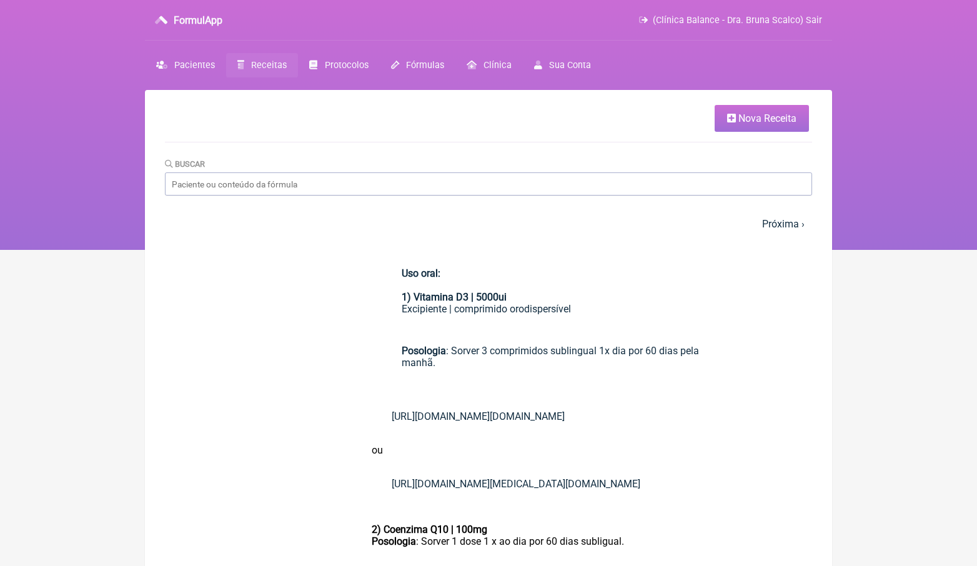
click at [777, 122] on span "Nova Receita" at bounding box center [767, 118] width 58 height 12
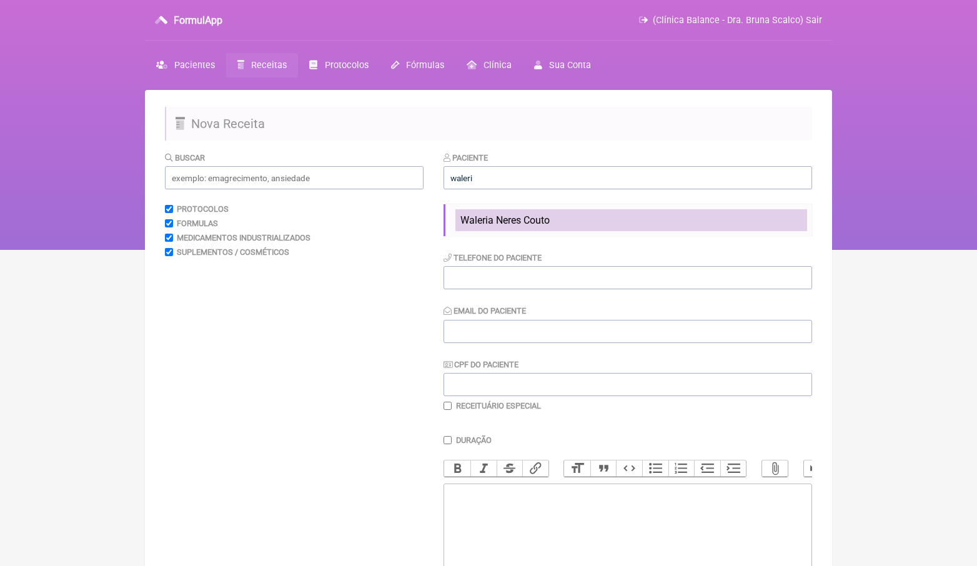
click at [519, 221] on span "Waleria Neres Couto" at bounding box center [504, 220] width 89 height 12
type input "Waleria Neres Couto"
type input "[PHONE_NUMBER]"
type input "[EMAIL_ADDRESS][DOMAIN_NAME]"
type input "069.312.896-83"
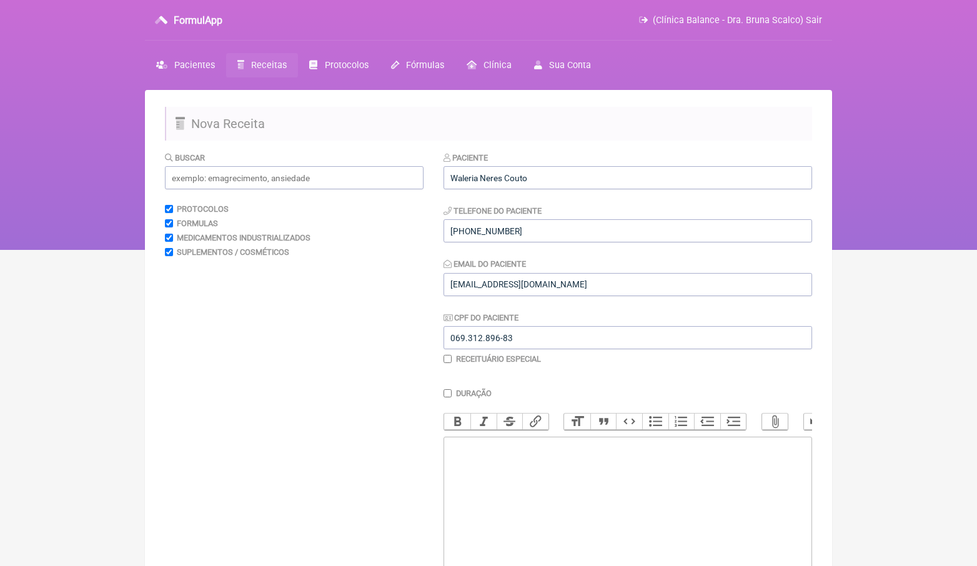
click at [510, 464] on trix-editor at bounding box center [628, 512] width 369 height 150
type trix-editor "<div>D</div>"
click at [530, 447] on div "Protocolo de Desparasitação" at bounding box center [627, 447] width 355 height 12
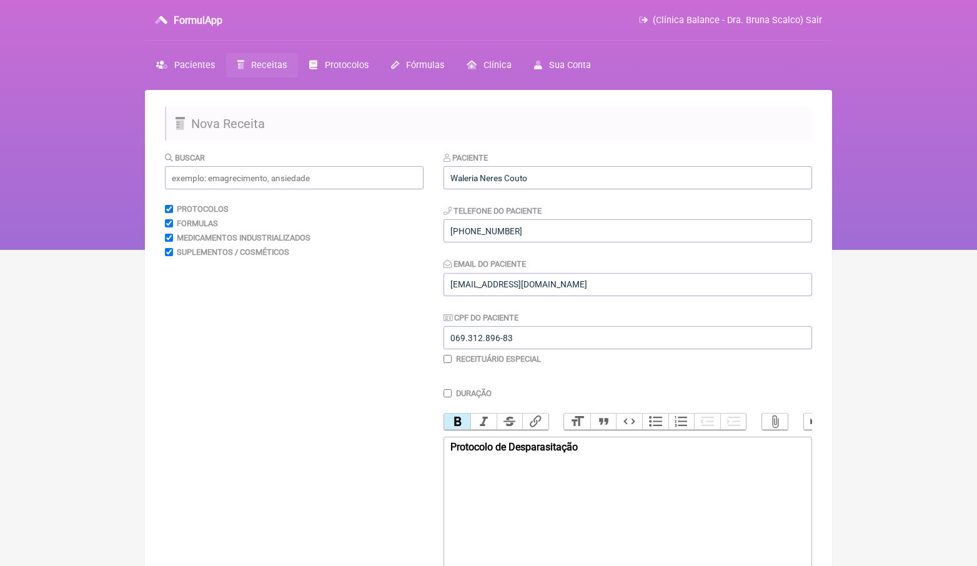
click at [458, 420] on button "Bold" at bounding box center [457, 422] width 26 height 16
click at [609, 441] on div "Protocolo de Desparasitação" at bounding box center [627, 447] width 355 height 12
click at [652, 457] on div "Protocolo de Desparasitação" at bounding box center [627, 453] width 355 height 24
paste trix-editor "a href="https://drclarkstore.com/products/parasite-cleanse-by-dr-hulda-clark?cu…"
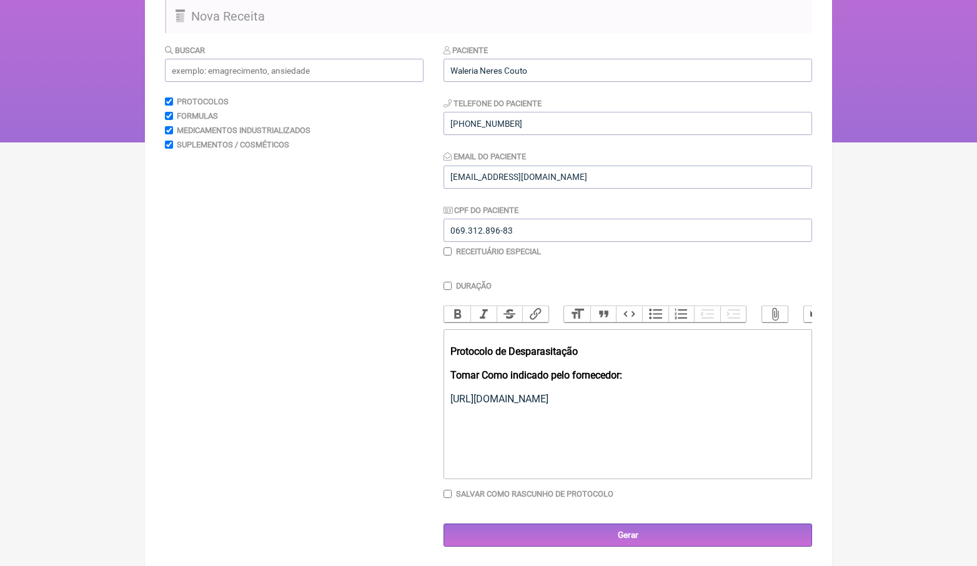
scroll to position [107, 0]
click at [603, 347] on div "Protocolo de Desparasitação Tomar Como indicado pelo fornecedor: https://drclar…" at bounding box center [627, 369] width 355 height 71
type trix-editor "<div><br><strong>Protocolo de Desparasitação - EUA<br><br>Tomar Como indicado p…"
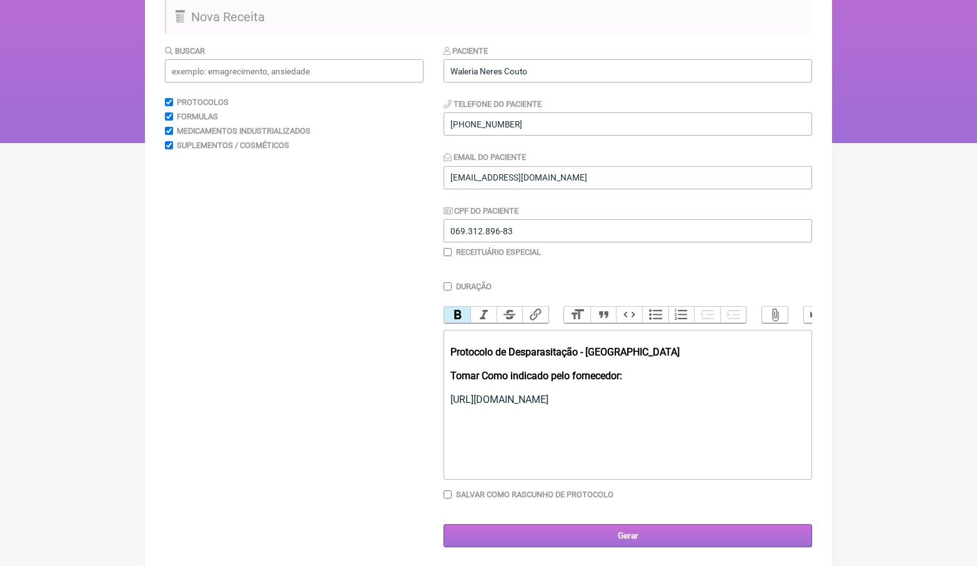
click at [650, 537] on input "Gerar" at bounding box center [628, 535] width 369 height 23
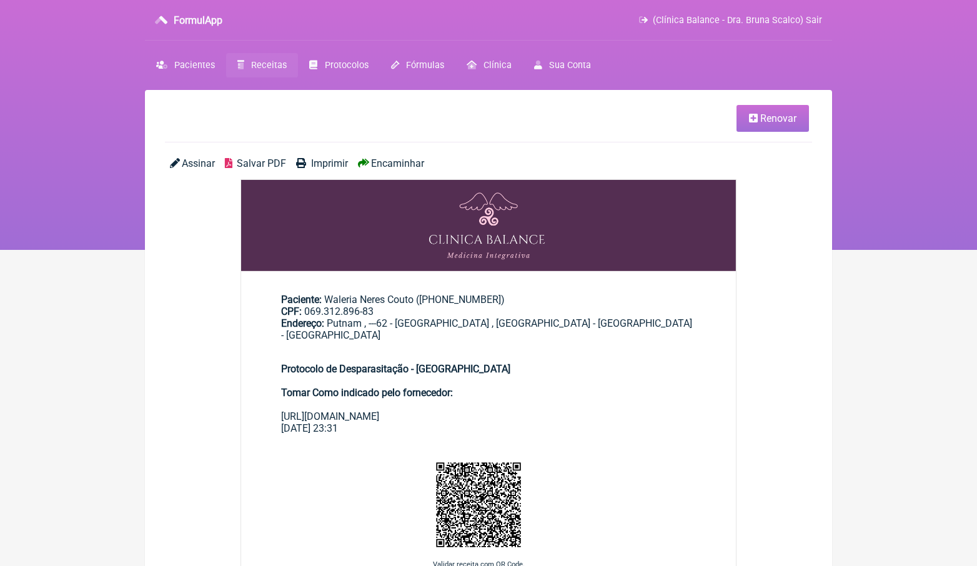
click at [396, 163] on span "Encaminhar" at bounding box center [397, 163] width 53 height 12
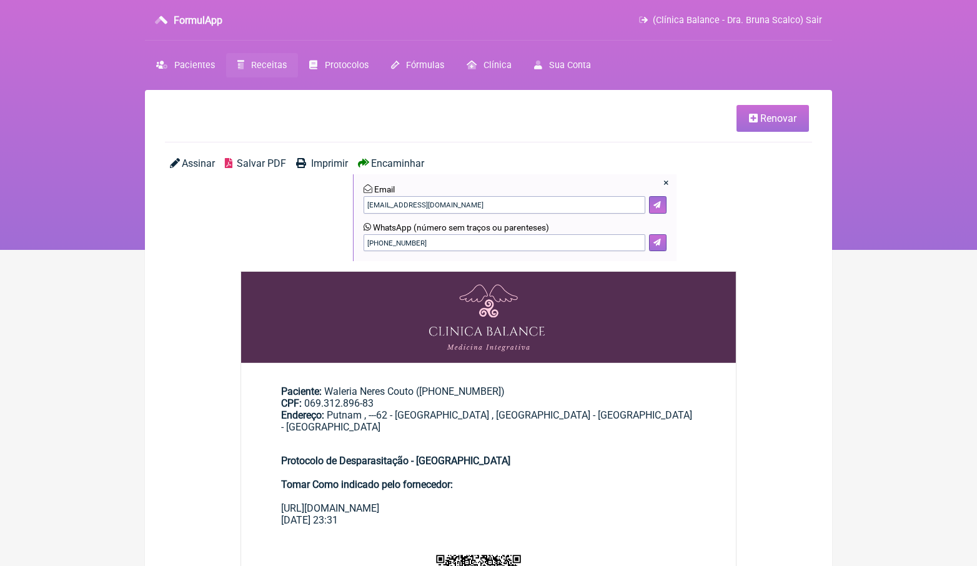
click at [664, 244] on button at bounding box center [657, 242] width 17 height 17
click at [266, 68] on span "Receitas" at bounding box center [269, 65] width 36 height 11
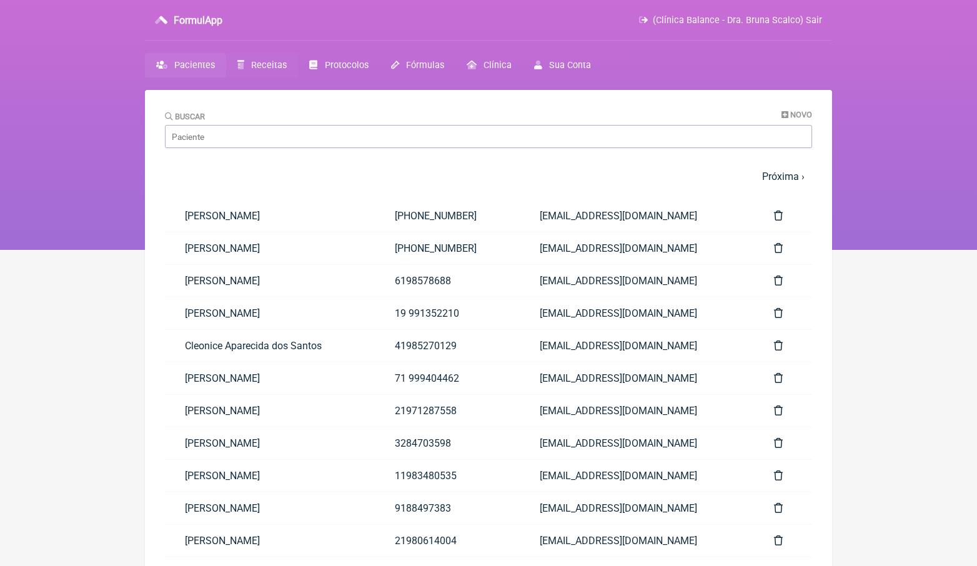
click at [259, 69] on span "Receitas" at bounding box center [269, 65] width 36 height 11
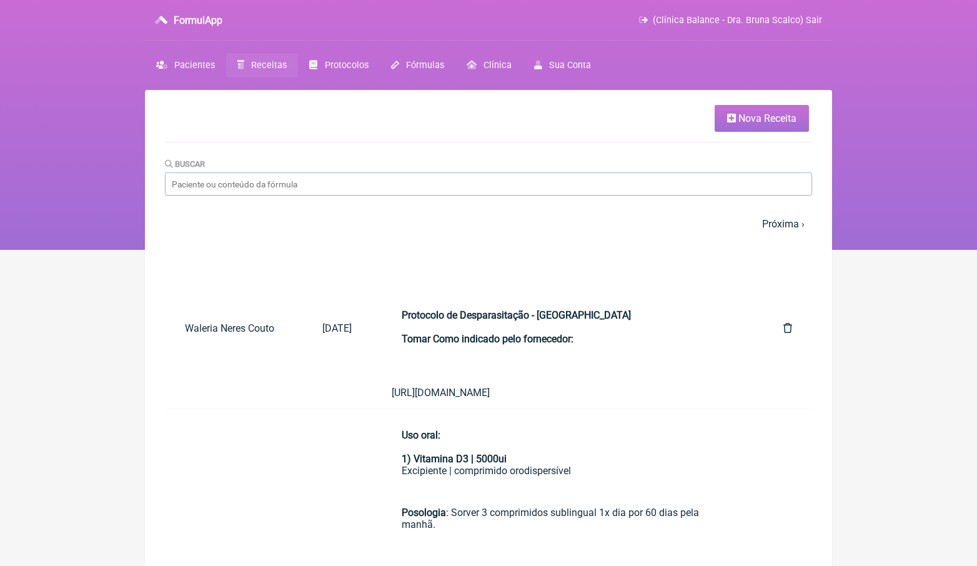
click at [744, 126] on link "Nova Receita" at bounding box center [762, 118] width 94 height 27
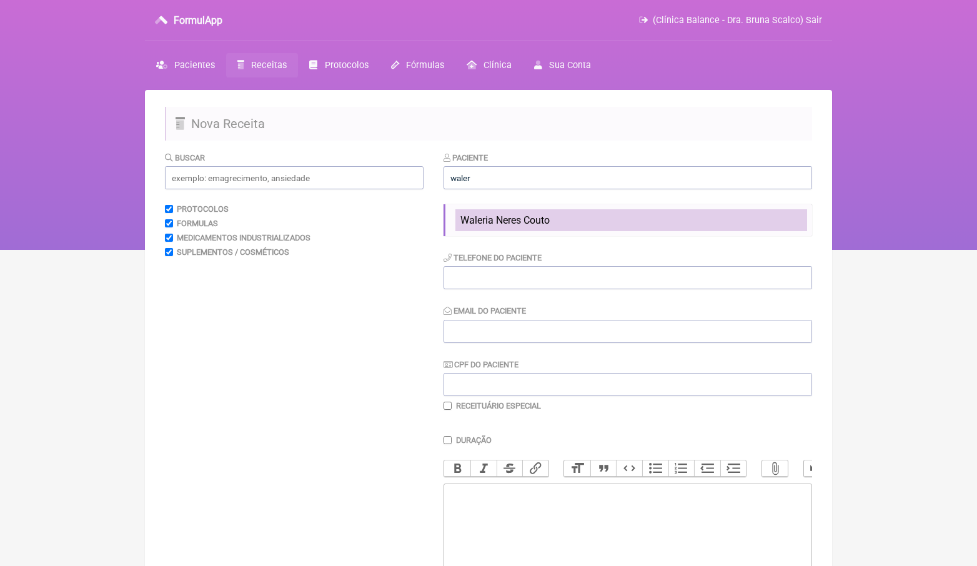
click at [520, 224] on span "Waleria Neres Couto" at bounding box center [504, 220] width 89 height 12
type input "Waleria Neres Couto"
type input "[PHONE_NUMBER]"
type input "[EMAIL_ADDRESS][DOMAIN_NAME]"
type input "069.312.896-83"
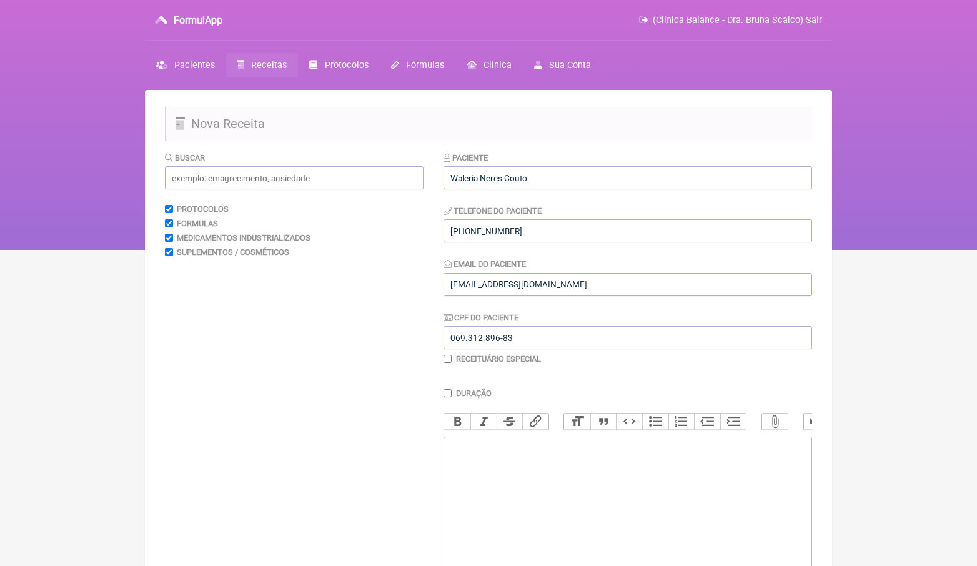
click at [497, 442] on trix-editor at bounding box center [628, 512] width 369 height 150
type trix-editor "<div>P</div>"
type trix-editor "<div>R</div>"
type trix-editor "<div>T</div>"
click at [611, 445] on div "Terapia de Reposição hormonal:" at bounding box center [627, 459] width 355 height 36
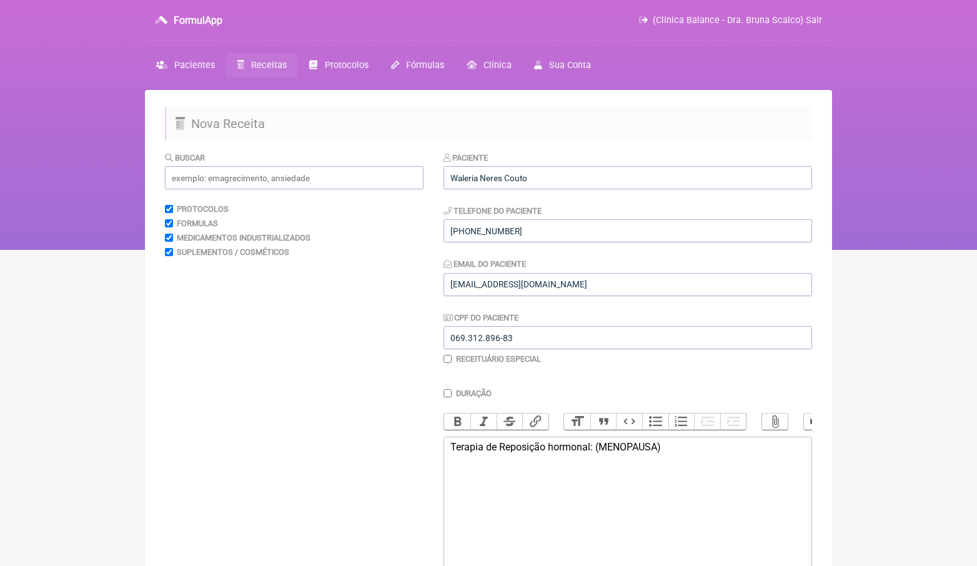
type trix-editor "<div>Terapia de Reposição hormonal: (MENOPAUSA)<br><br><br><br><br></div>"
click at [290, 182] on input "text" at bounding box center [294, 177] width 259 height 23
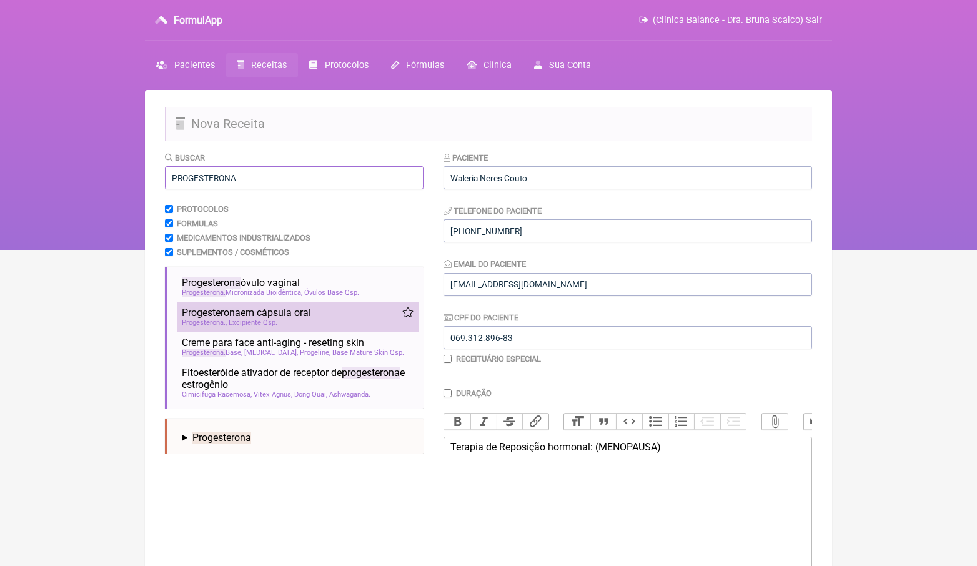
type input "PROGESTERONA"
click at [286, 320] on div "Progesterona Excipiente Qsp" at bounding box center [298, 323] width 232 height 8
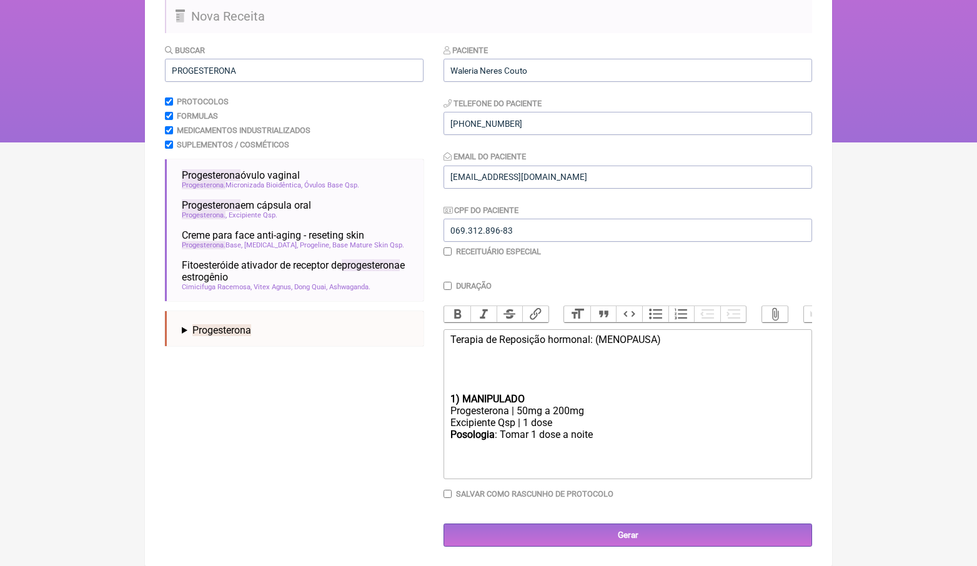
scroll to position [107, 0]
click at [496, 379] on div "Terapia de Reposição hormonal: (MENOPAUSA)" at bounding box center [627, 363] width 355 height 59
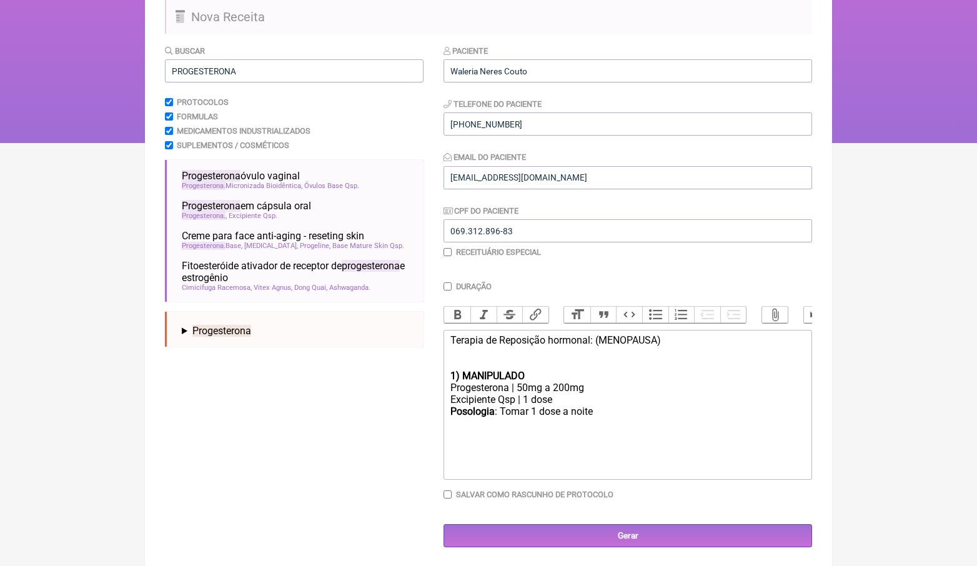
click at [562, 384] on div "Progesterona | 50mg a 200mg" at bounding box center [627, 388] width 355 height 12
click at [512, 382] on div "Progesterona | 50mg" at bounding box center [627, 388] width 355 height 12
type trix-editor "<div>Terapia de Reposição hormonal: (MENOPAUSA)<br><br><br></div><div><strong>1…"
click at [334, 63] on input "PROGESTERONA" at bounding box center [294, 70] width 259 height 23
click at [334, 64] on input "PROGESTERONA" at bounding box center [294, 70] width 259 height 23
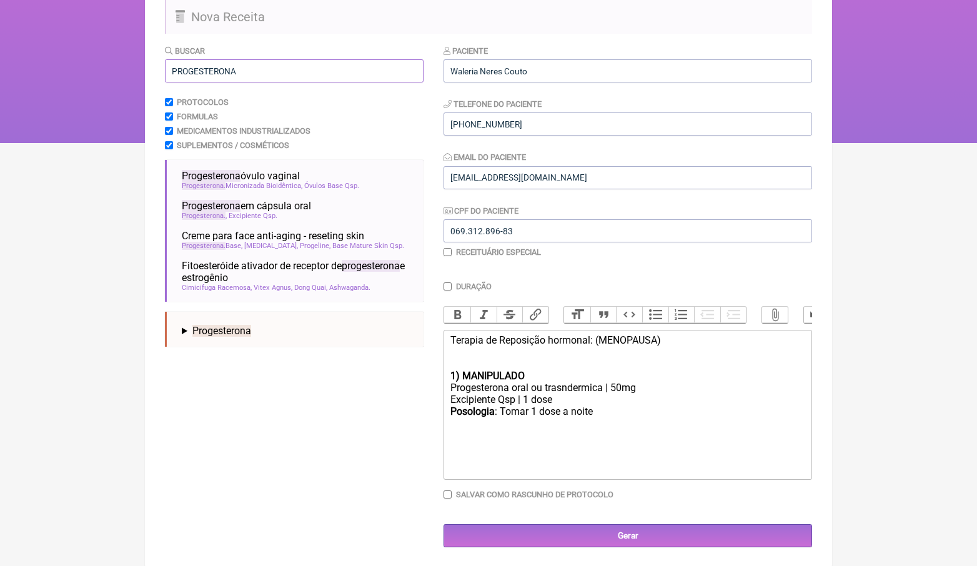
click at [334, 64] on input "PROGESTERONA" at bounding box center [294, 70] width 259 height 23
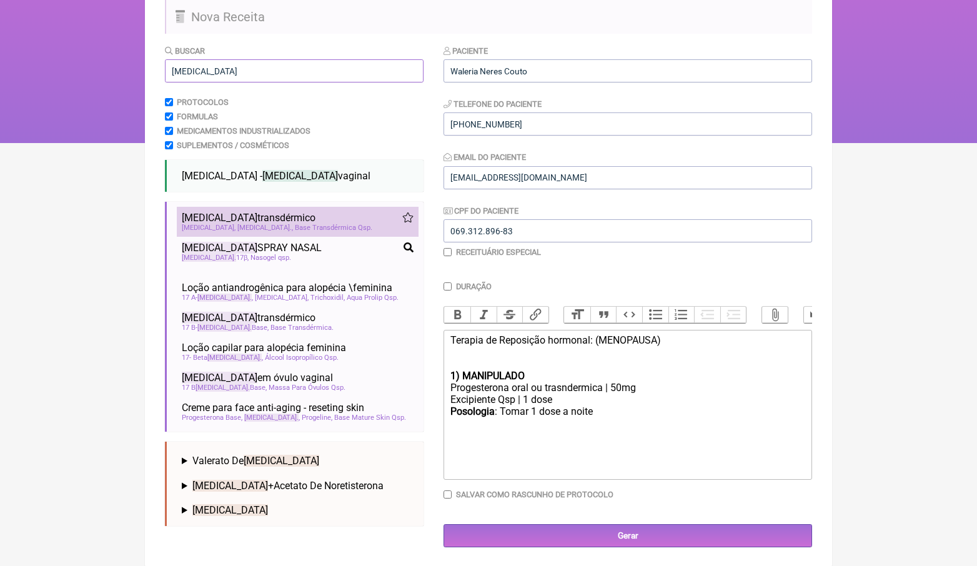
type input "estradiol"
click at [295, 224] on span "Base Transdérmica Qsp" at bounding box center [333, 228] width 77 height 8
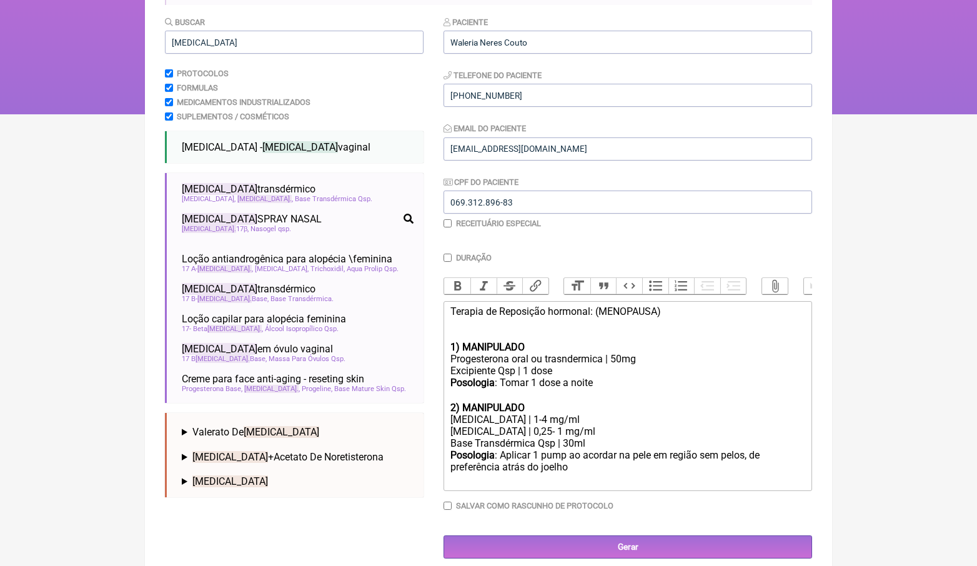
scroll to position [135, 0]
drag, startPoint x: 548, startPoint y: 411, endPoint x: 372, endPoint y: 411, distance: 176.2
click at [384, 411] on form "Buscar estradiol Protocolos Formulas Medicamentos Industrializados Suplementos …" at bounding box center [488, 287] width 647 height 543
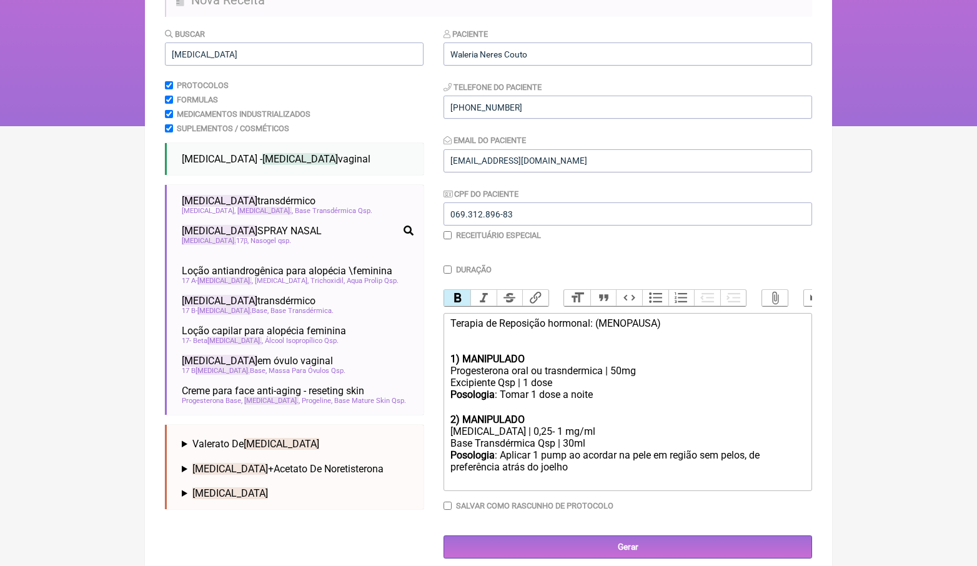
click at [529, 425] on div "Estradiol | 0,25- 1 mg/ml" at bounding box center [627, 431] width 355 height 12
click at [492, 425] on div "Estradiol | 0,5 mg/ml" at bounding box center [627, 431] width 355 height 12
click at [607, 369] on div "Progesterona oral ou trasndermica | 50mg" at bounding box center [627, 371] width 355 height 12
drag, startPoint x: 616, startPoint y: 392, endPoint x: 576, endPoint y: 365, distance: 47.8
click at [576, 365] on div "Progesterona oral ou trasndermica bioidêntica | 50mg" at bounding box center [627, 371] width 355 height 12
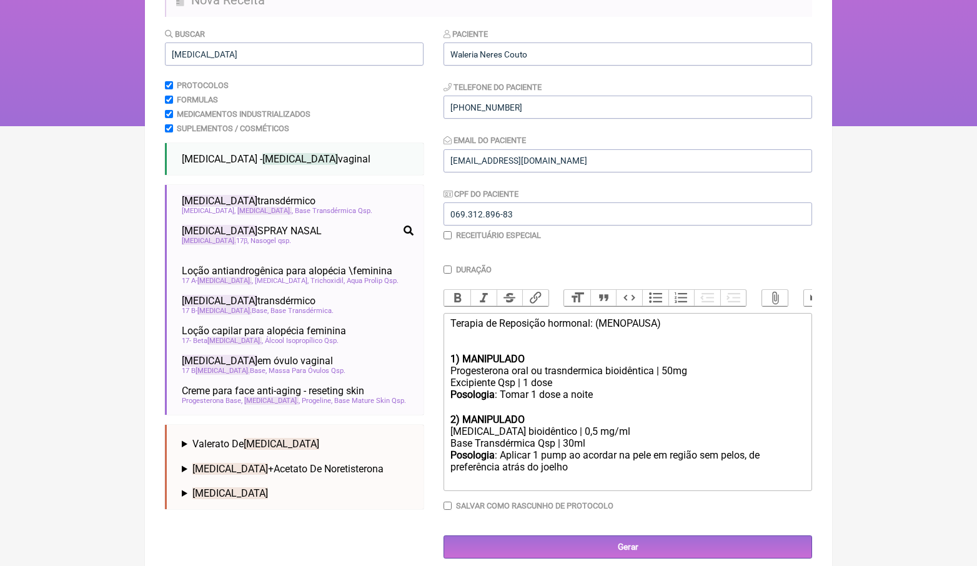
click at [565, 370] on div "Progesterona oral ou trasndermica bioidêntica | 50mg" at bounding box center [627, 371] width 355 height 12
click at [506, 339] on div "Terapia de Reposição hormonal: (MENOPAUSA)" at bounding box center [627, 335] width 355 height 36
type trix-editor "<div>Terapia de Reposição hormonal: (MENOPAUSA)<br><br></div><div><strong>1) MA…"
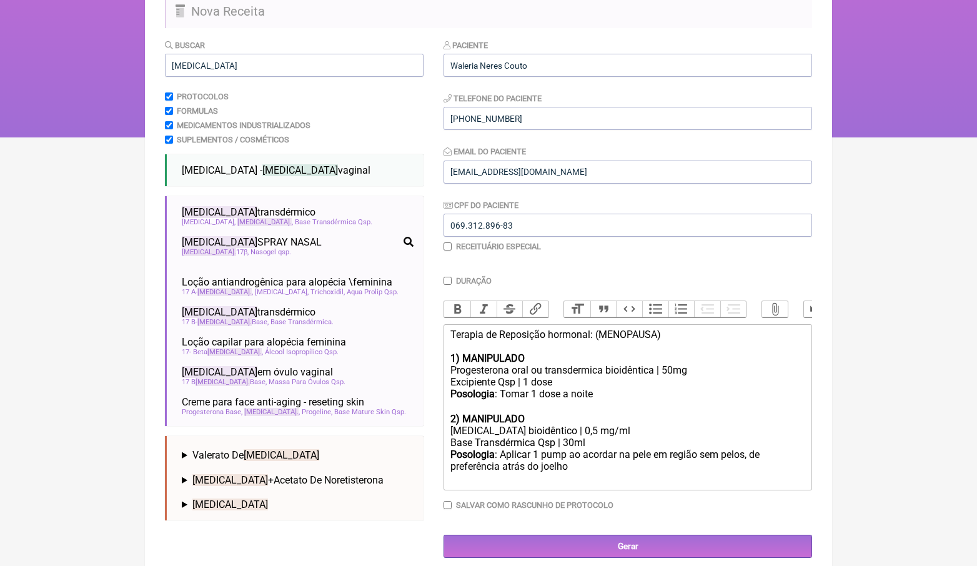
click at [445, 277] on input "Duração" at bounding box center [448, 281] width 8 height 8
checkbox input "true"
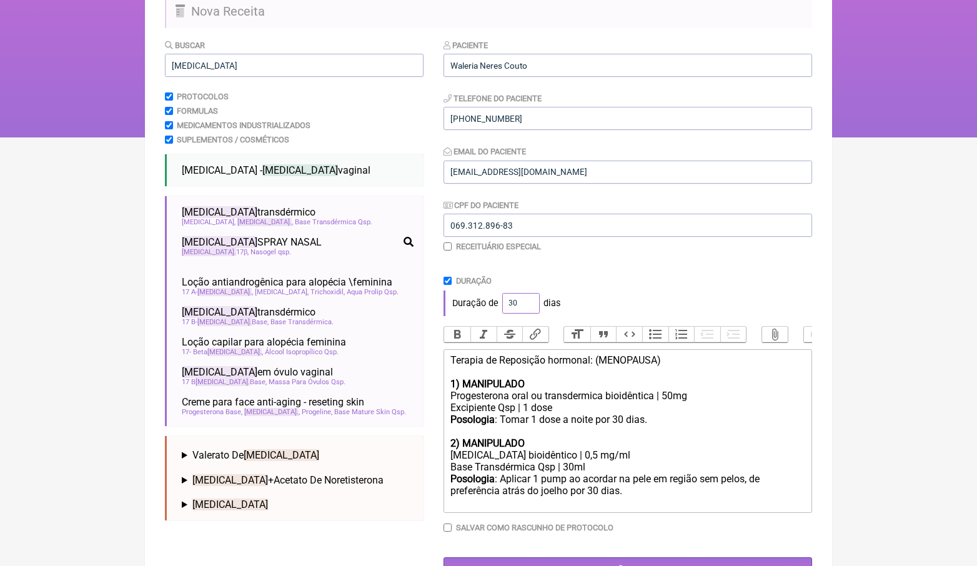
click at [517, 302] on input "30" at bounding box center [520, 303] width 37 height 21
type input "60"
click at [683, 295] on div "Duração de 60 dias" at bounding box center [628, 303] width 369 height 25
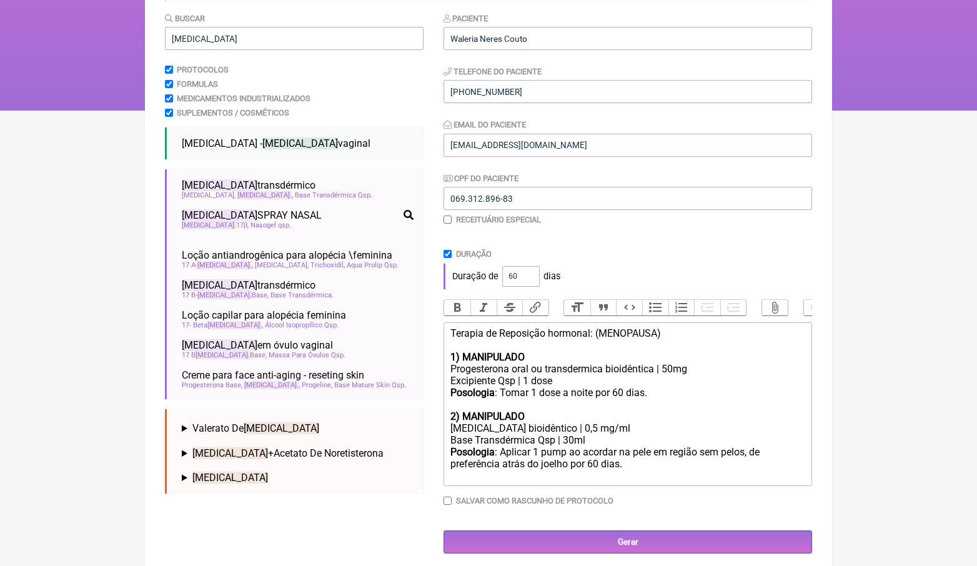
scroll to position [138, 0]
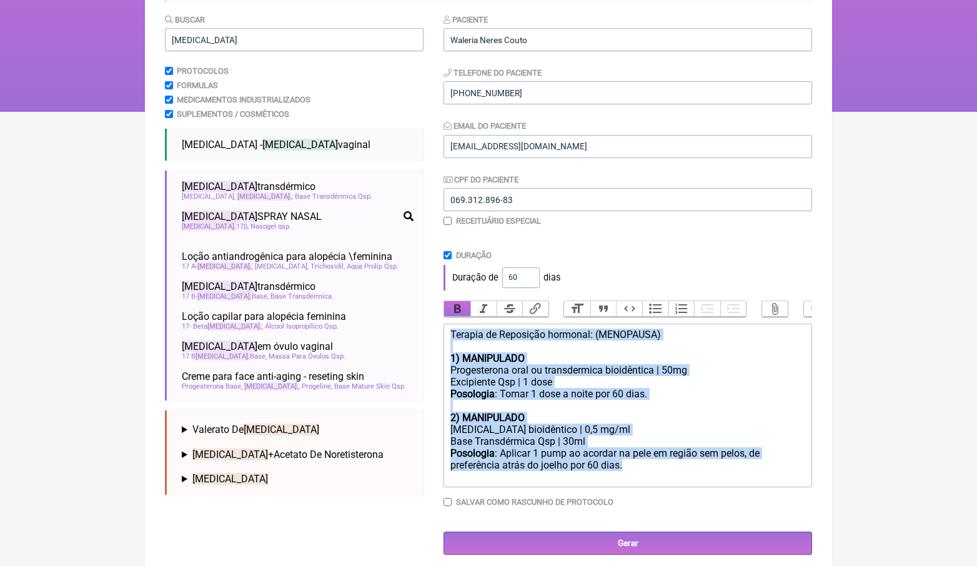
drag, startPoint x: 648, startPoint y: 462, endPoint x: 447, endPoint y: 314, distance: 249.3
click at [447, 313] on div "Duração Duração de 60 dias Bold Italic Strikethrough Link Heading Quote Code Bu…" at bounding box center [628, 384] width 369 height 266
click at [555, 338] on div "Terapia de Reposição hormonal: (MENOPAUSA)" at bounding box center [627, 341] width 355 height 24
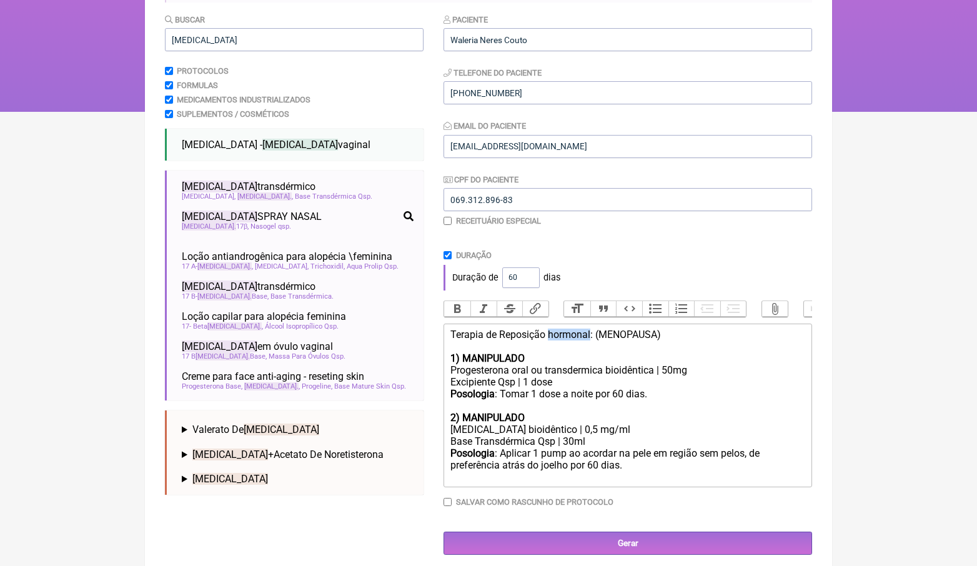
click at [555, 338] on div "Terapia de Reposição hormonal: (MENOPAUSA)" at bounding box center [627, 341] width 355 height 24
drag, startPoint x: 455, startPoint y: 299, endPoint x: 459, endPoint y: 306, distance: 8.1
click at [454, 301] on span "Bold Italic Strikethrough Link" at bounding box center [496, 309] width 105 height 17
click at [467, 334] on div "Terapia de Reposição hormonal: (MENOPAUSA)" at bounding box center [627, 341] width 355 height 24
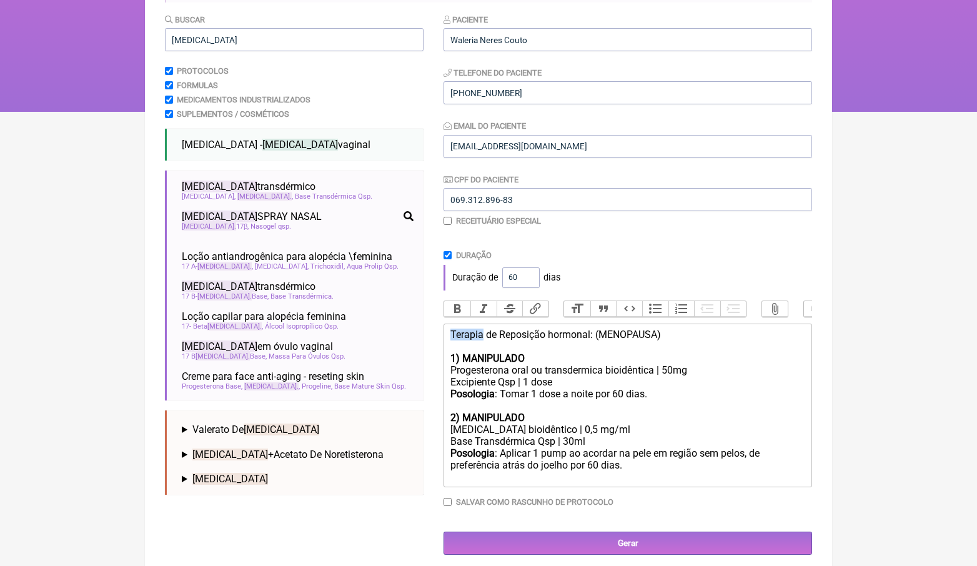
click at [467, 334] on div "Terapia de Reposição hormonal: (MENOPAUSA)" at bounding box center [627, 341] width 355 height 24
click at [462, 317] on div "Bold Italic Strikethrough Link Heading Quote Code Bullets Numbers Decrease Leve…" at bounding box center [628, 313] width 369 height 24
click at [469, 335] on div "Terapia de Reposição hormonal: (MENOPAUSA)" at bounding box center [627, 341] width 355 height 24
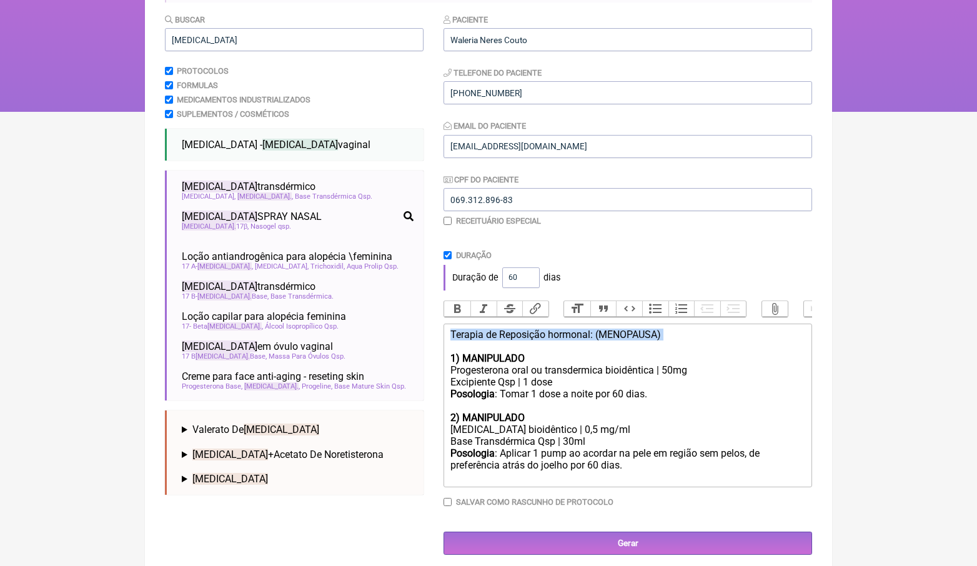
click at [469, 335] on div "Terapia de Reposição hormonal: (MENOPAUSA)" at bounding box center [627, 341] width 355 height 24
click at [459, 307] on button "Bold" at bounding box center [457, 309] width 26 height 16
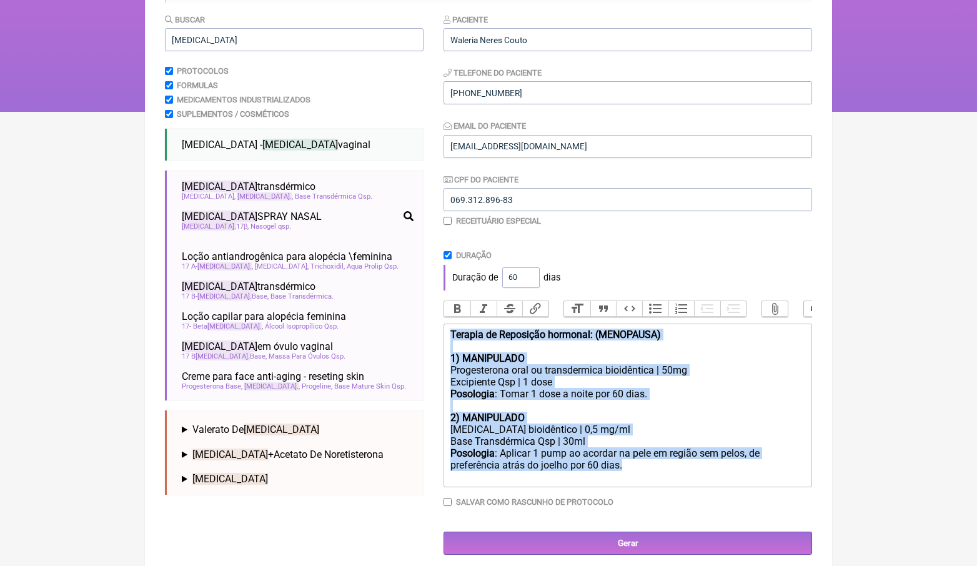
drag, startPoint x: 654, startPoint y: 457, endPoint x: 460, endPoint y: 298, distance: 251.3
click at [460, 297] on div "Duração Duração de 60 dias Bold Italic Strikethrough Link Heading Quote Code Bu…" at bounding box center [628, 384] width 369 height 266
copy trix-editor "Terapia de Reposição hormonal: (MENOPAUSA) 1) MANIPULADO Progesterona oral ou t…"
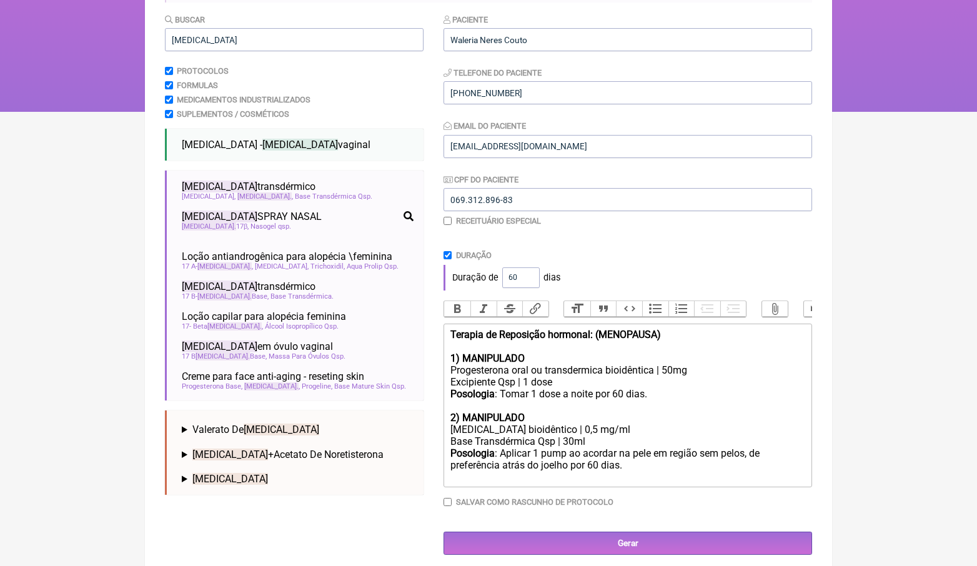
click at [587, 438] on div "Base Transdérmica Qsp | 30ml" at bounding box center [627, 441] width 355 height 12
click at [515, 359] on strong "1) MANIPULADO" at bounding box center [487, 358] width 74 height 12
click at [482, 412] on strong "2) MANIPULADO" at bounding box center [487, 418] width 74 height 12
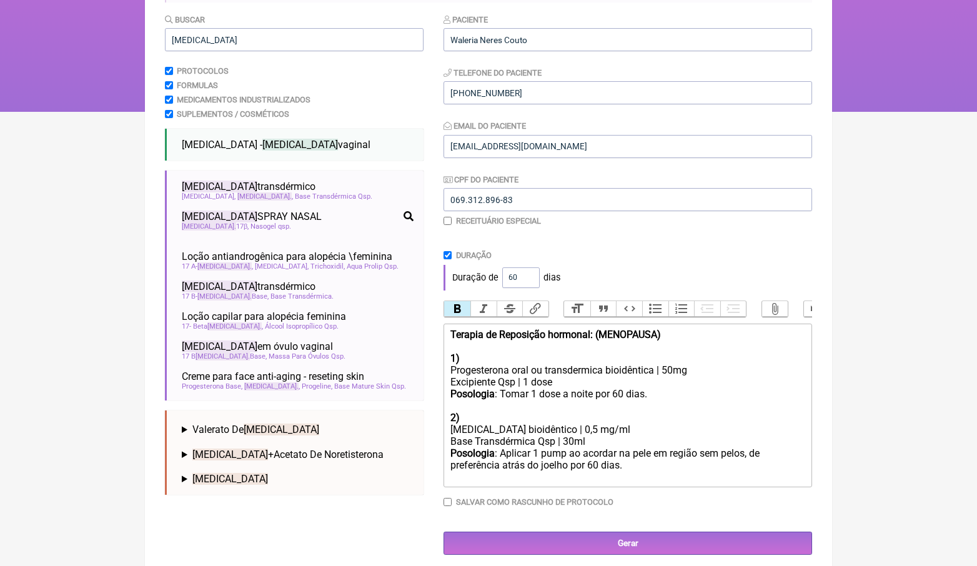
click at [660, 468] on div "Posologia : Aplicar 1 pump ao acordar na pele em região sem pelos, de preferênc…" at bounding box center [627, 465] width 355 height 36
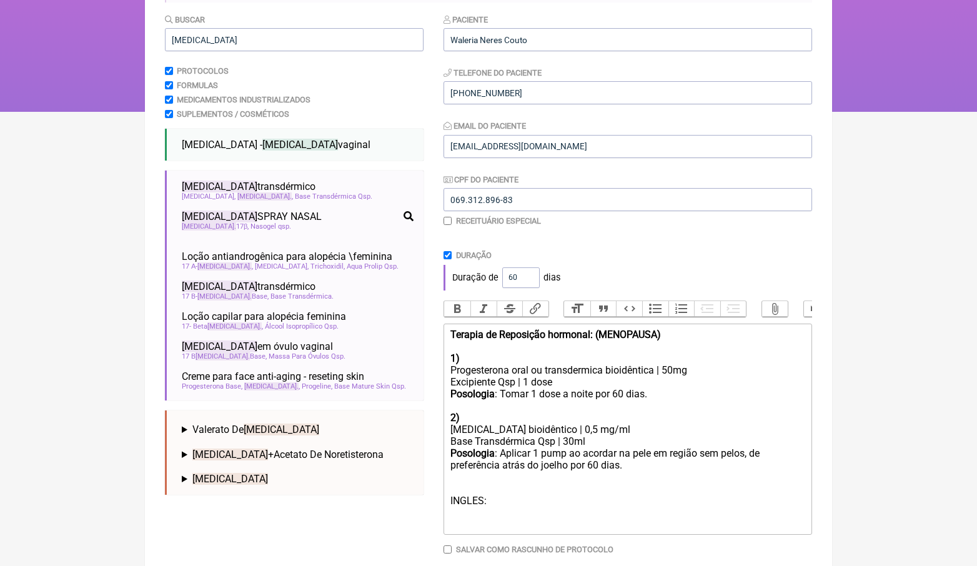
paste trix-editor "strong><br>Hormone Replacement Therapy: (MENOPAUSE)<br></strong><br></div><ol><…"
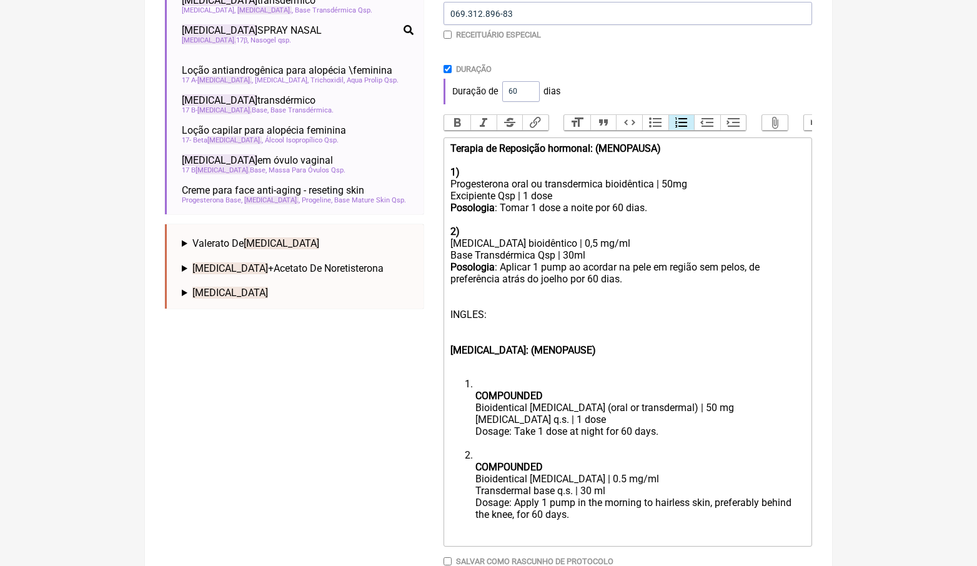
click at [500, 344] on strong "[MEDICAL_DATA]: (MENOPAUSE)" at bounding box center [523, 350] width 146 height 12
click at [465, 306] on div "Posologia : Aplicar 1 pump ao acordar na pele em região sem pelos, de preferênc…" at bounding box center [627, 314] width 355 height 107
click at [465, 331] on div "Posologia : Aplicar 1 pump ao acordar na pele em região sem pelos, de preferênc…" at bounding box center [627, 314] width 355 height 107
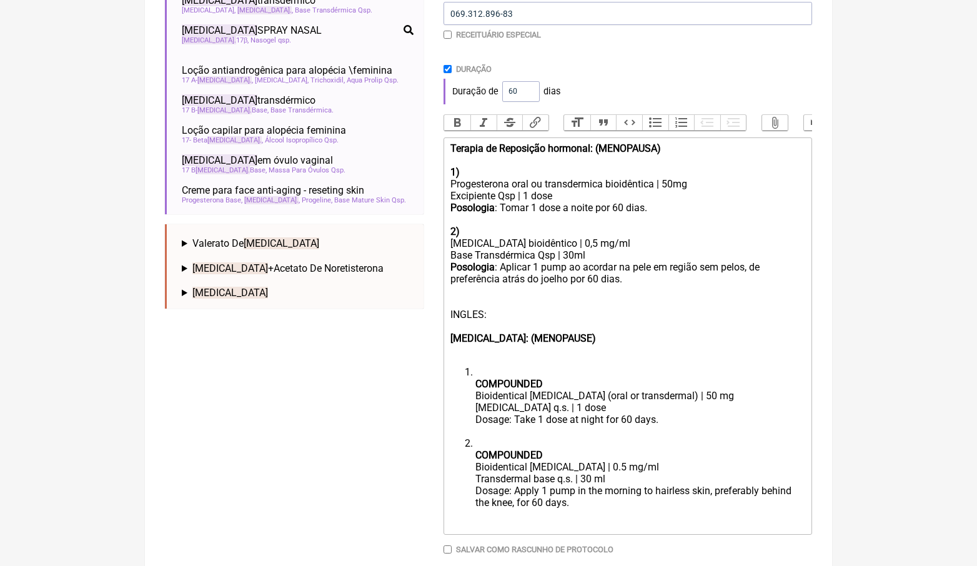
click at [453, 332] on strong "[MEDICAL_DATA]: (MENOPAUSE)" at bounding box center [523, 338] width 146 height 12
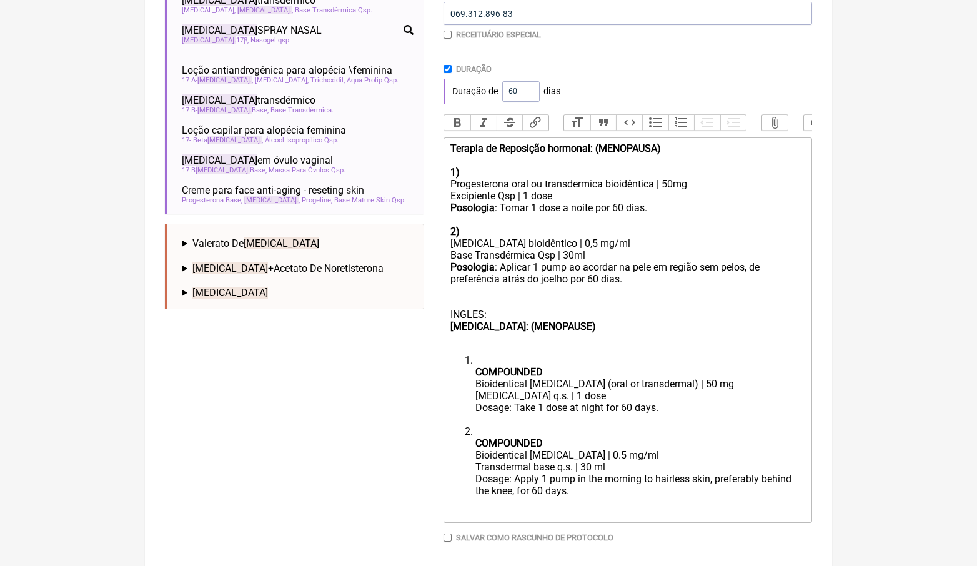
click at [462, 305] on div "Posologia : Aplicar 1 pump ao acordar na pele em região sem pelos, de preferênc…" at bounding box center [627, 302] width 355 height 83
click at [480, 366] on strong "COMPOUNDED" at bounding box center [508, 372] width 67 height 12
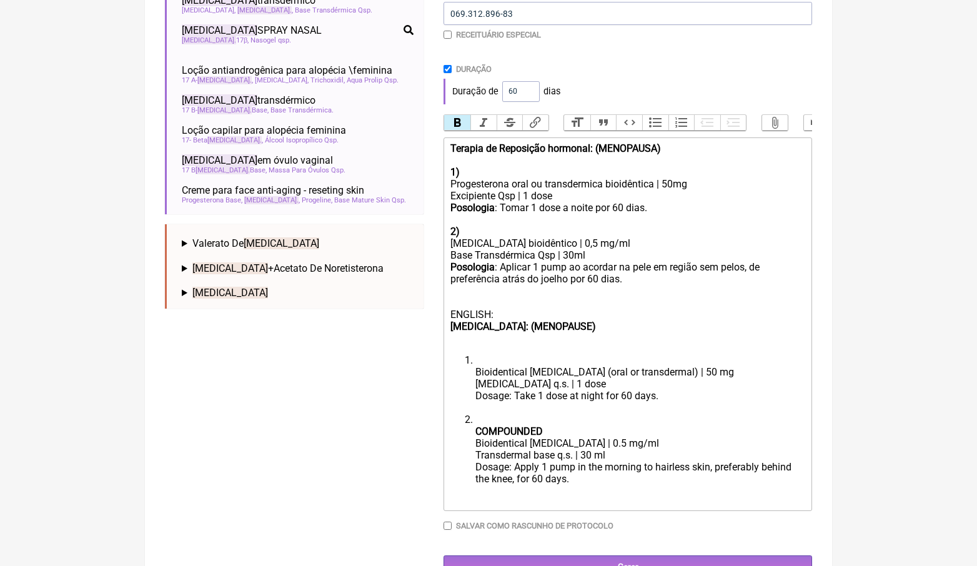
click at [507, 425] on strong "COMPOUNDED" at bounding box center [508, 431] width 67 height 12
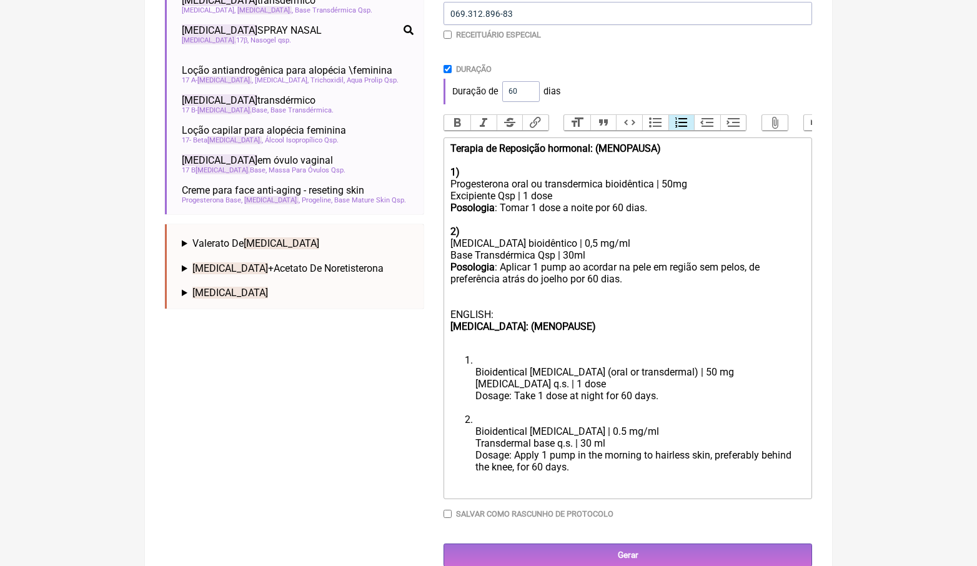
click at [464, 284] on div "Posologia : Aplicar 1 pump ao acordar na pele em região sem pelos, de preferênc…" at bounding box center [627, 302] width 355 height 83
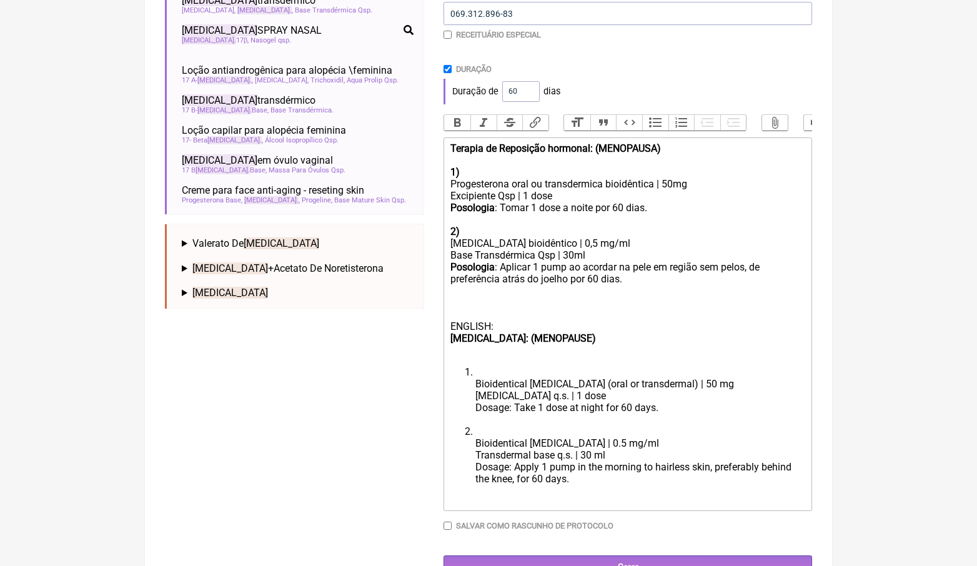
type trix-editor "<div><strong>Terapia de Reposição hormonal: (MENOPAUSA)<br></strong><br></div><…"
click at [617, 555] on input "Gerar" at bounding box center [628, 566] width 369 height 23
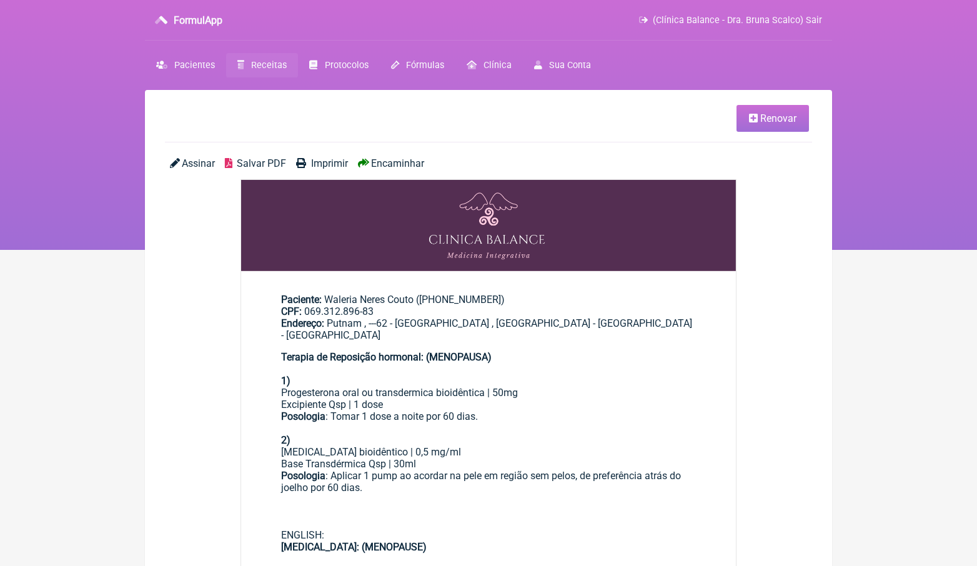
click at [412, 164] on span "Encaminhar" at bounding box center [397, 163] width 53 height 12
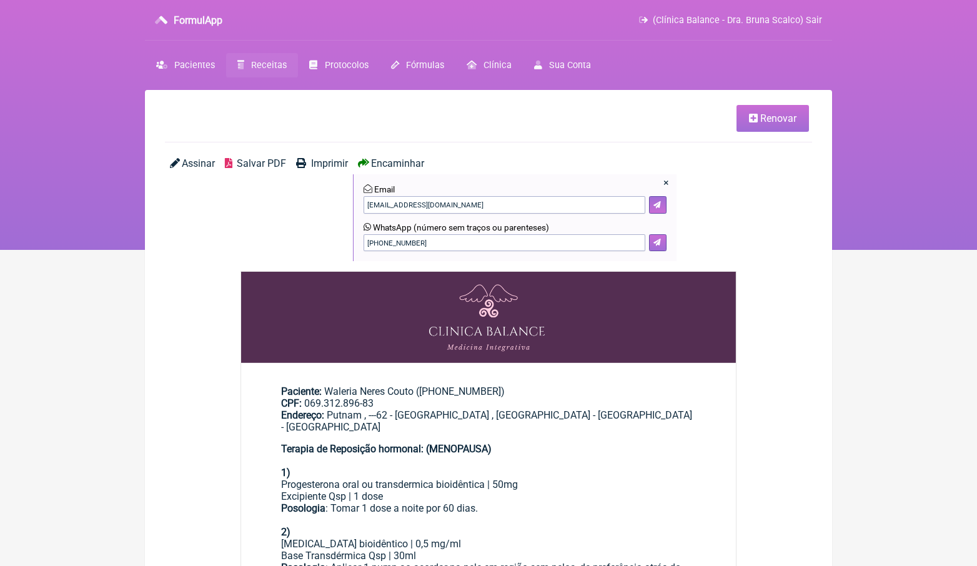
click at [662, 244] on button at bounding box center [657, 242] width 17 height 17
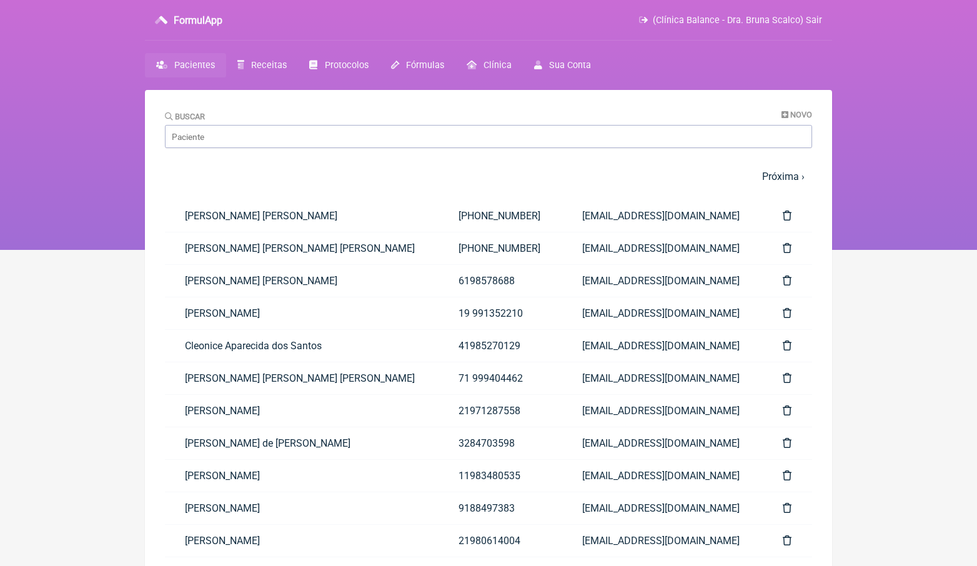
click at [190, 72] on link "Pacientes" at bounding box center [185, 65] width 81 height 24
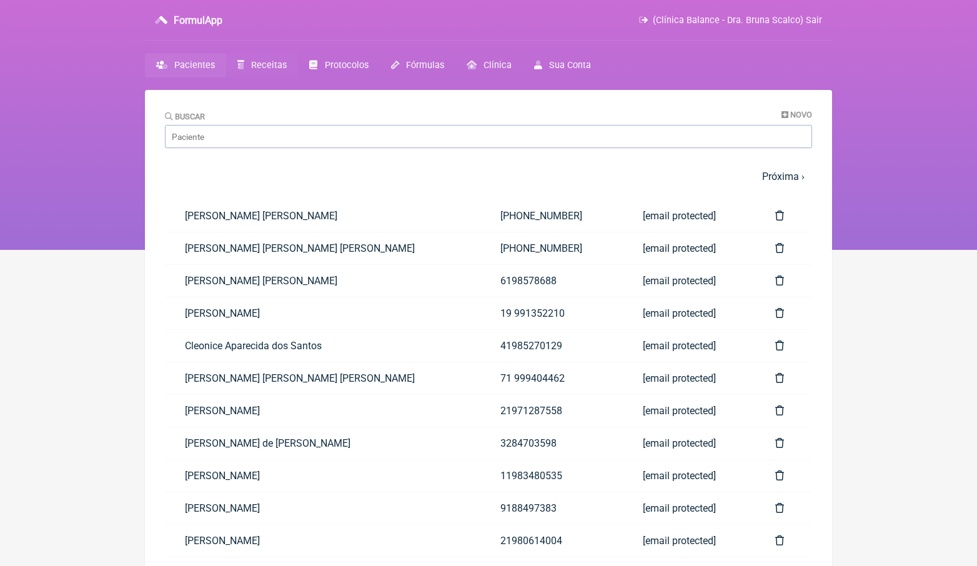
click at [262, 57] on link "Receitas" at bounding box center [262, 65] width 72 height 24
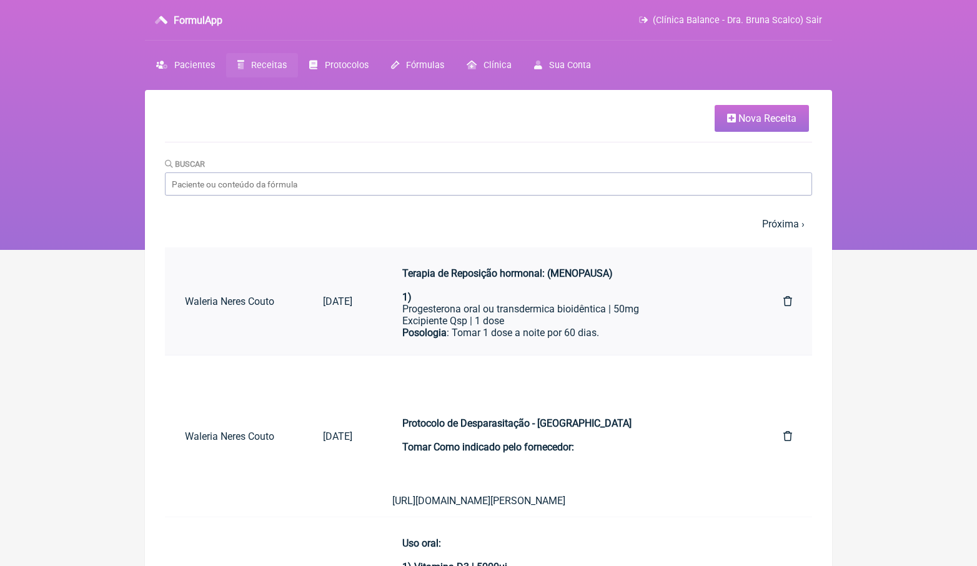
click at [507, 309] on div "Progesterona oral ou transdermica bioidêntica | 50mg" at bounding box center [567, 309] width 331 height 12
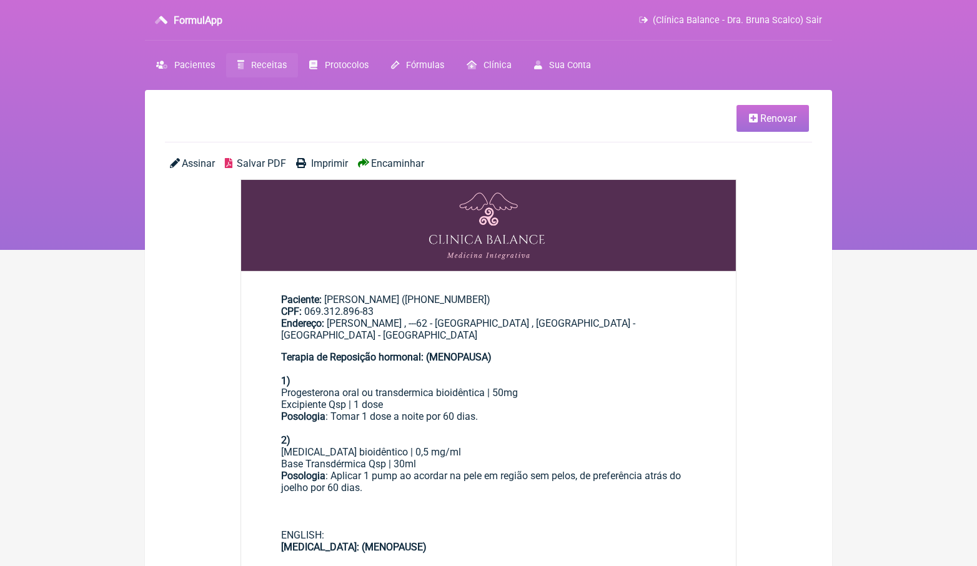
click at [787, 119] on span "Renovar" at bounding box center [778, 118] width 36 height 12
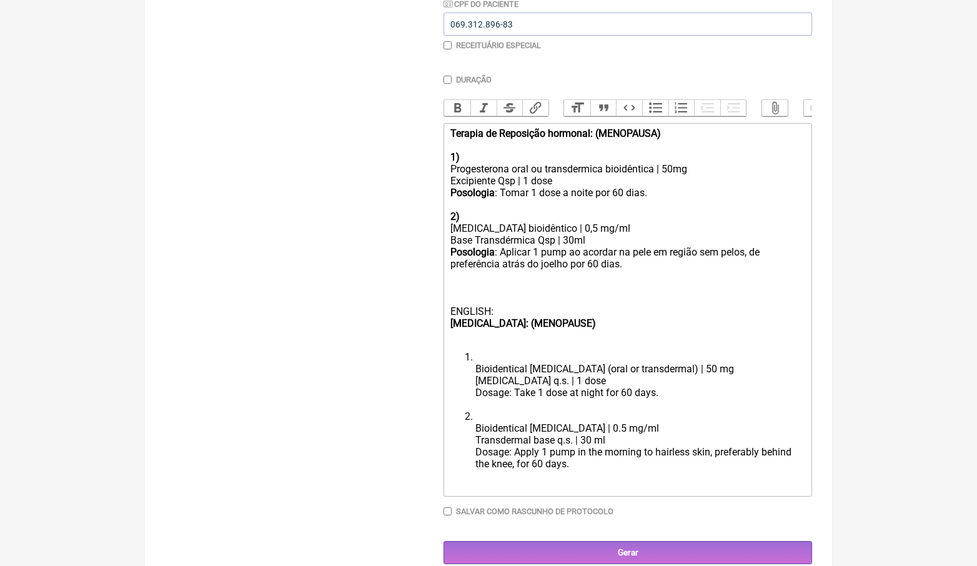
scroll to position [312, 0]
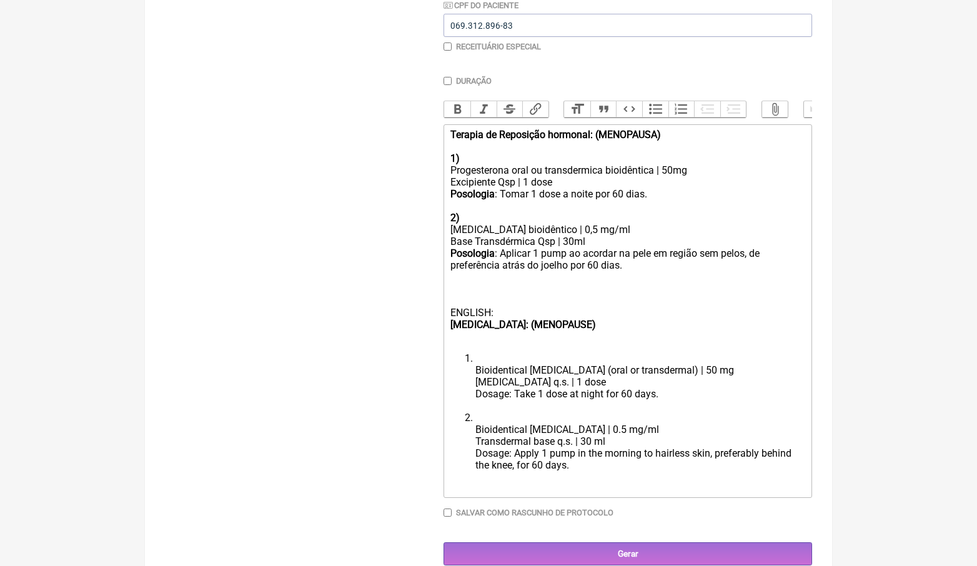
click at [447, 509] on input "Salvar como rascunho de Protocolo" at bounding box center [448, 513] width 8 height 8
checkbox input "true"
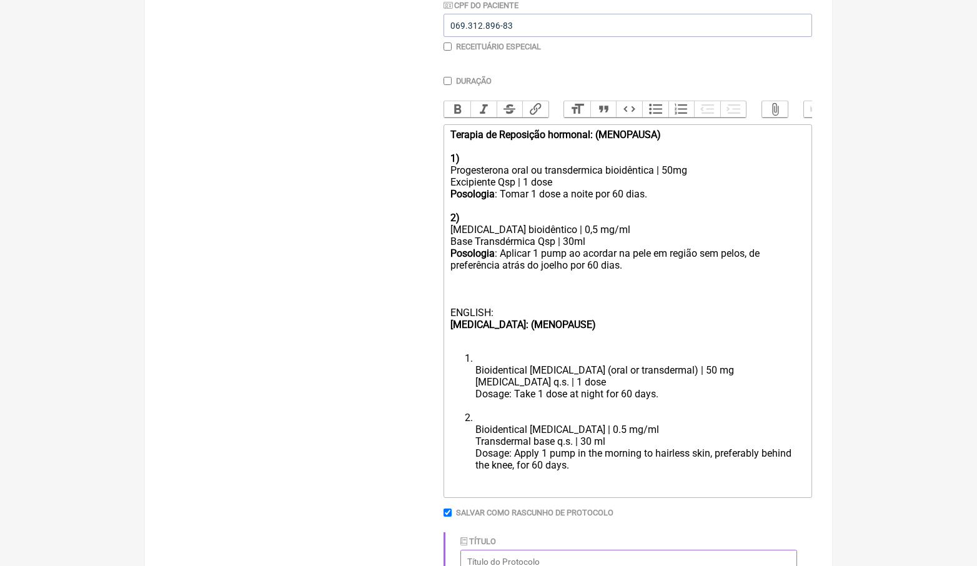
click at [509, 550] on input "Título" at bounding box center [628, 561] width 337 height 23
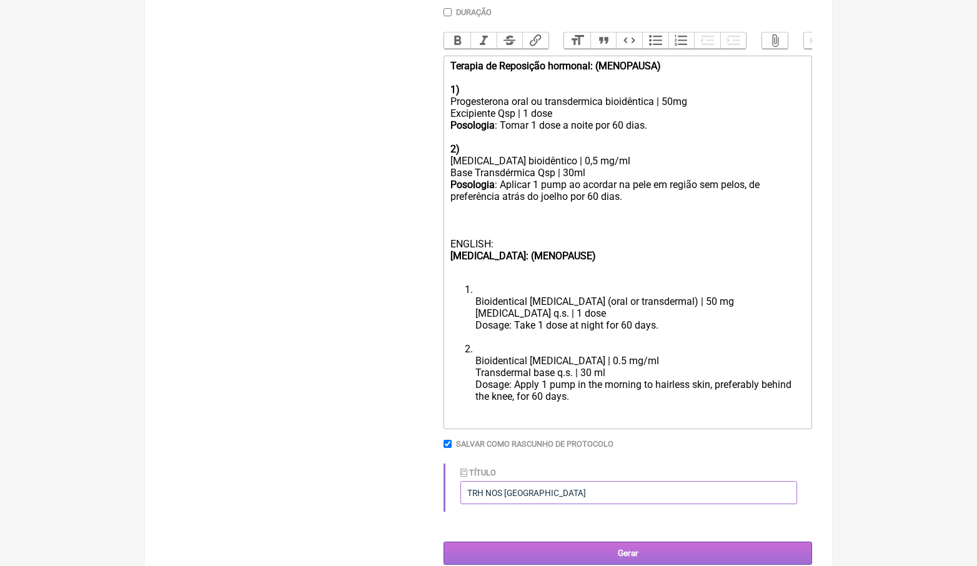
scroll to position [380, 0]
type input "TRH NOS EUA"
click at [628, 390] on li "Bioidentical Estradiol | 0.5 mg/ml Transdermal base q.s. | 30 ml Dosage: Apply …" at bounding box center [640, 379] width 330 height 71
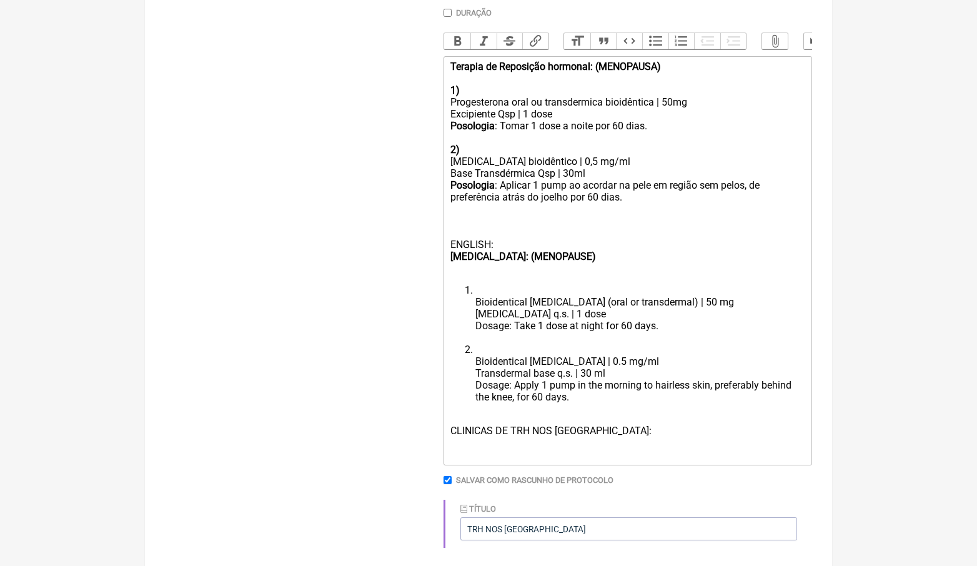
paste trix-editor "a href="https://thehrtclub.com/product/estradiol-patch-extended-release-generic…"
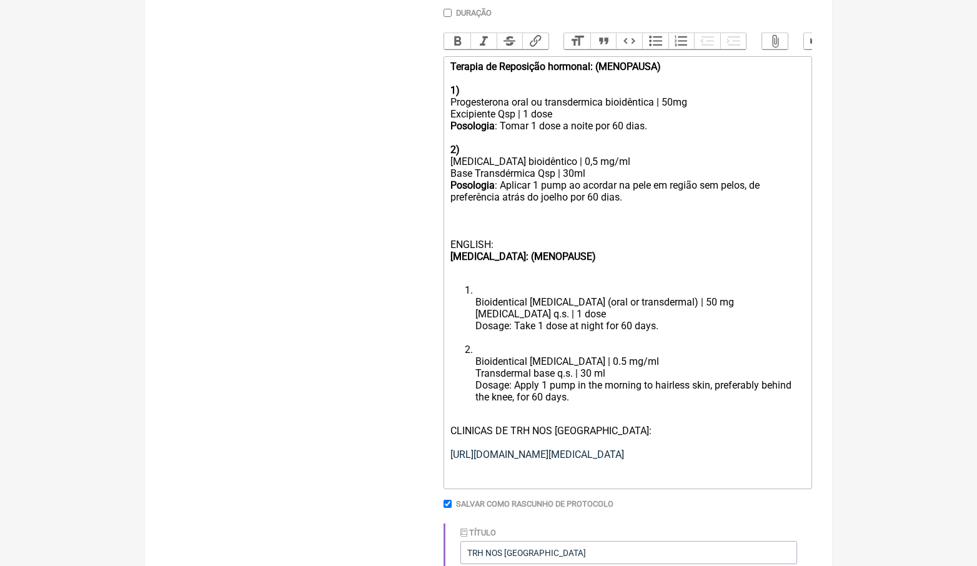
paste trix-editor "<div><strong>Terapia de Reposição hormonal: (MENOPAUSA)<br></strong><br></div><…"
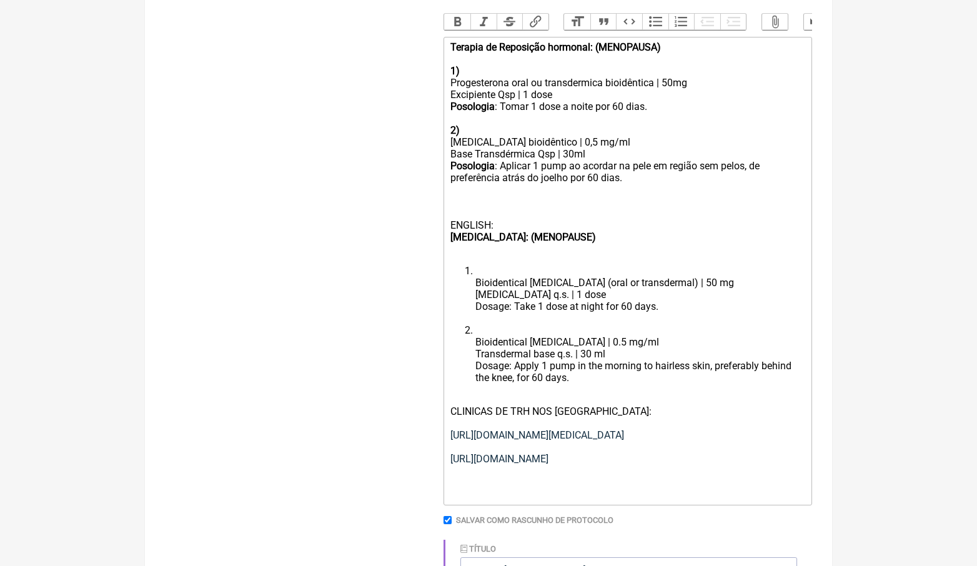
scroll to position [411, 0]
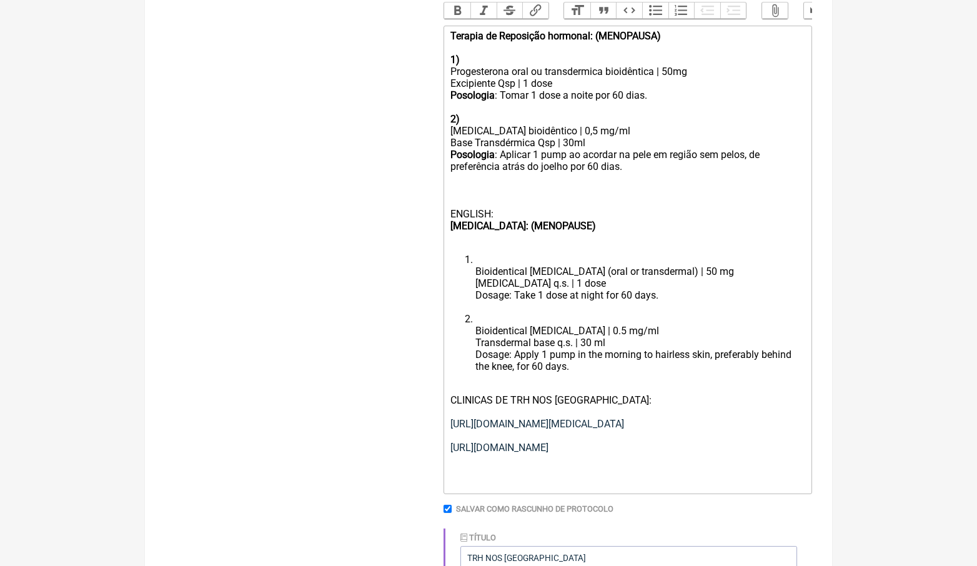
paste trix-editor "a href="https://bywinona.com/product/progesterone-body-cream?utm_content=746723…"
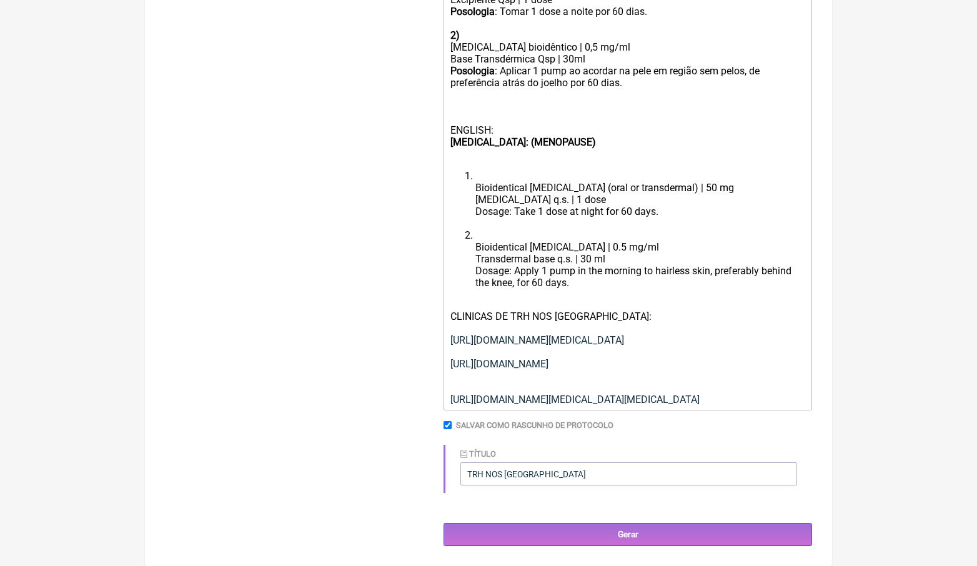
scroll to position [662, 0]
click at [555, 310] on div "CLINICAS DE TRH NOS EUA: https://thehrtclub.com/product/estradiol-patch-extende…" at bounding box center [627, 357] width 355 height 95
drag, startPoint x: 681, startPoint y: 398, endPoint x: 451, endPoint y: 189, distance: 310.5
click at [451, 310] on div "CLINICAS DE TRH NOS EUA: https://thehrtclub.com/product/estradiol-patch-extende…" at bounding box center [627, 357] width 355 height 95
copy div "https://www.epothex.com/products/progesterone-powder-usp-bioidentical-micronize…"
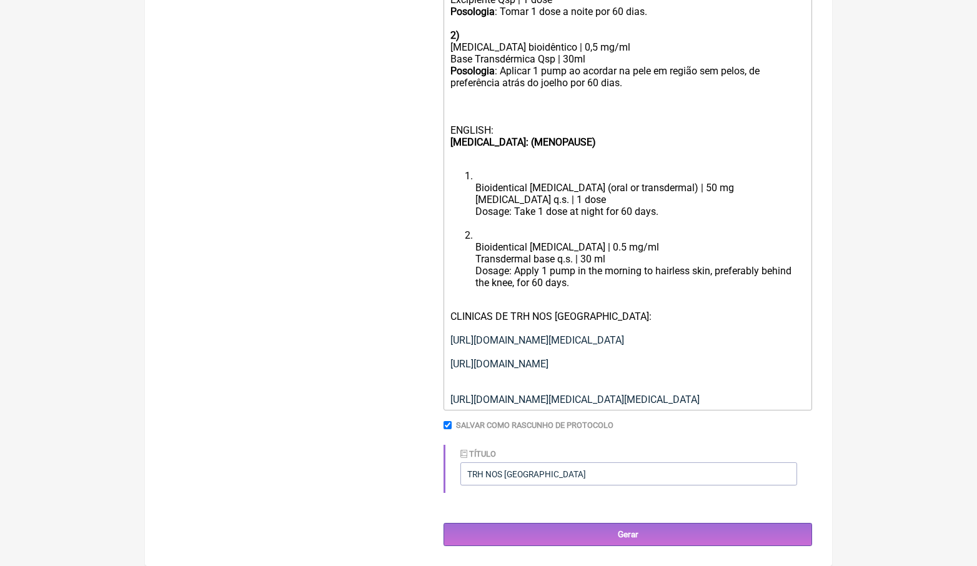
click at [705, 399] on div "CLINICAS DE TRH NOS EUA: https://thehrtclub.com/product/estradiol-patch-extende…" at bounding box center [627, 357] width 355 height 95
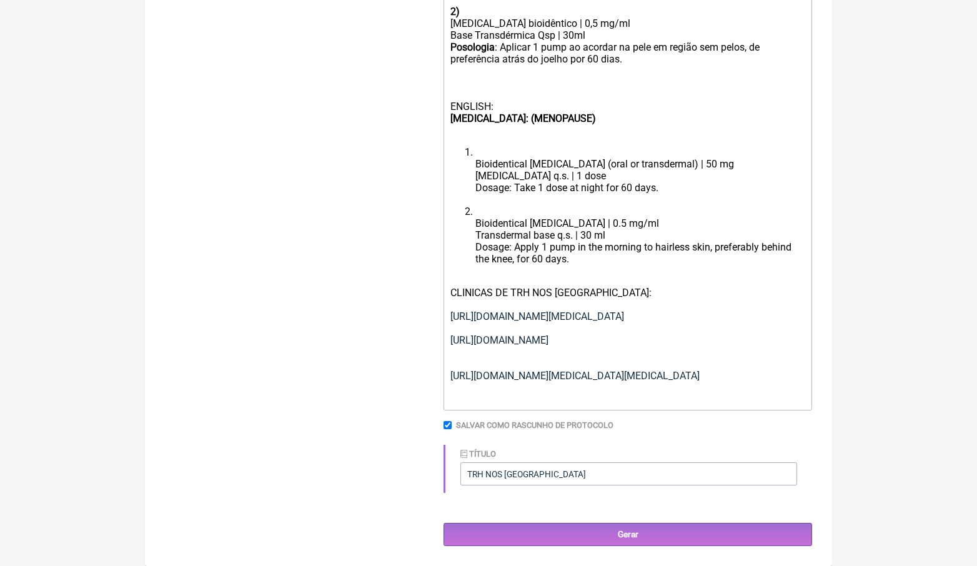
paste trix-editor "a href="https://www.healthwarehouse.com/progesterone-micronized-200-mg-capsules…"
type trix-editor "<div><strong>Terapia de Reposição hormonal: (MENOPAUSA)<br></strong><br></div><…"
click at [489, 476] on input "TRH NOS EUA" at bounding box center [628, 473] width 337 height 23
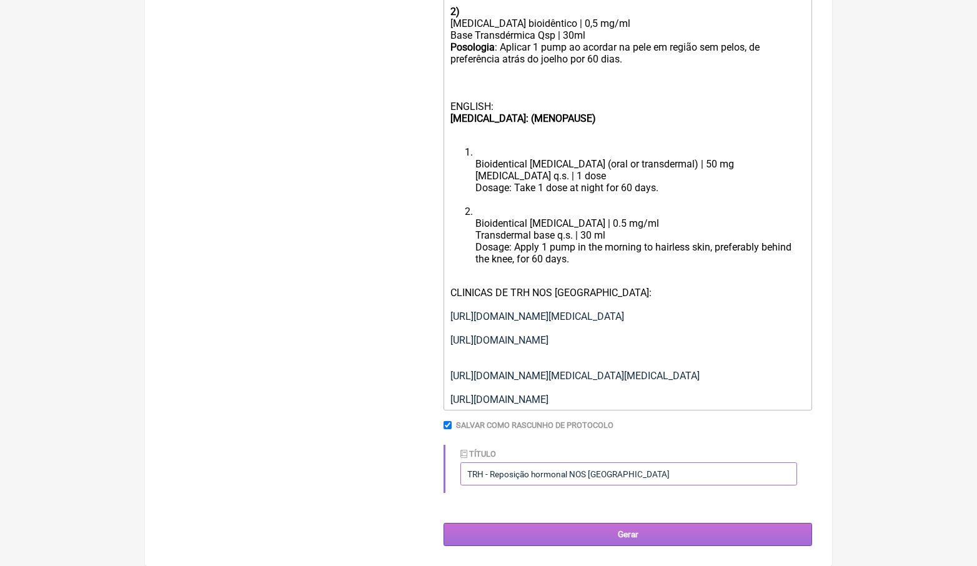
type input "TRH - Reposição hormonal NOS EUA"
click at [630, 540] on input "Gerar" at bounding box center [628, 534] width 369 height 23
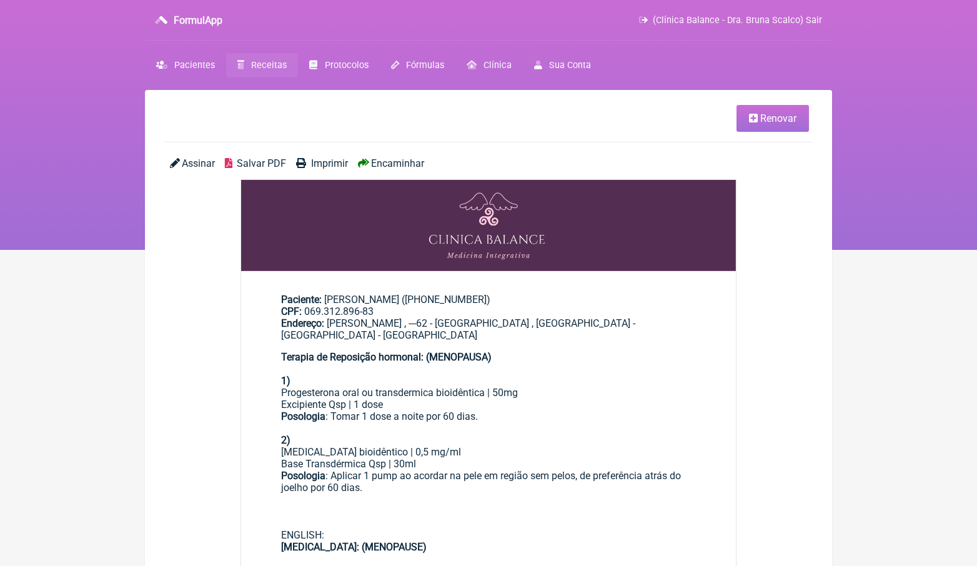
click at [257, 67] on span "Receitas" at bounding box center [269, 65] width 36 height 11
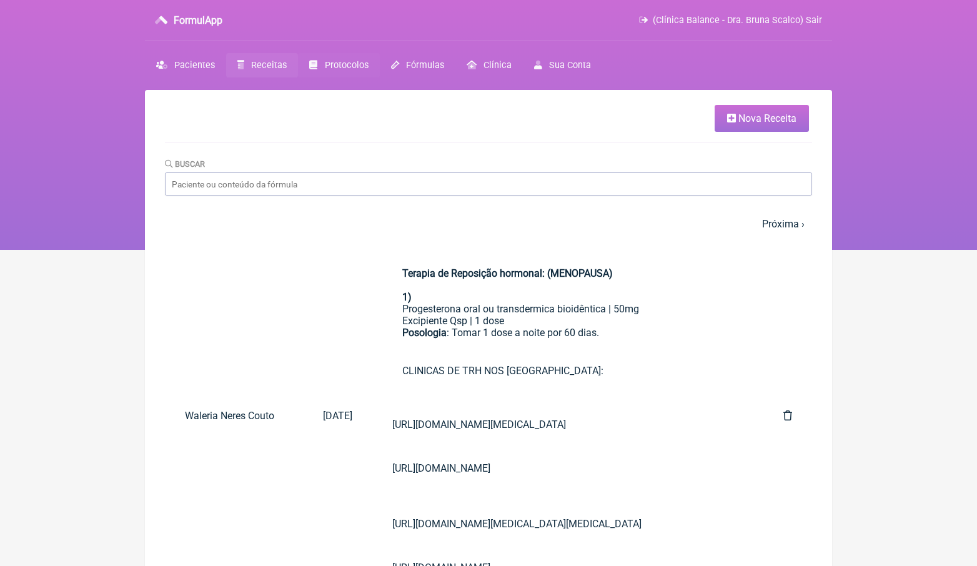
click at [350, 66] on span "Protocolos" at bounding box center [347, 65] width 44 height 11
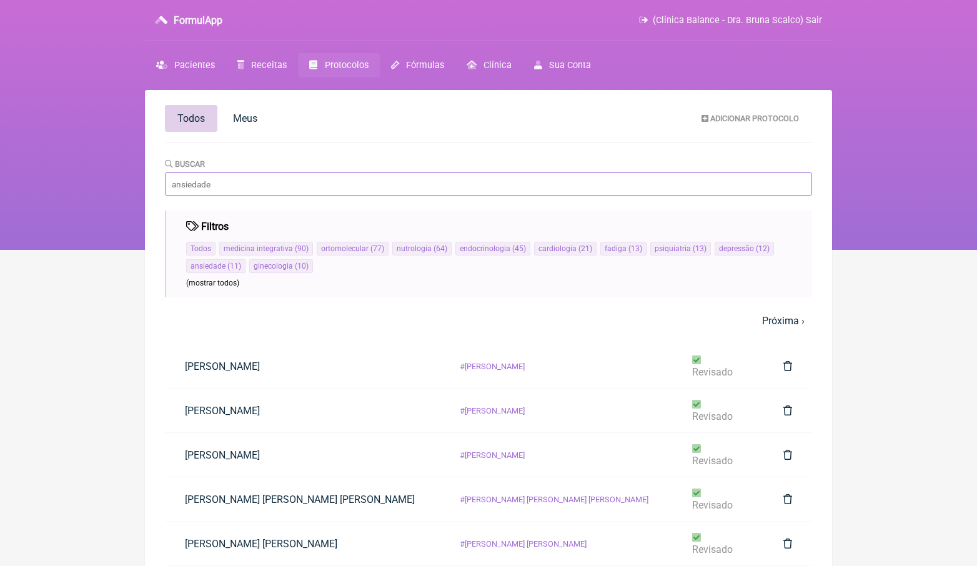
click at [529, 194] on input "Buscar" at bounding box center [488, 183] width 647 height 23
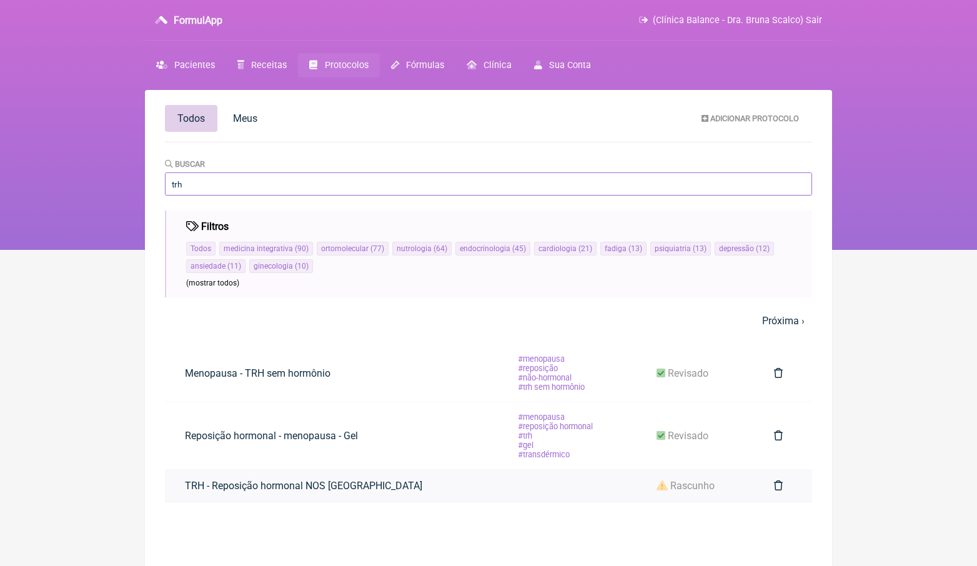
type input "trh"
click at [332, 489] on link "TRH - Reposição hormonal NOS [GEOGRAPHIC_DATA]" at bounding box center [303, 486] width 277 height 32
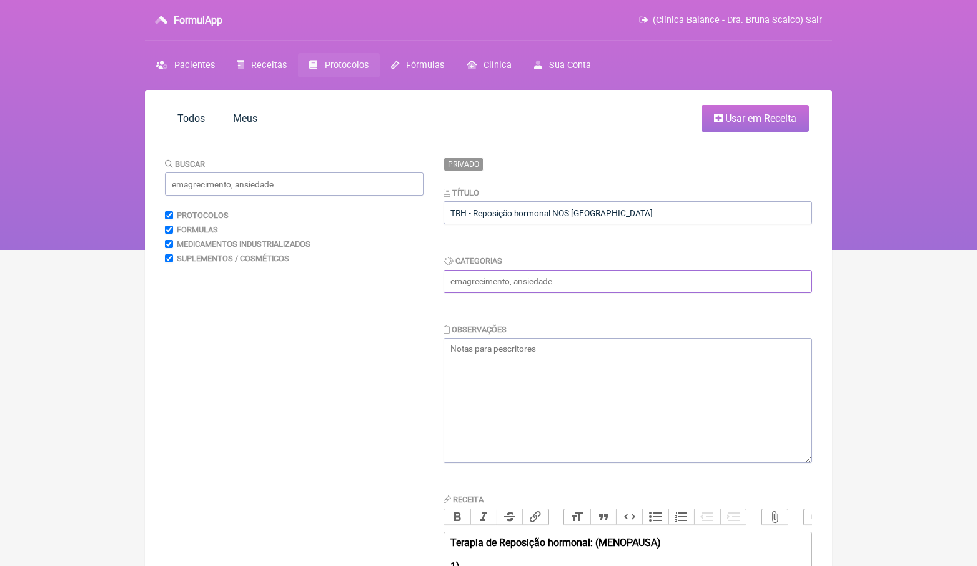
click at [500, 279] on input "text" at bounding box center [628, 281] width 369 height 23
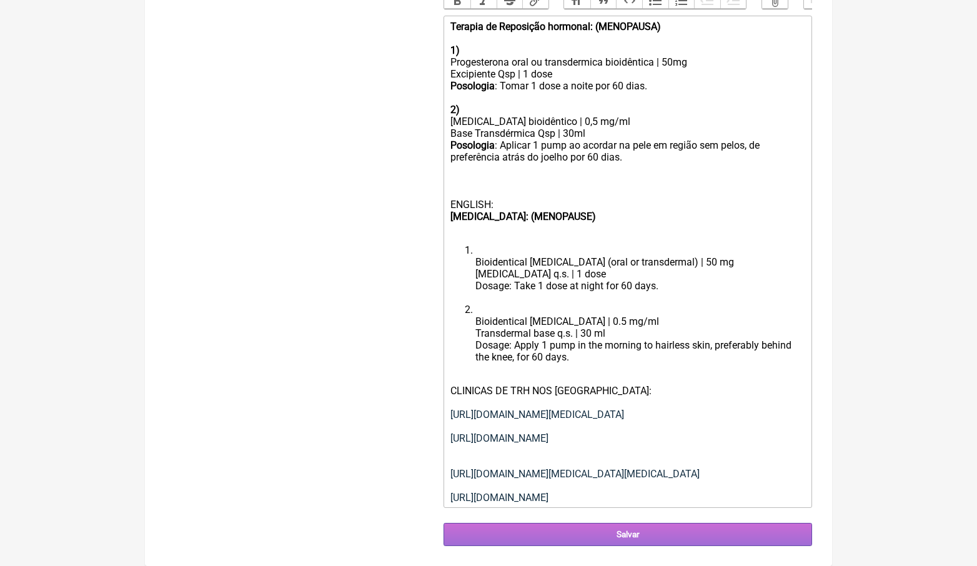
scroll to position [750, 0]
type input "TRH, menopausa, progesterona, [MEDICAL_DATA]"
click at [632, 534] on input "Salvar" at bounding box center [628, 534] width 369 height 23
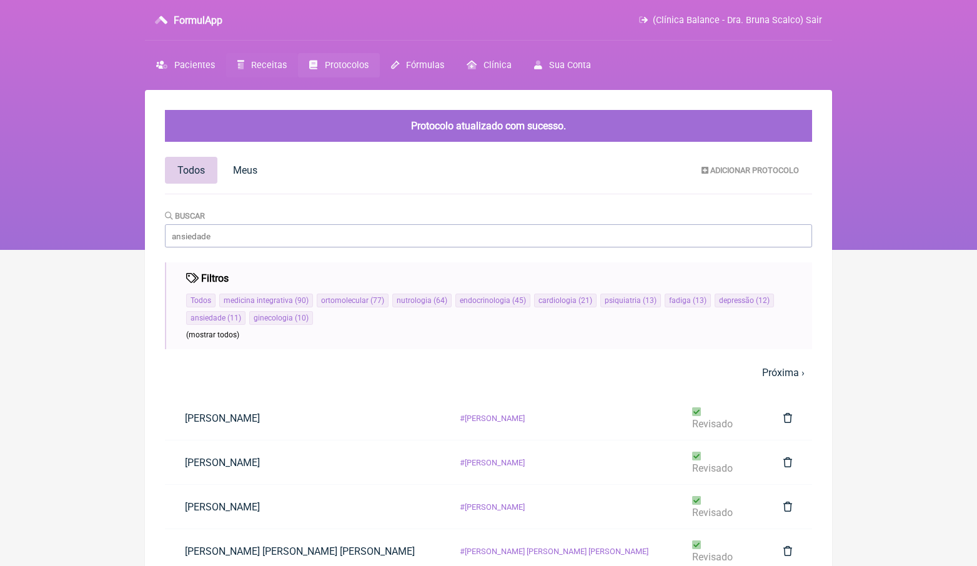
click at [271, 66] on span "Receitas" at bounding box center [269, 65] width 36 height 11
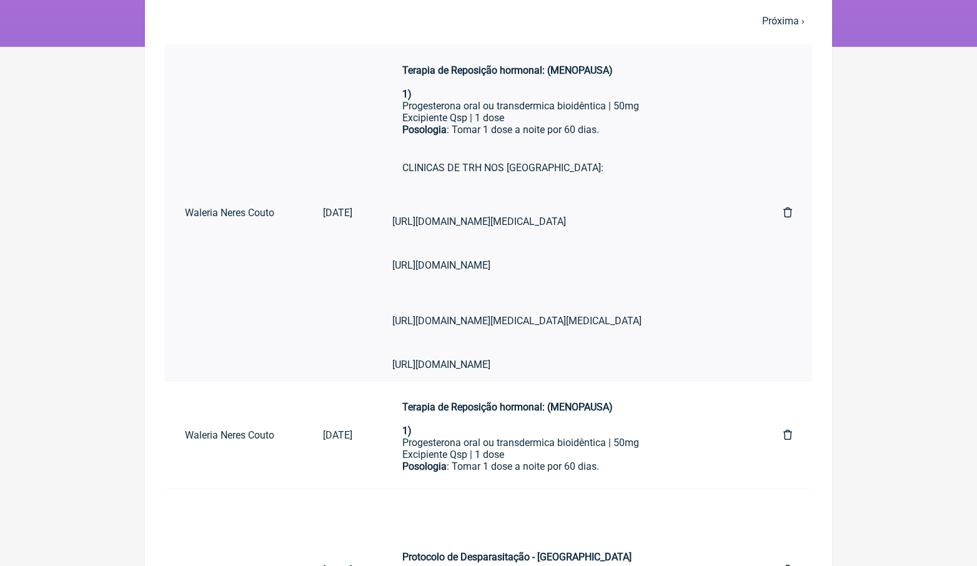
scroll to position [197, 1134]
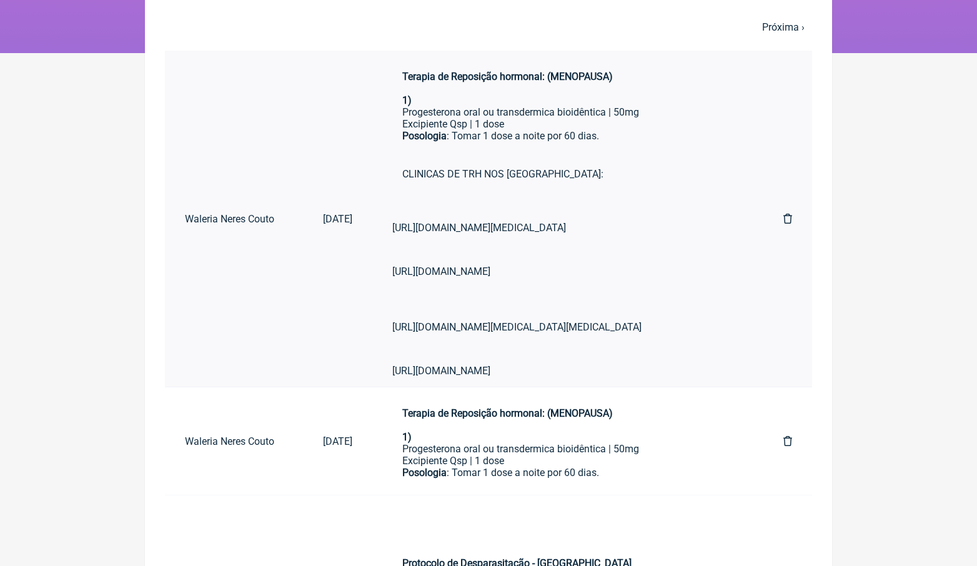
click at [812, 235] on link at bounding box center [787, 219] width 49 height 32
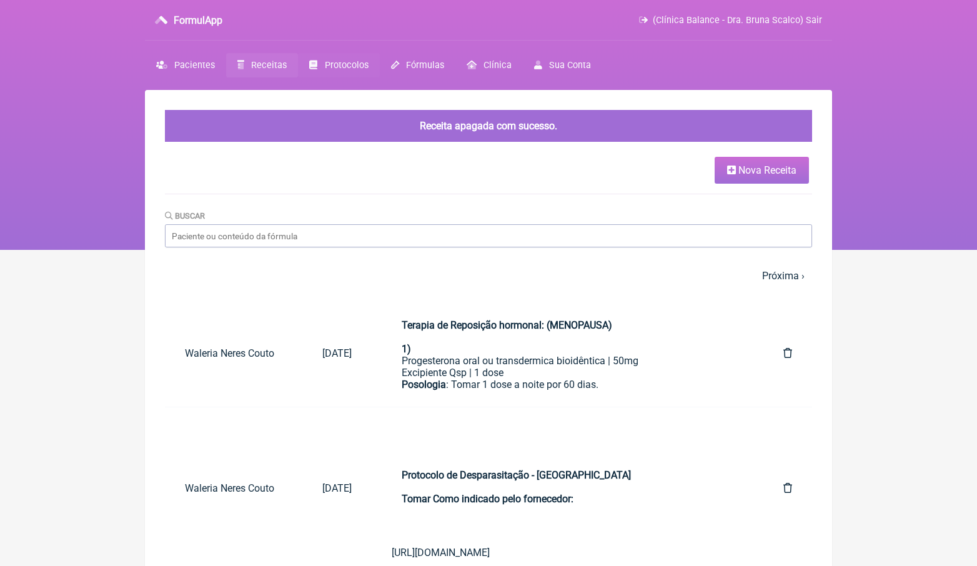
click at [313, 66] on icon at bounding box center [313, 65] width 8 height 9
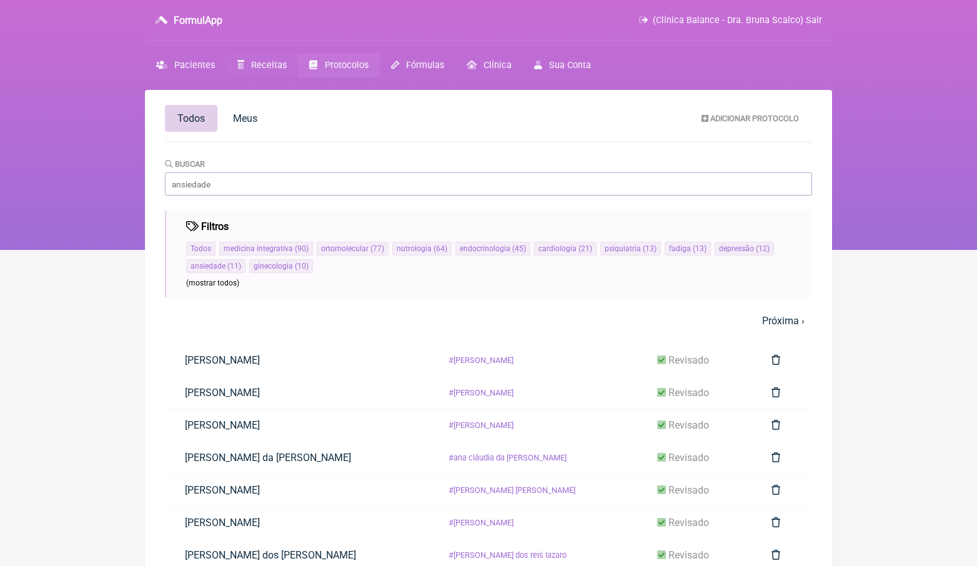
click at [261, 63] on span "Receitas" at bounding box center [269, 65] width 36 height 11
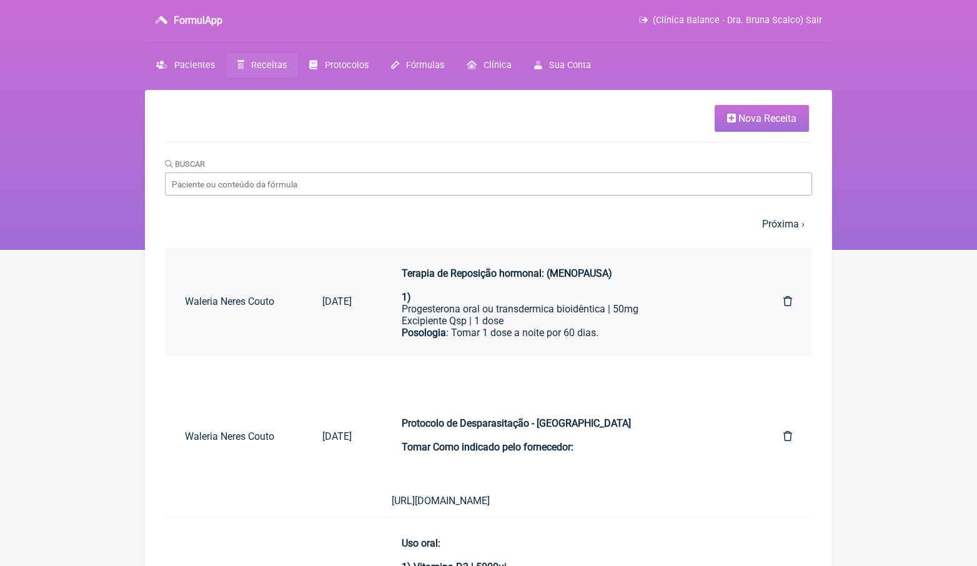
scroll to position [132, 0]
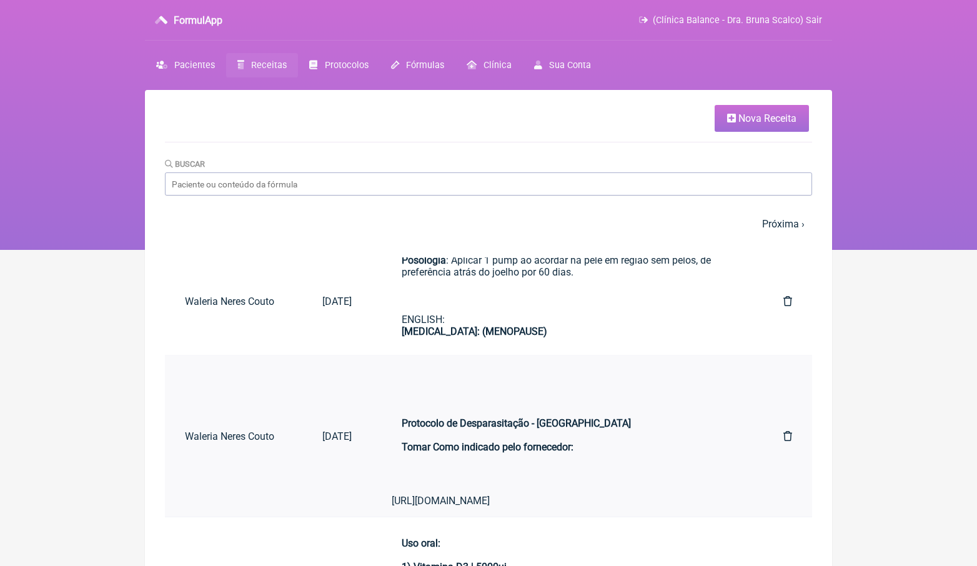
click at [531, 441] on strong "Protocolo de Desparasitação - EUA Tomar Como indicado pelo fornecedor:" at bounding box center [516, 435] width 229 height 36
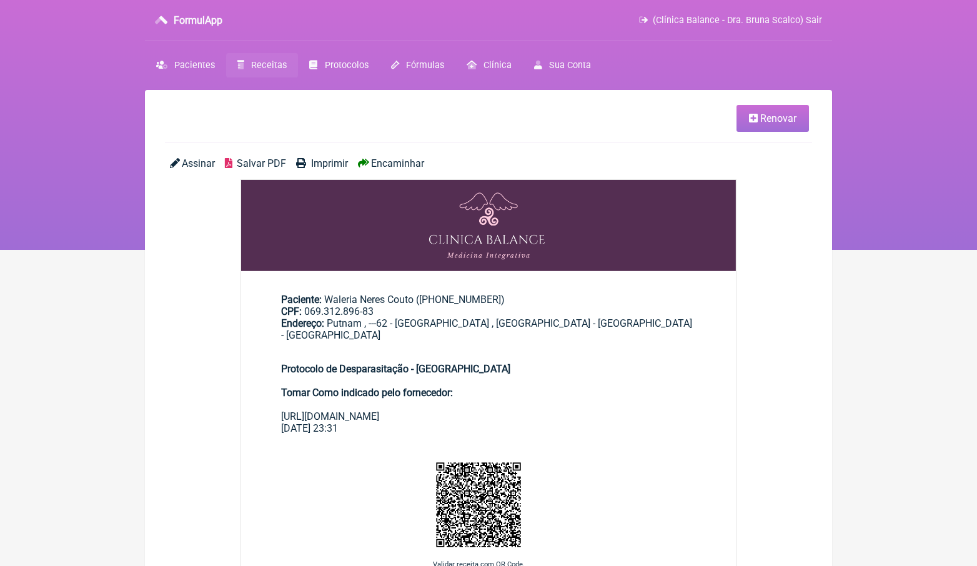
click at [773, 118] on span "Renovar" at bounding box center [778, 118] width 36 height 12
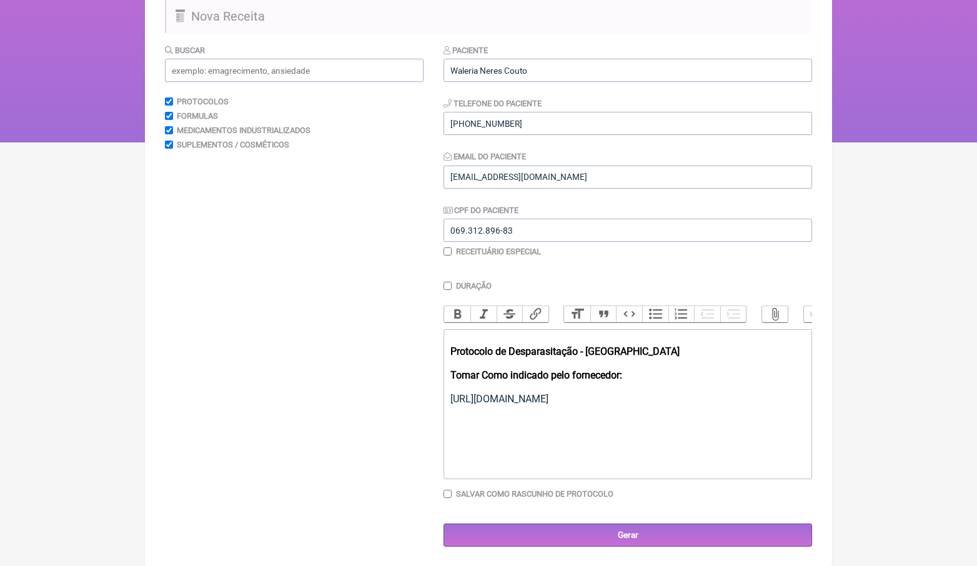
scroll to position [107, 0]
click at [447, 494] on input "Salvar como rascunho de Protocolo" at bounding box center [448, 494] width 8 height 8
checkbox input "true"
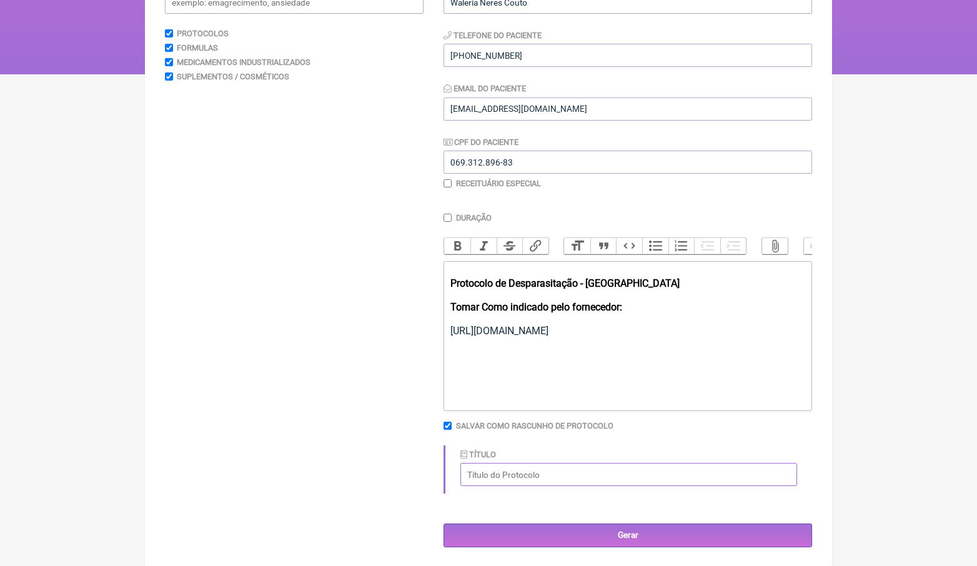
scroll to position [175, 0]
click at [532, 474] on input "Título" at bounding box center [628, 475] width 337 height 23
click at [593, 475] on input "Detox de parasitas nos EUAm- hulda clark" at bounding box center [628, 475] width 337 height 23
click at [591, 474] on input "Detox de parasitas nos EUAm- Hulda clark" at bounding box center [628, 475] width 337 height 23
click at [584, 472] on input "Detox de parasitas nos EUAm- Dra. Hulda clark" at bounding box center [628, 475] width 337 height 23
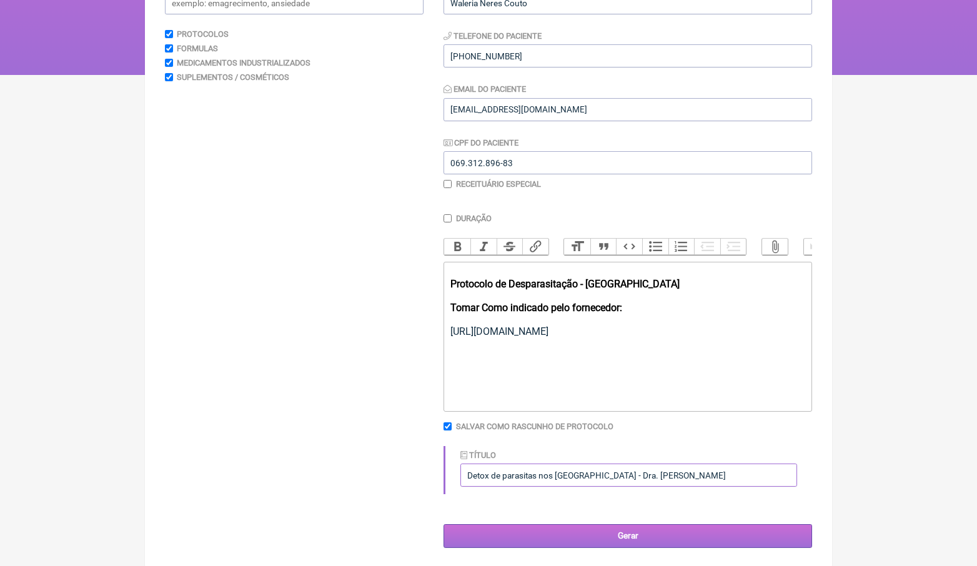
type input "Detox de parasitas nos [GEOGRAPHIC_DATA] - Dra. [PERSON_NAME]"
click at [644, 534] on input "Gerar" at bounding box center [628, 535] width 369 height 23
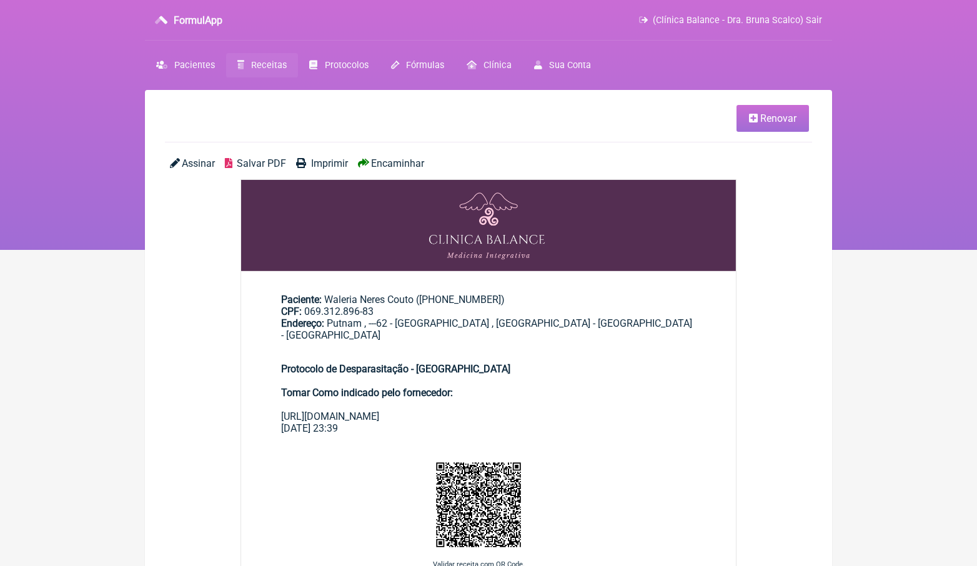
click at [266, 71] on link "Receitas" at bounding box center [262, 65] width 72 height 24
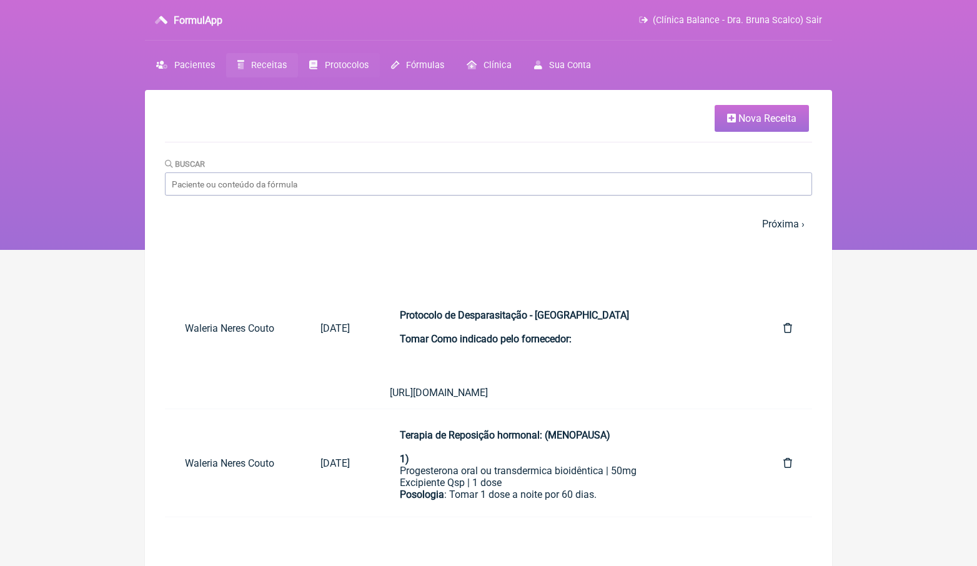
click at [347, 61] on span "Protocolos" at bounding box center [347, 65] width 44 height 11
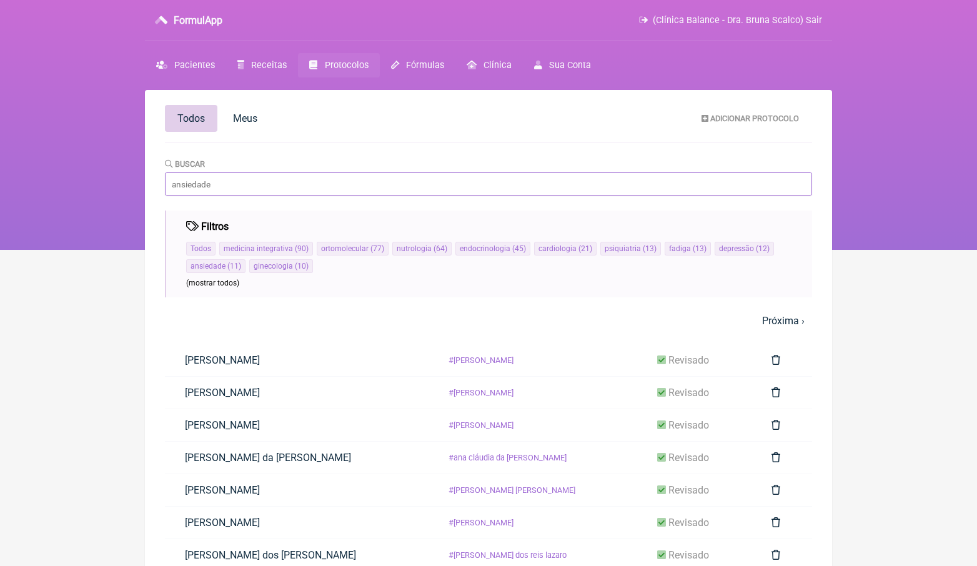
click at [332, 190] on input "Buscar" at bounding box center [488, 183] width 647 height 23
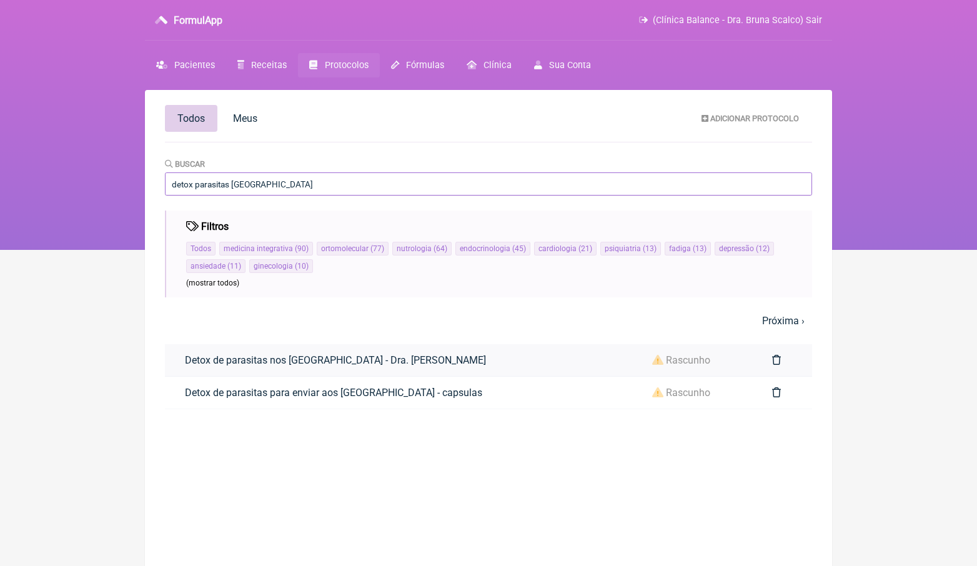
type input "detox parasitas [GEOGRAPHIC_DATA]"
click at [364, 365] on link "Detox de parasitas nos [GEOGRAPHIC_DATA] - Dra. [PERSON_NAME]" at bounding box center [335, 360] width 341 height 32
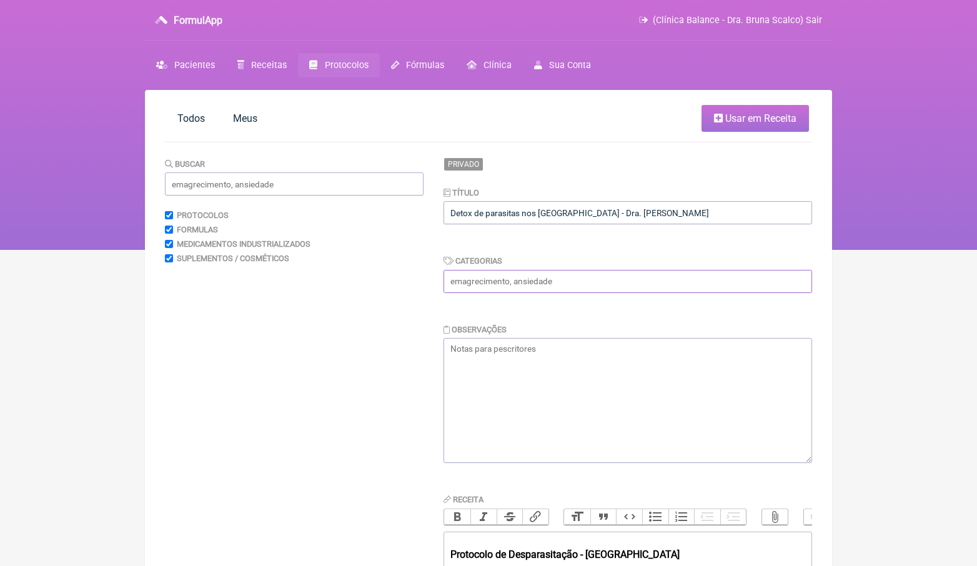
click at [580, 279] on input "text" at bounding box center [628, 281] width 369 height 23
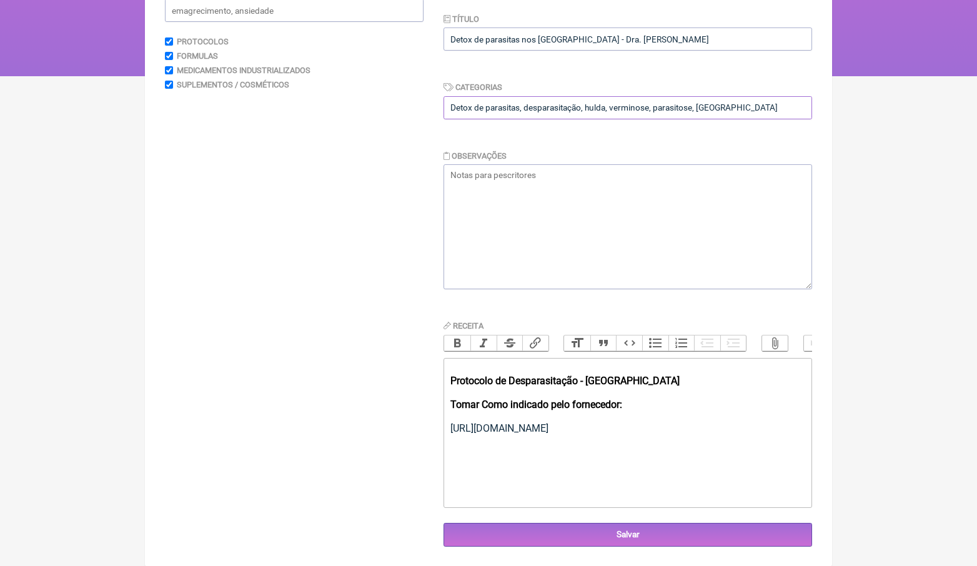
scroll to position [173, 0]
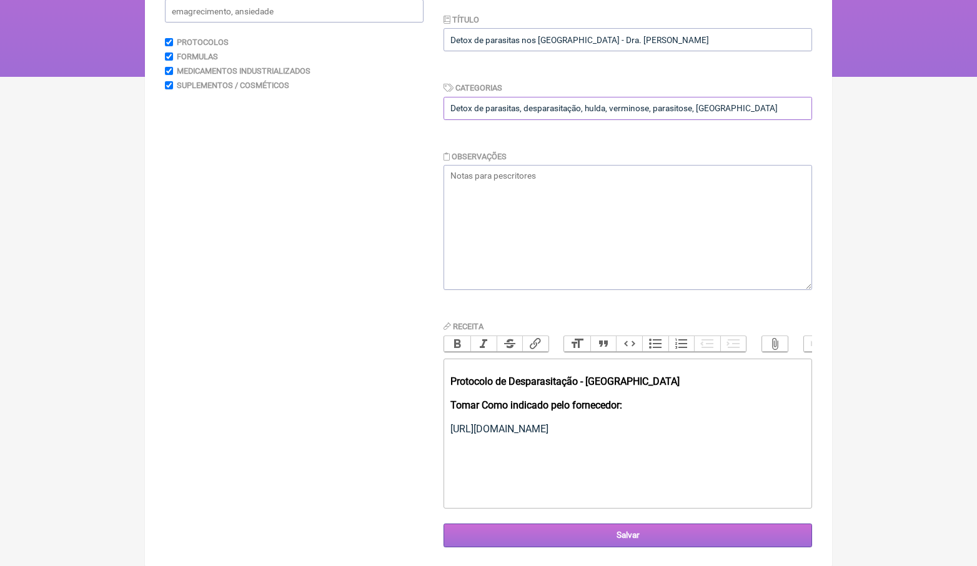
type input "Detox de parasitas, desparasitação, hulda, verminose, parasitose, [GEOGRAPHIC_D…"
click at [634, 530] on input "Salvar" at bounding box center [628, 535] width 369 height 23
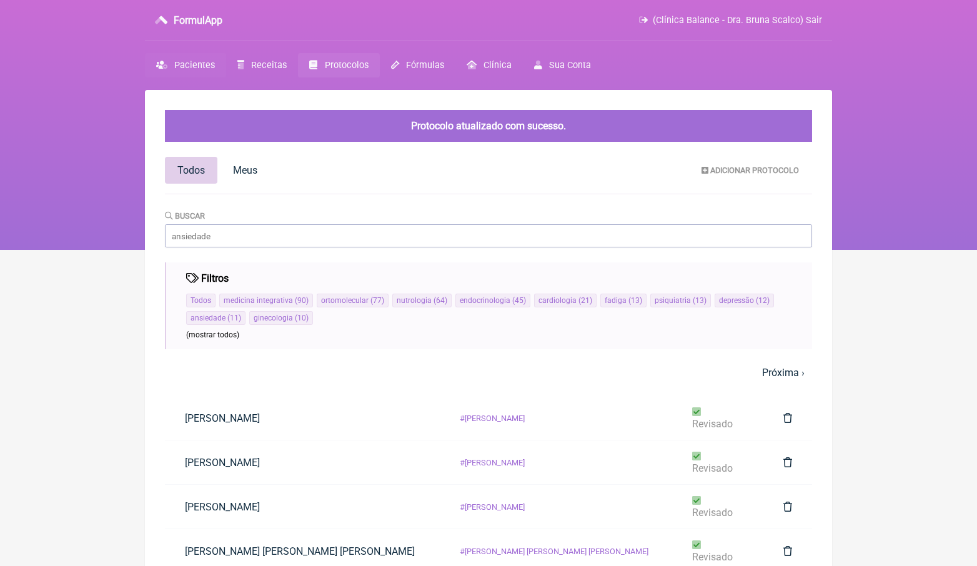
click at [205, 64] on span "Pacientes" at bounding box center [194, 65] width 41 height 11
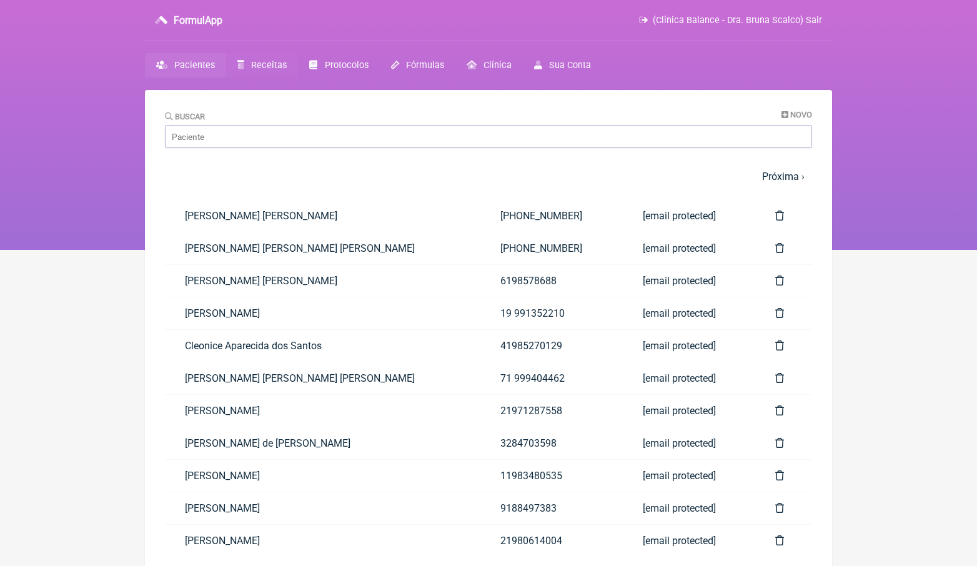
click at [257, 63] on span "Receitas" at bounding box center [269, 65] width 36 height 11
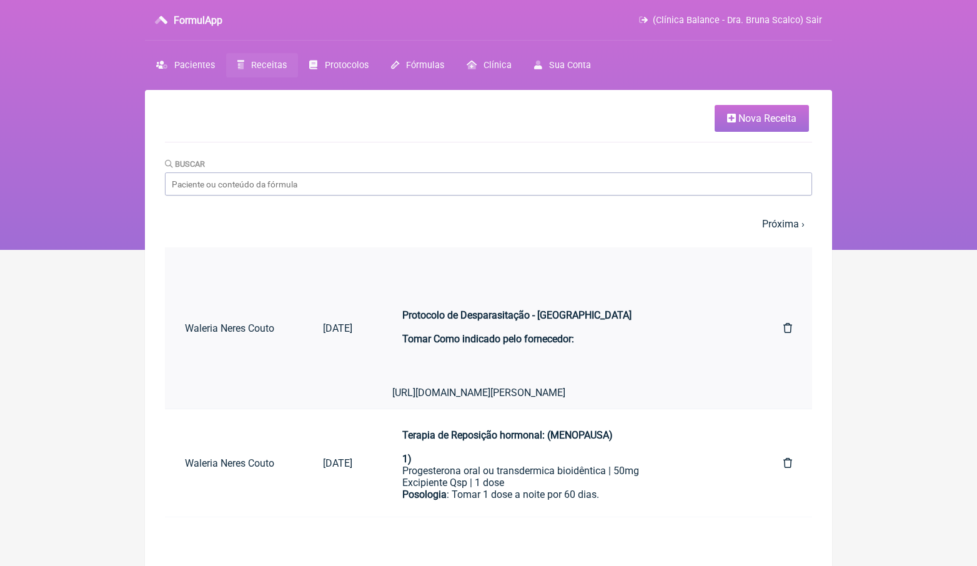
scroll to position [0, 1010]
click at [792, 333] on icon at bounding box center [787, 328] width 9 height 10
